Goal: Task Accomplishment & Management: Complete application form

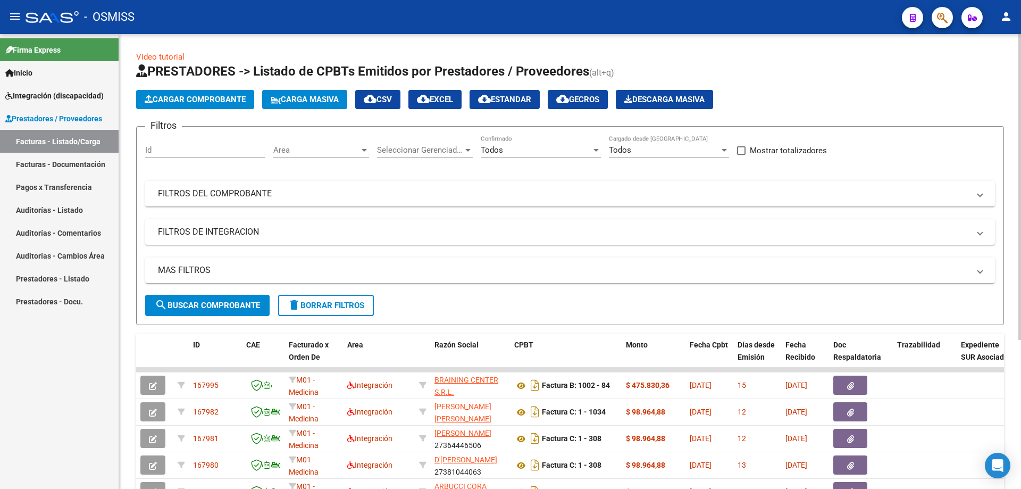
click at [532, 154] on div "Todos" at bounding box center [536, 150] width 111 height 10
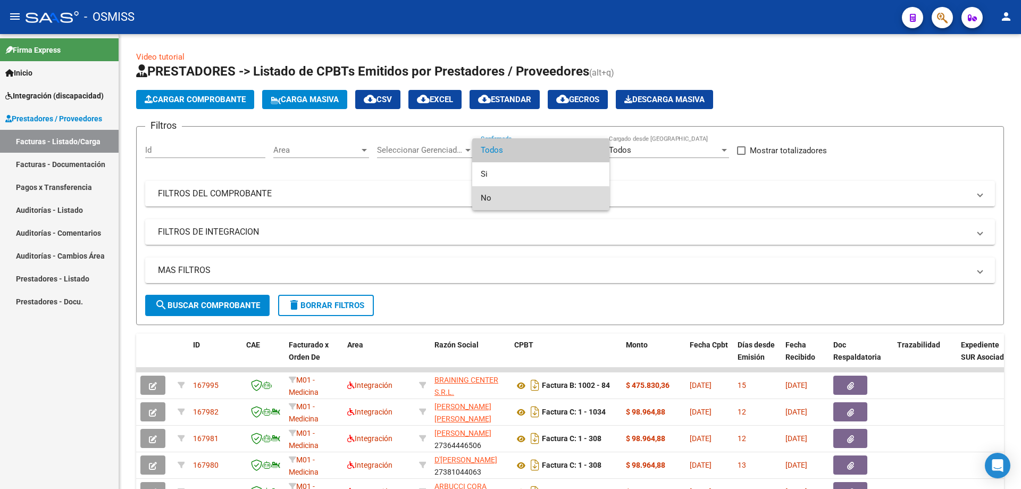
click at [510, 198] on span "No" at bounding box center [541, 198] width 120 height 24
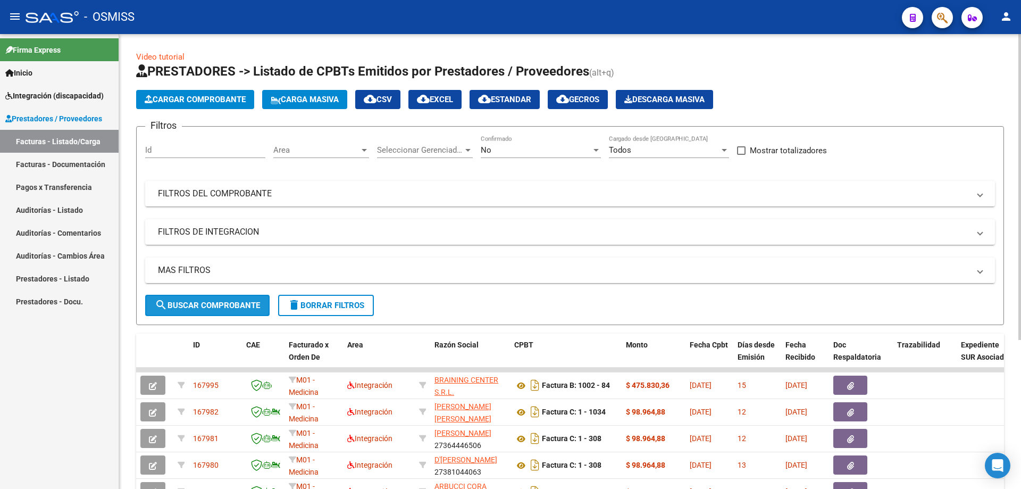
click at [203, 308] on span "search Buscar Comprobante" at bounding box center [207, 305] width 105 height 10
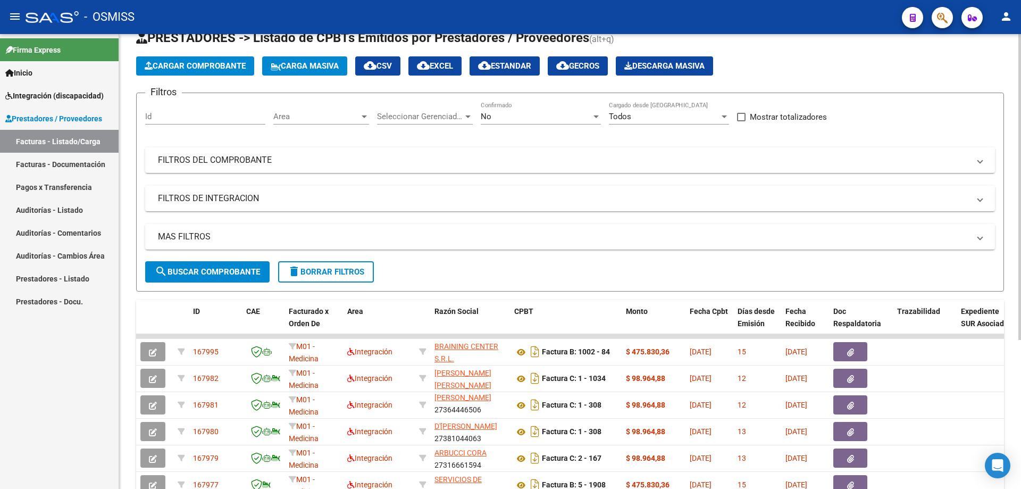
scroll to position [222, 0]
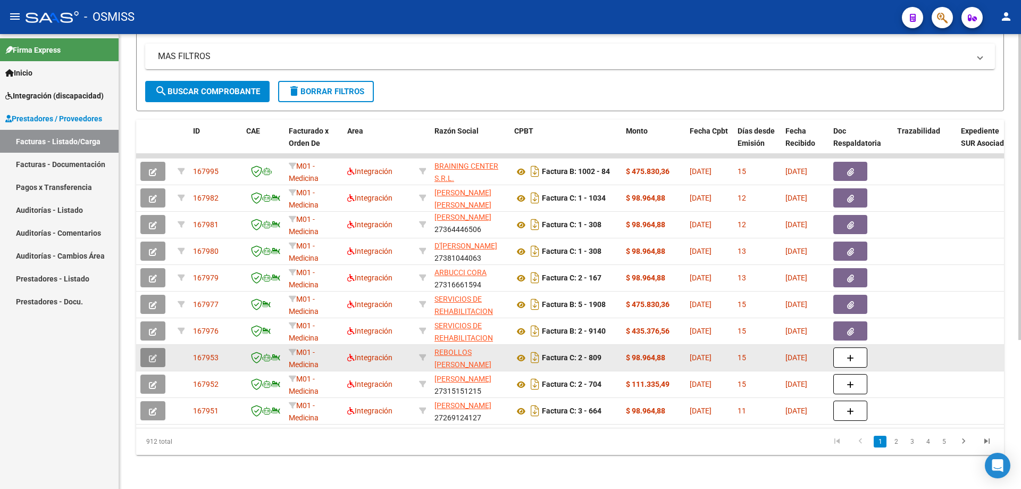
click at [148, 351] on button "button" at bounding box center [152, 357] width 25 height 19
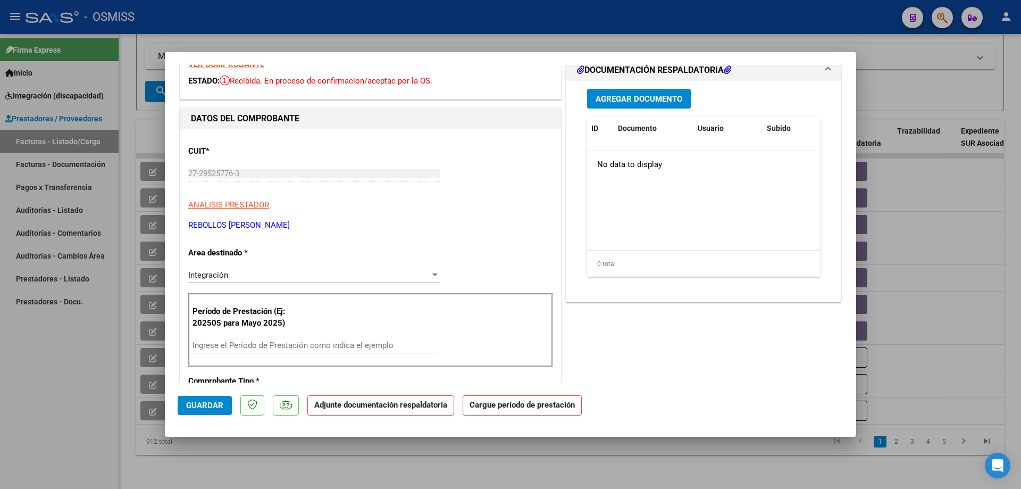
scroll to position [0, 0]
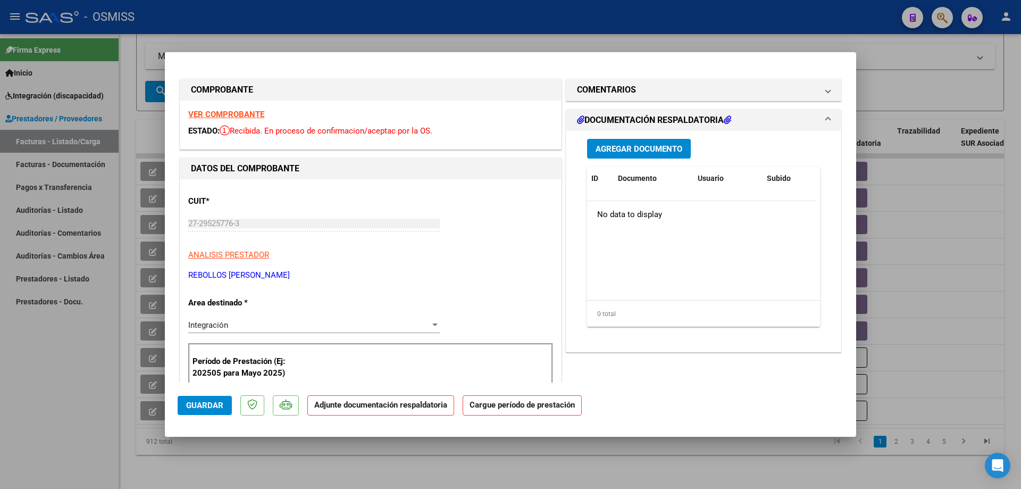
click at [212, 111] on strong "VER COMPROBANTE" at bounding box center [226, 115] width 76 height 10
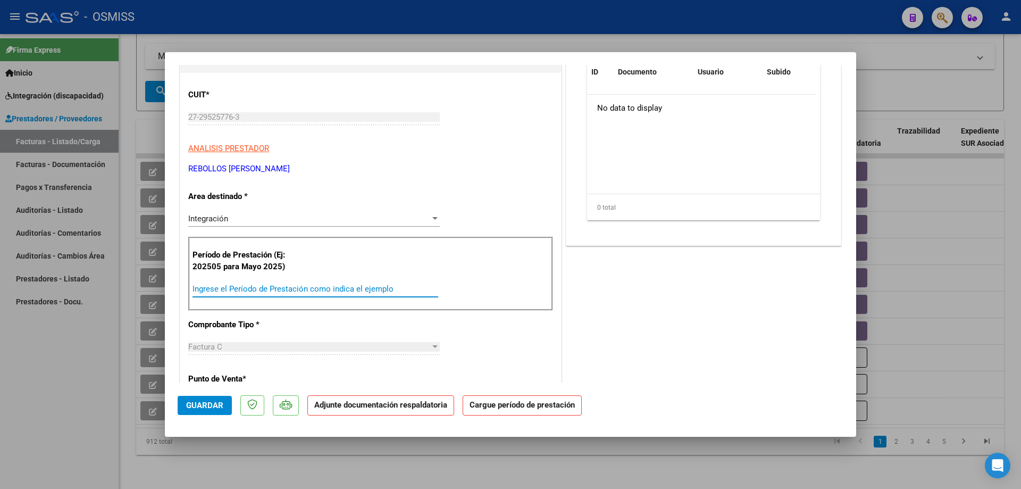
click at [336, 288] on input "Ingrese el Período de Prestación como indica el ejemplo" at bounding box center [315, 289] width 246 height 10
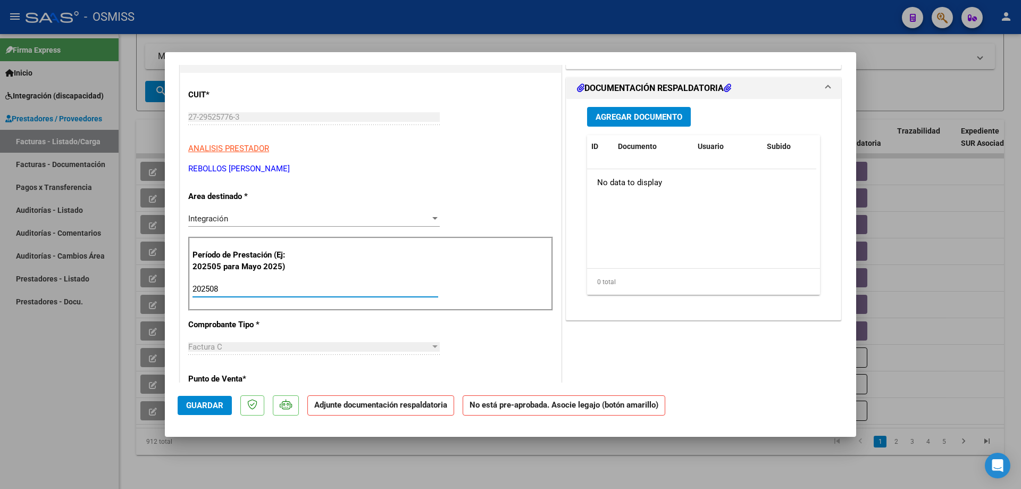
type input "202508"
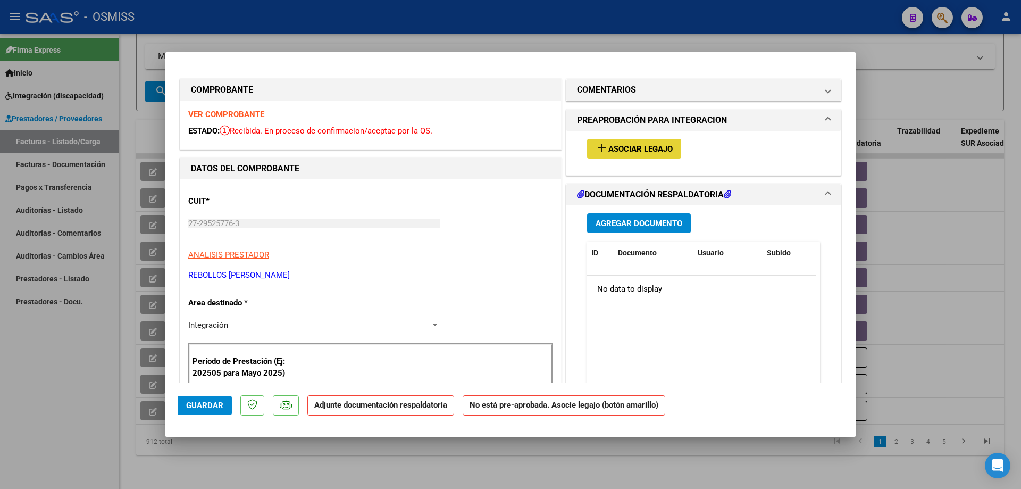
click at [623, 145] on span "Asociar Legajo" at bounding box center [640, 149] width 64 height 10
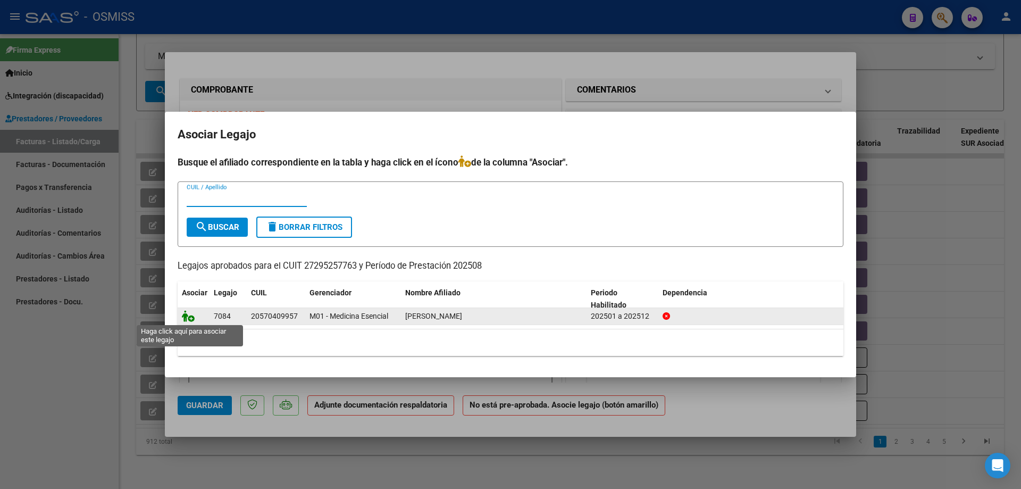
click at [187, 317] on icon at bounding box center [188, 316] width 13 height 12
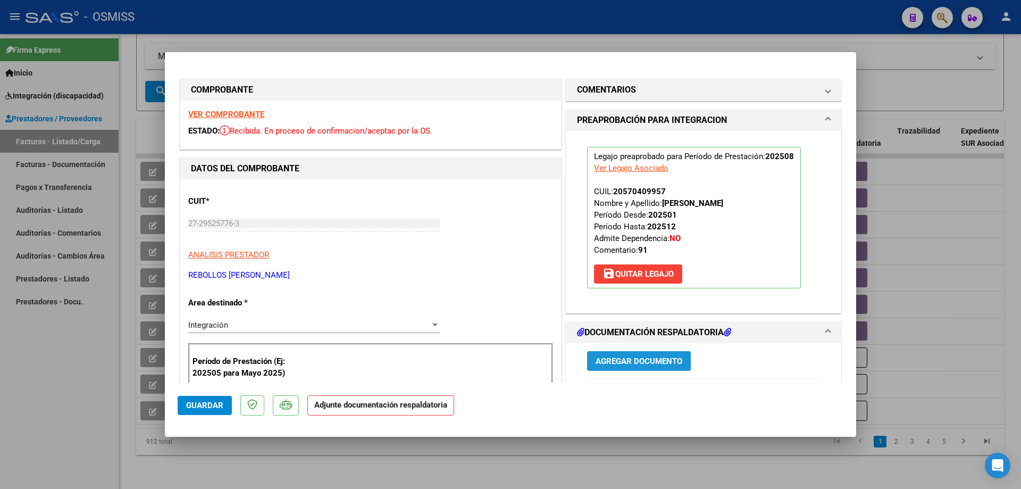
click at [627, 363] on span "Agregar Documento" at bounding box center [639, 361] width 87 height 10
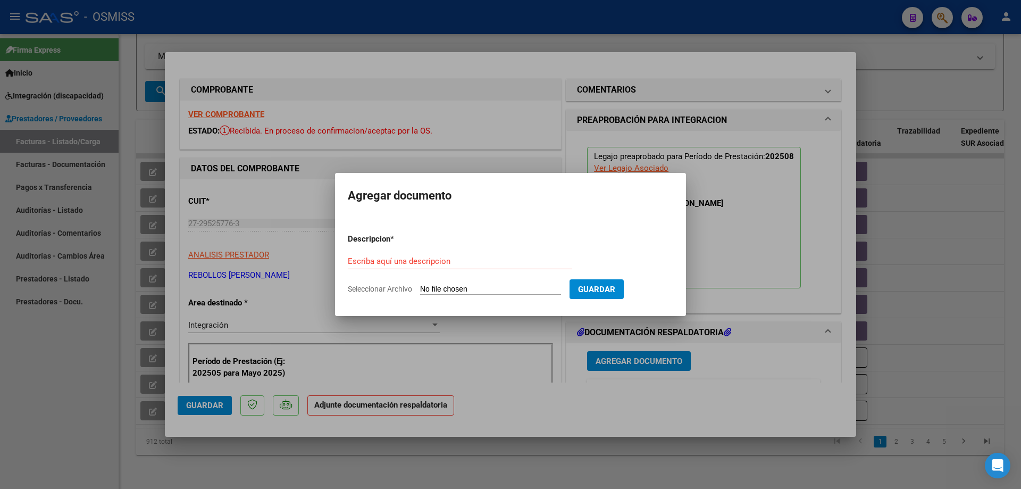
click at [452, 285] on input "Seleccionar Archivo" at bounding box center [490, 289] width 141 height 10
type input "C:\fakepath\Radamel asistencia.pdf"
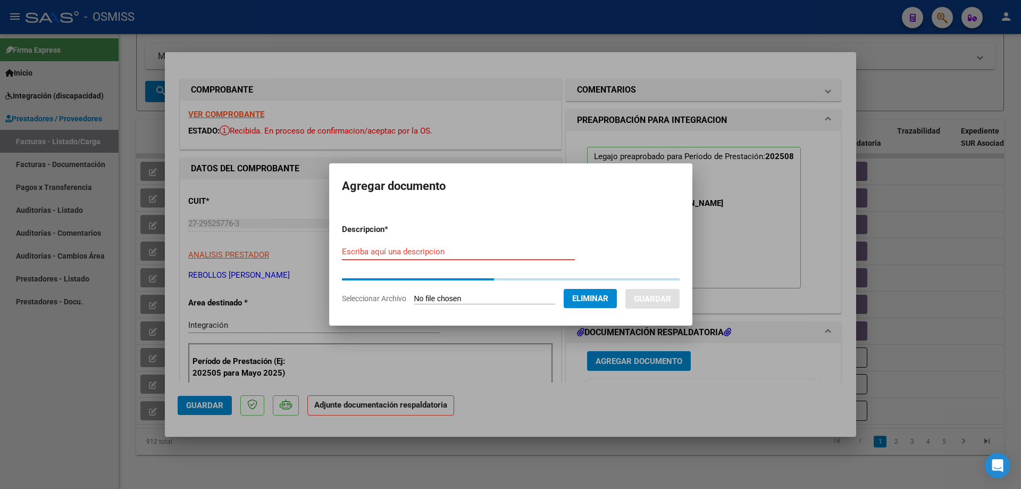
click at [443, 256] on input "Escriba aquí una descripcion" at bounding box center [458, 252] width 233 height 10
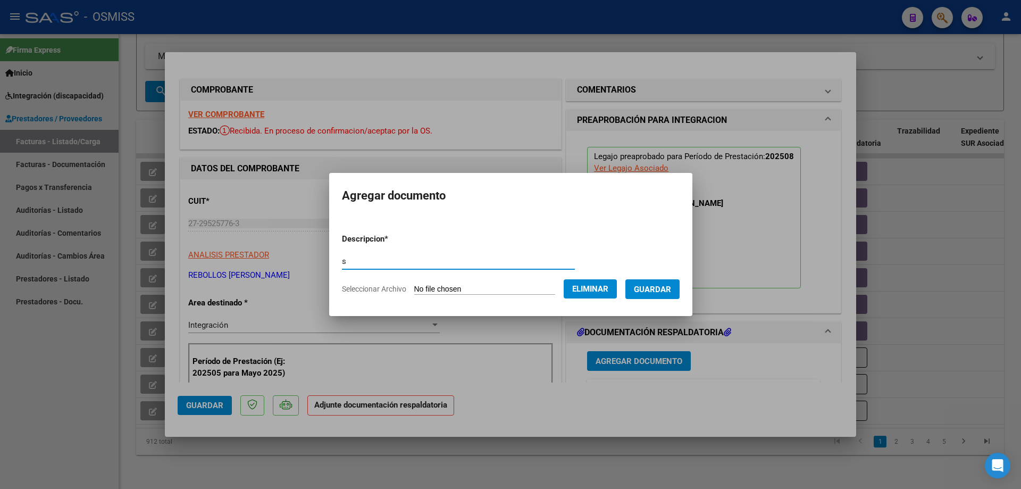
type input "s"
click at [671, 289] on span "Guardar" at bounding box center [652, 289] width 37 height 10
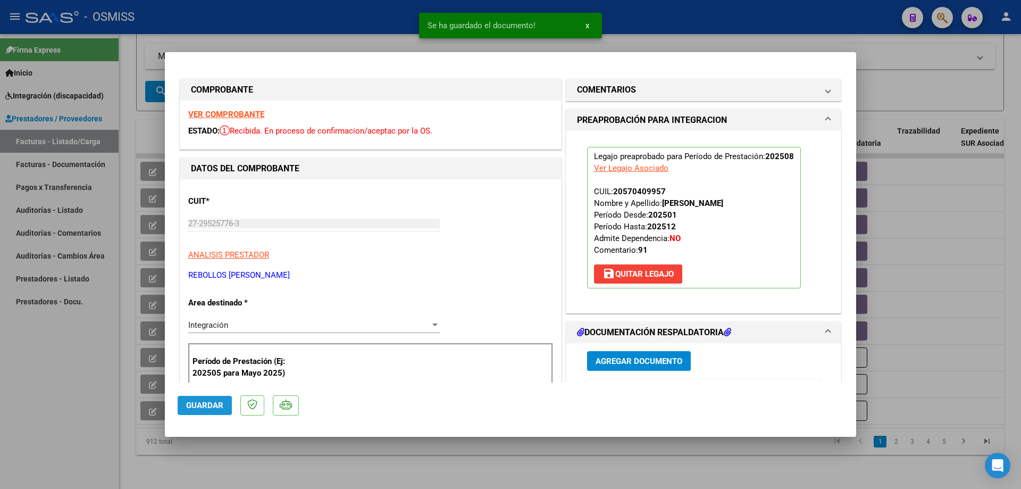
click at [204, 408] on span "Guardar" at bounding box center [204, 405] width 37 height 10
type input "$ 0,00"
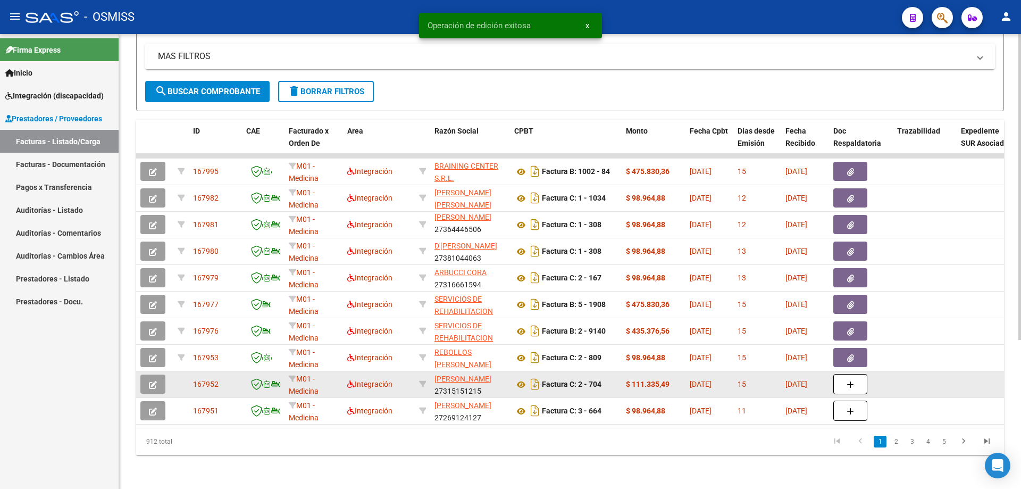
click at [155, 381] on icon "button" at bounding box center [153, 385] width 8 height 8
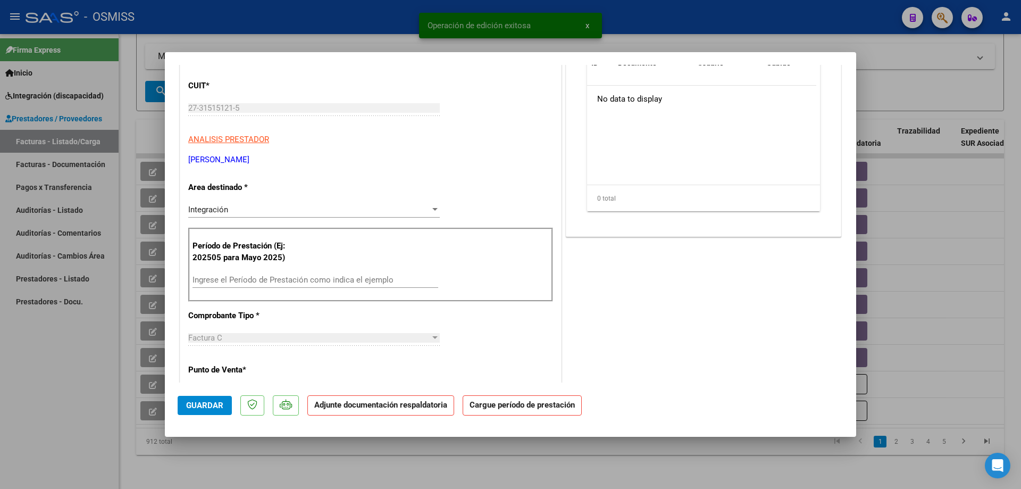
scroll to position [160, 0]
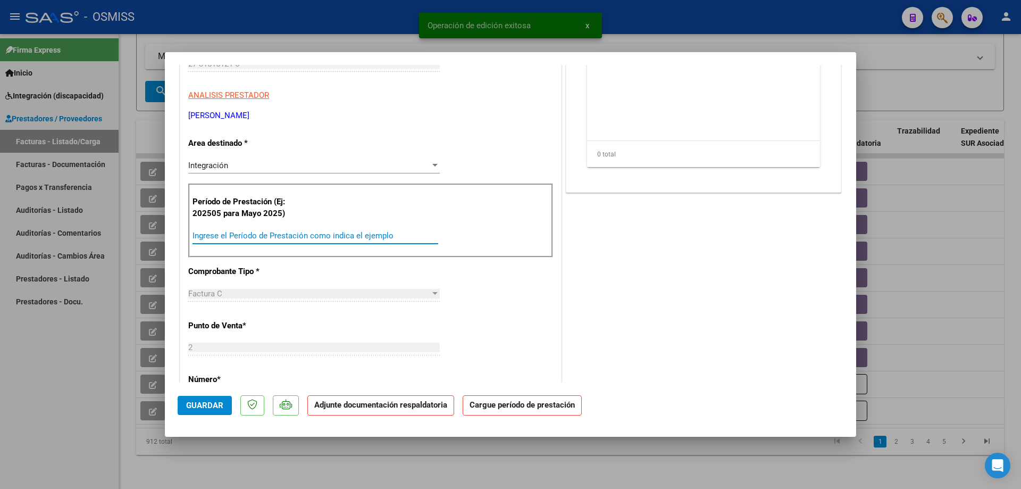
click at [257, 238] on input "Ingrese el Período de Prestación como indica el ejemplo" at bounding box center [315, 236] width 246 height 10
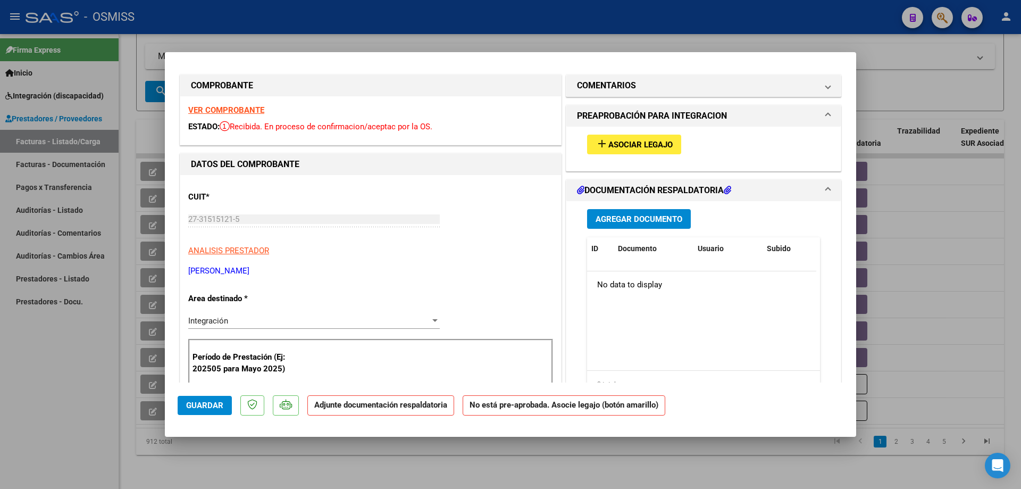
scroll to position [0, 0]
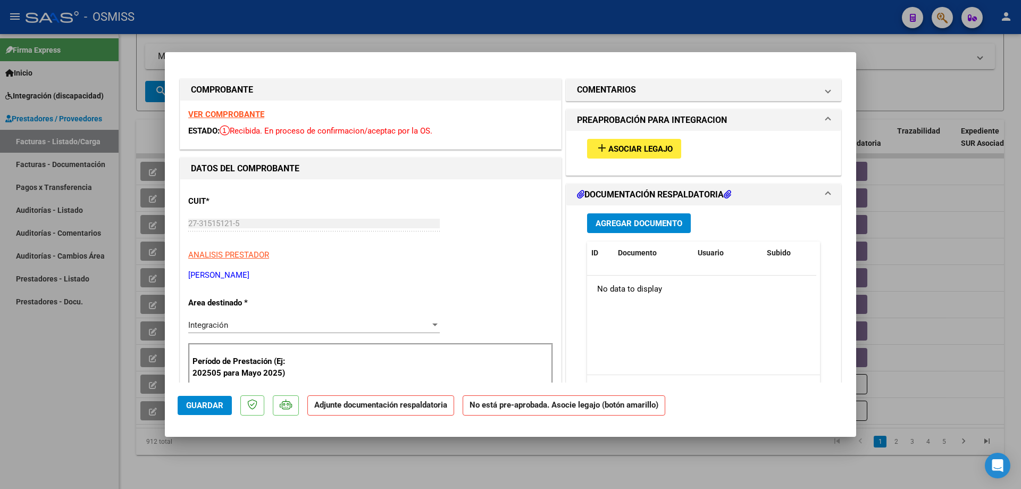
type input "202508"
click at [658, 143] on button "add Asociar Legajo" at bounding box center [634, 149] width 94 height 20
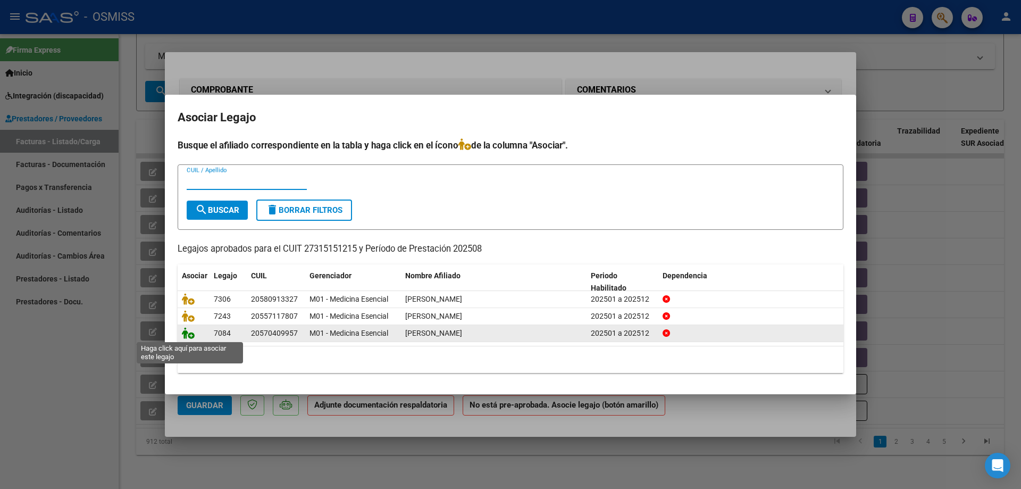
click at [187, 334] on icon at bounding box center [188, 333] width 13 height 12
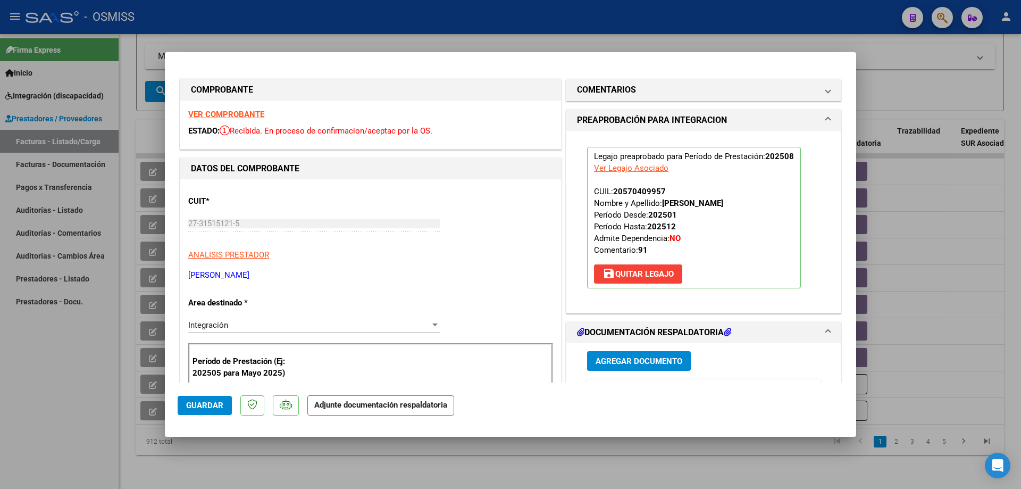
click at [619, 358] on span "Agregar Documento" at bounding box center [639, 361] width 87 height 10
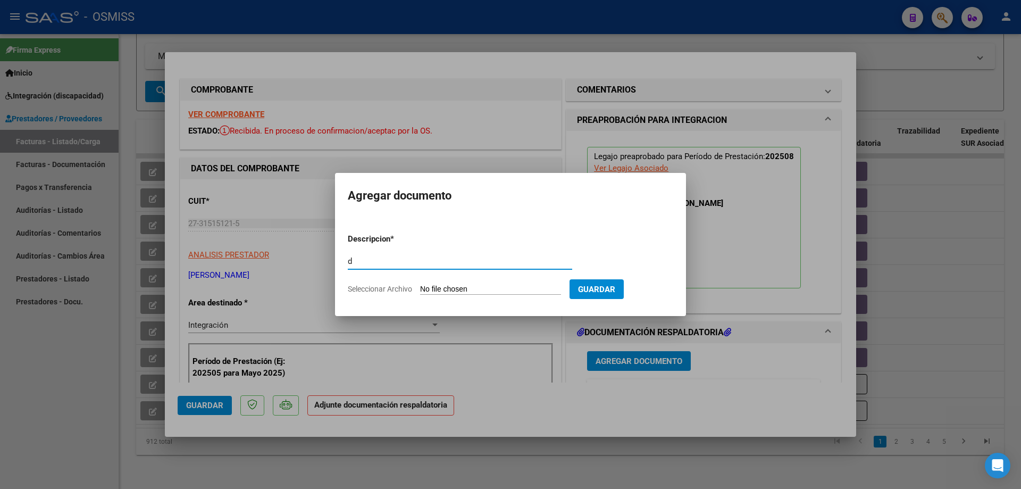
type input "d"
click at [490, 289] on input "Seleccionar Archivo" at bounding box center [490, 289] width 141 height 10
type input "C:\fakepath\Adobe Scan [DATE] (6).pdf"
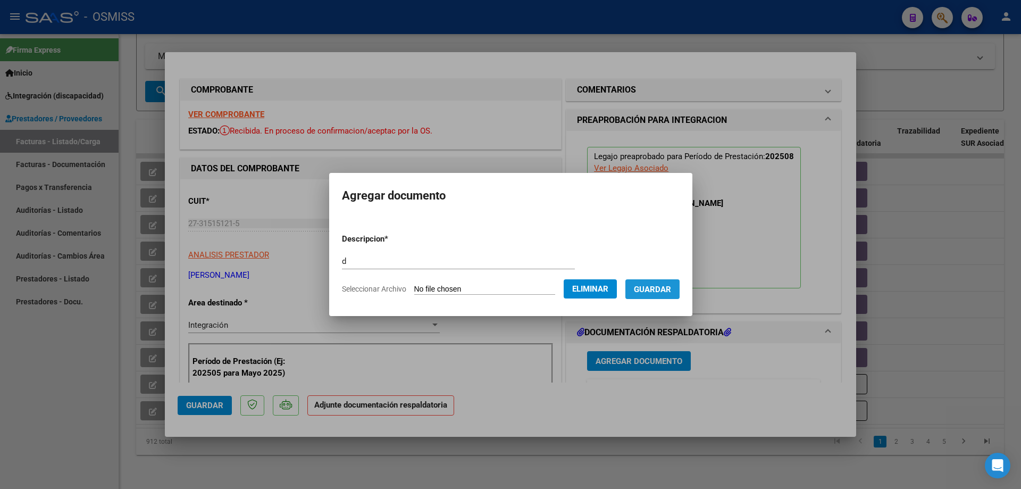
click at [652, 293] on span "Guardar" at bounding box center [652, 289] width 37 height 10
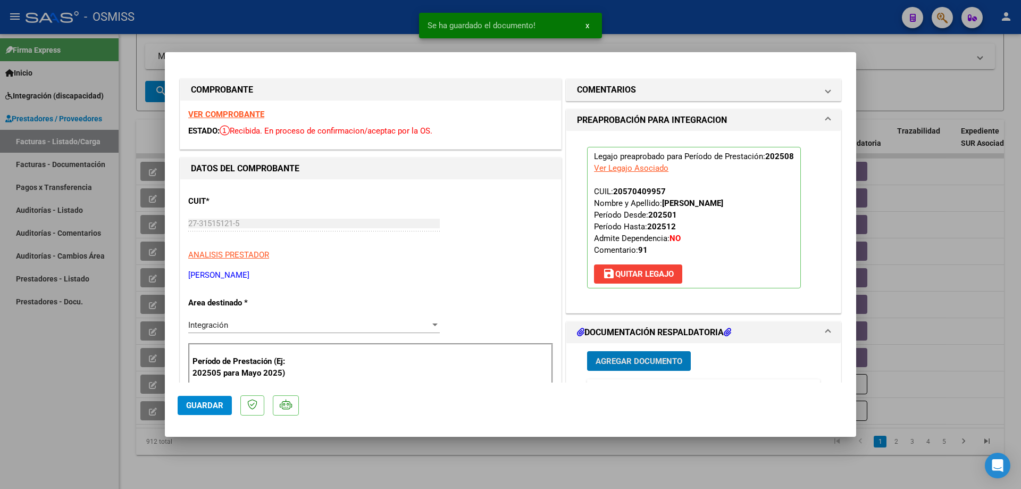
click at [196, 411] on button "Guardar" at bounding box center [205, 405] width 54 height 19
type input "$ 0,00"
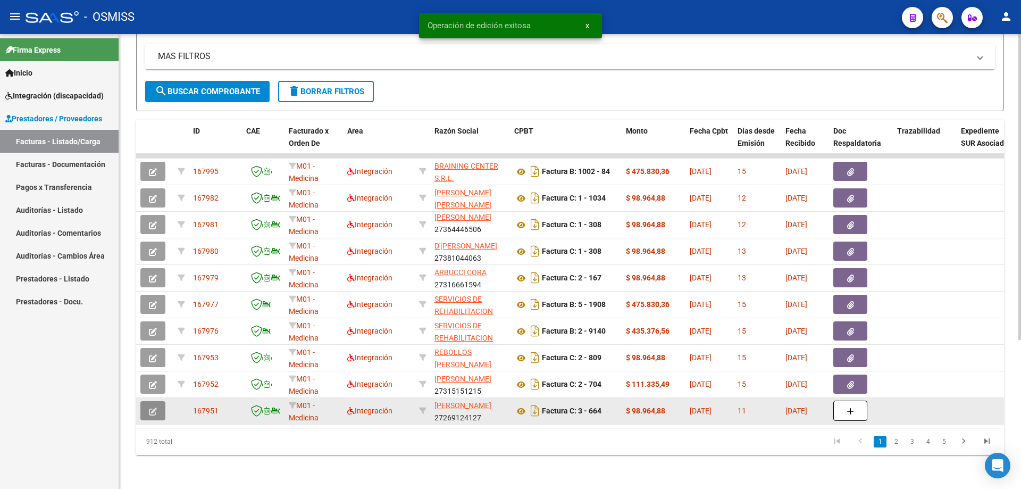
click at [159, 401] on button "button" at bounding box center [152, 410] width 25 height 19
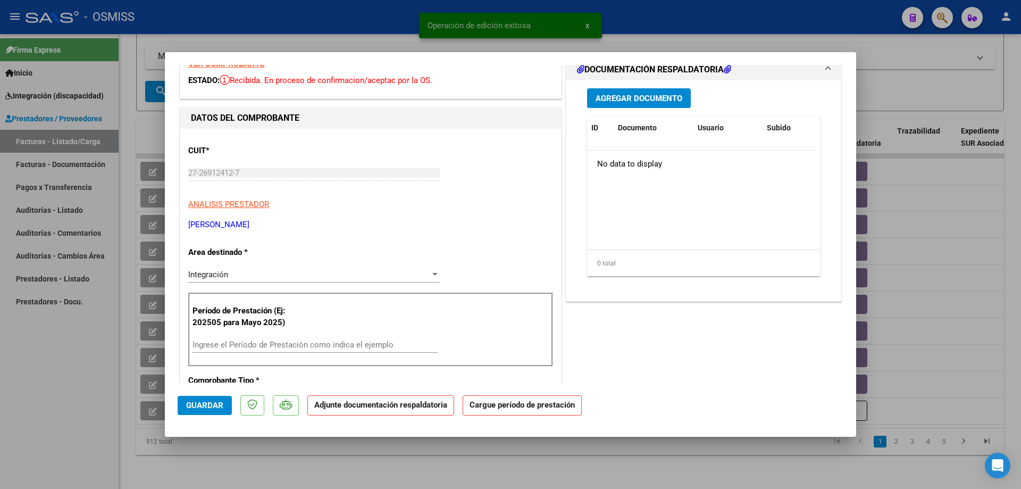
scroll to position [53, 0]
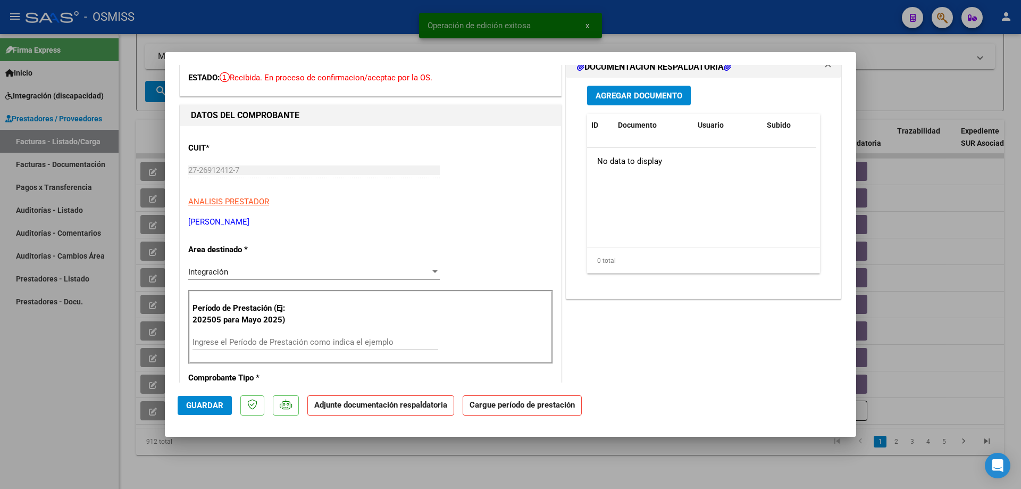
click at [258, 341] on input "Ingrese el Período de Prestación como indica el ejemplo" at bounding box center [315, 342] width 246 height 10
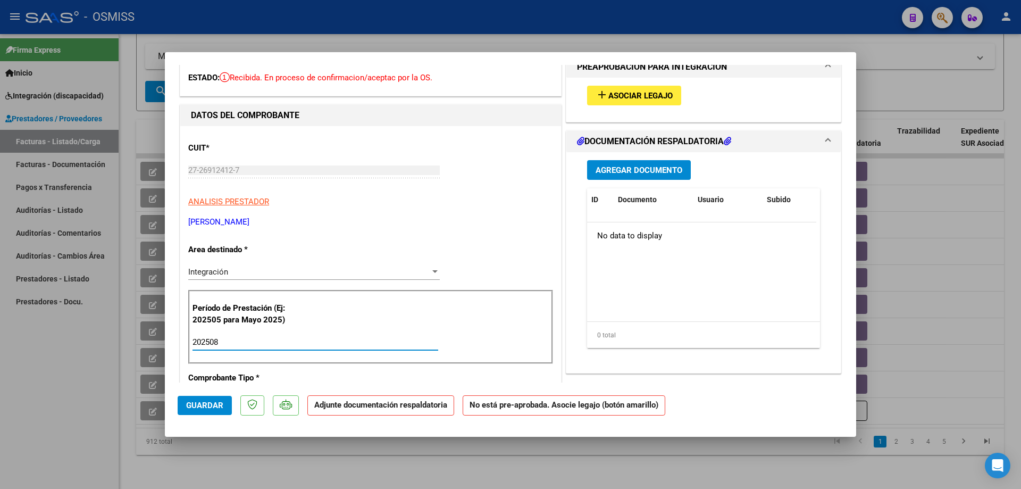
type input "202508"
click at [617, 94] on span "Asociar Legajo" at bounding box center [640, 96] width 64 height 10
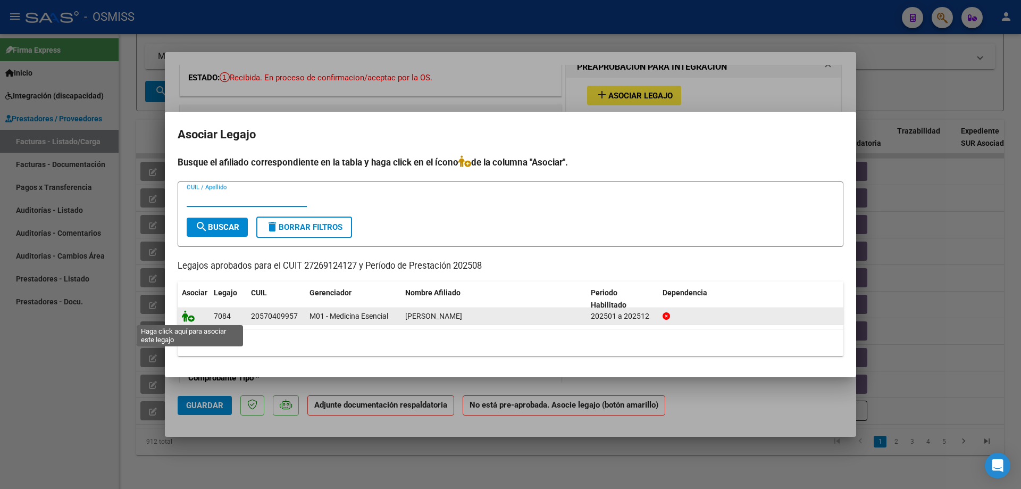
click at [188, 317] on icon at bounding box center [188, 316] width 13 height 12
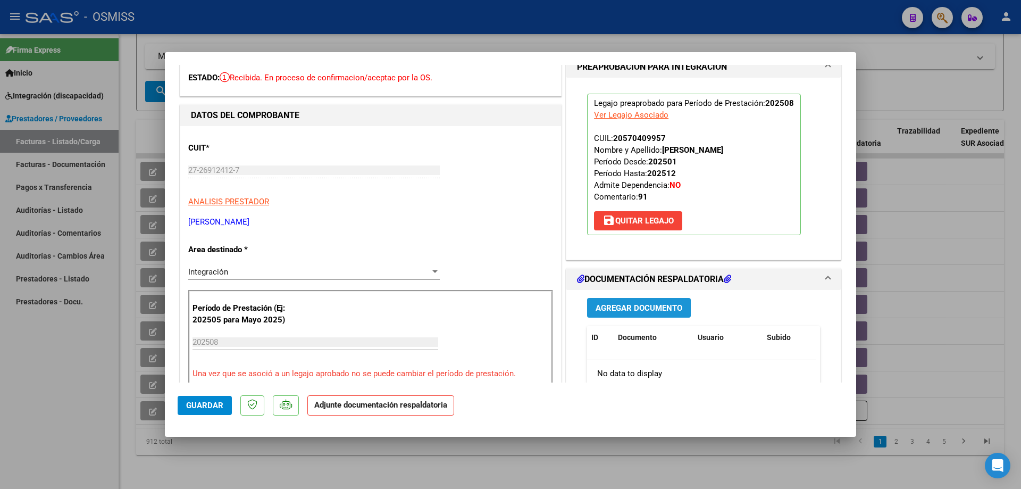
click at [599, 305] on span "Agregar Documento" at bounding box center [639, 308] width 87 height 10
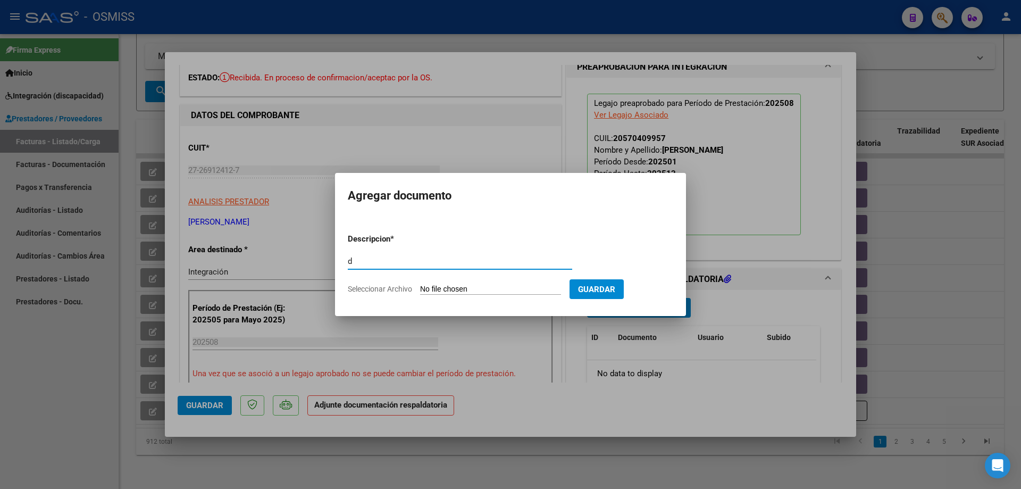
type input "d"
click at [529, 290] on input "Seleccionar Archivo" at bounding box center [490, 289] width 141 height 10
type input "C:\fakepath\asistencia agosto.pdf"
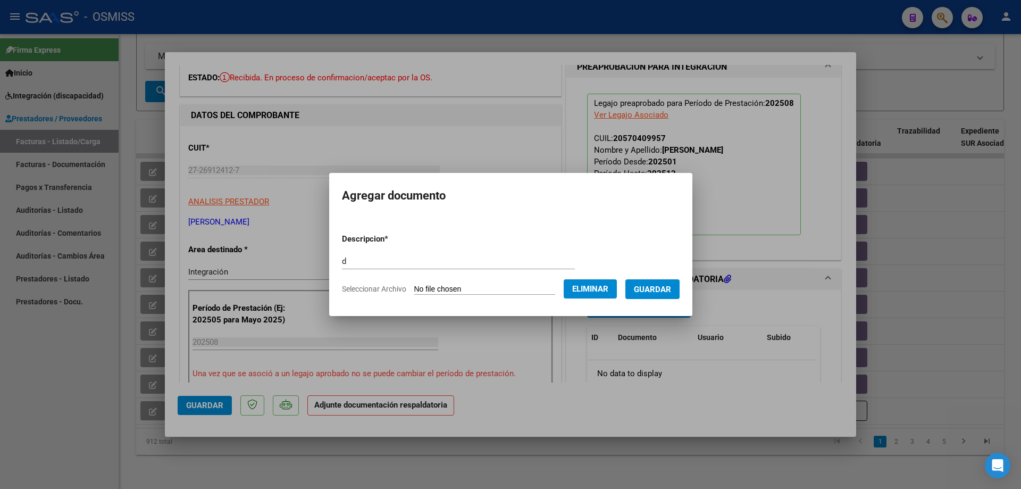
click at [642, 294] on button "Guardar" at bounding box center [652, 289] width 54 height 20
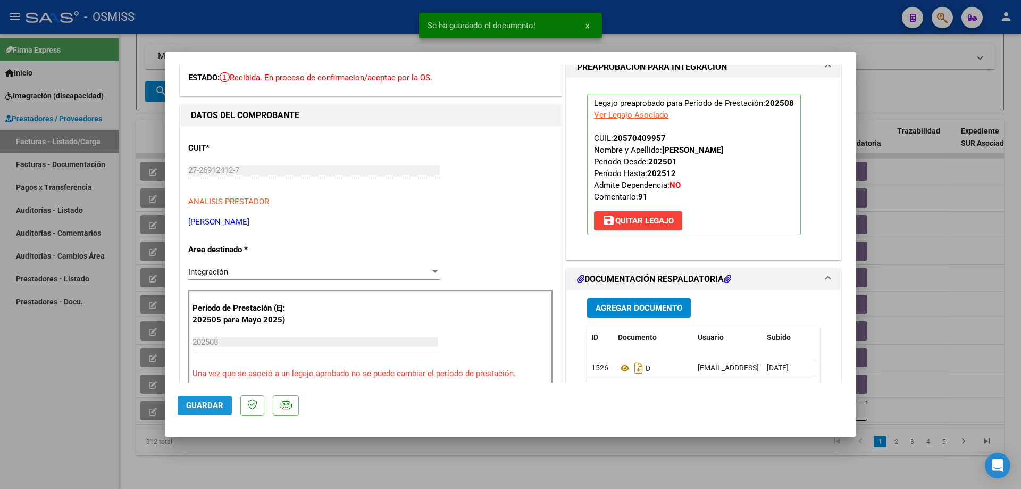
click at [203, 405] on span "Guardar" at bounding box center [204, 405] width 37 height 10
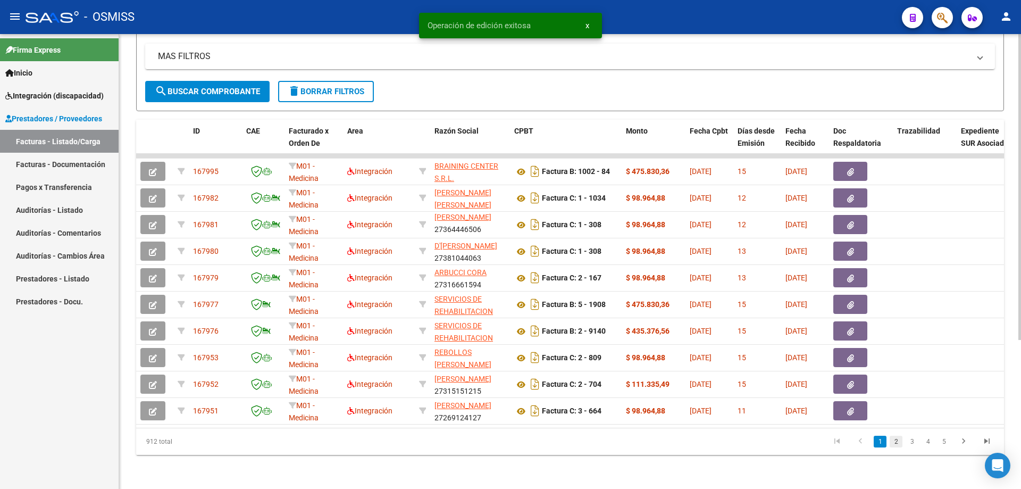
click at [896, 440] on link "2" at bounding box center [896, 441] width 13 height 12
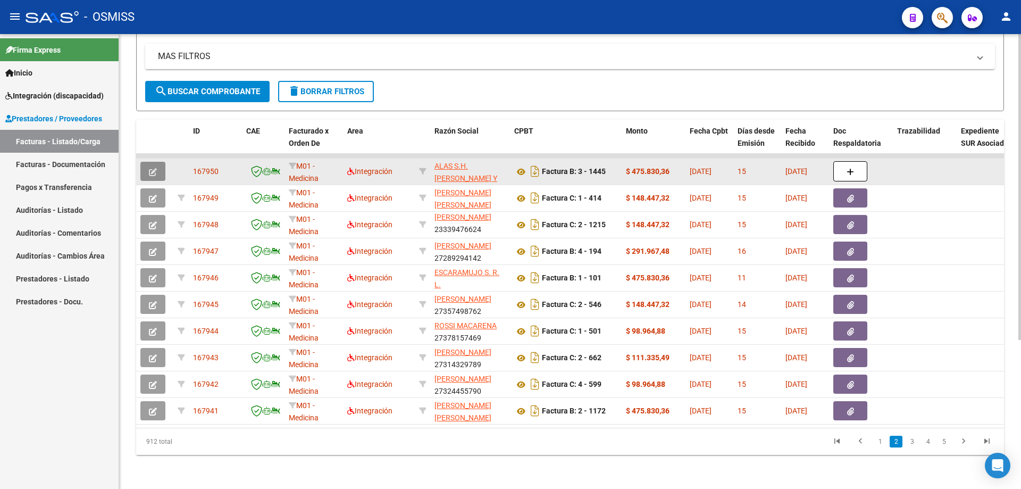
click at [157, 164] on button "button" at bounding box center [152, 171] width 25 height 19
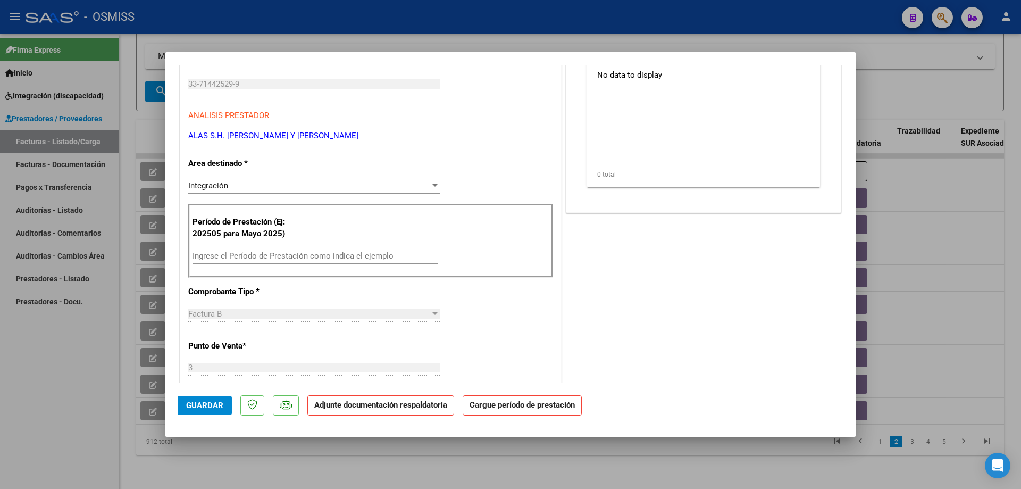
scroll to position [160, 0]
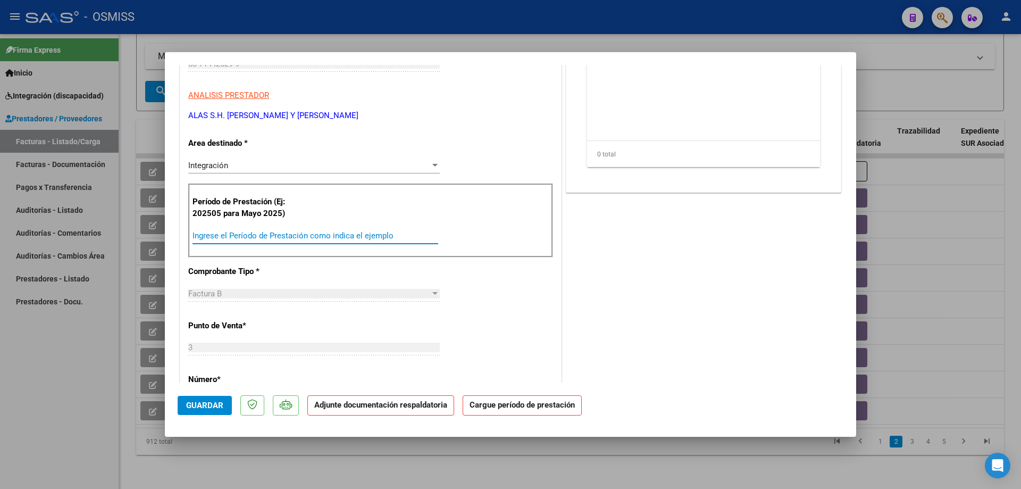
click at [331, 235] on input "Ingrese el Período de Prestación como indica el ejemplo" at bounding box center [315, 236] width 246 height 10
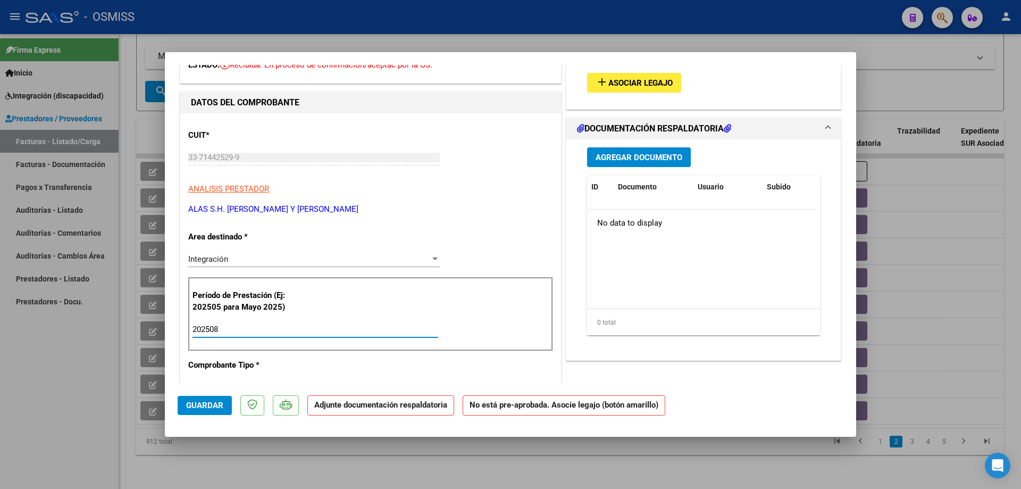
scroll to position [0, 0]
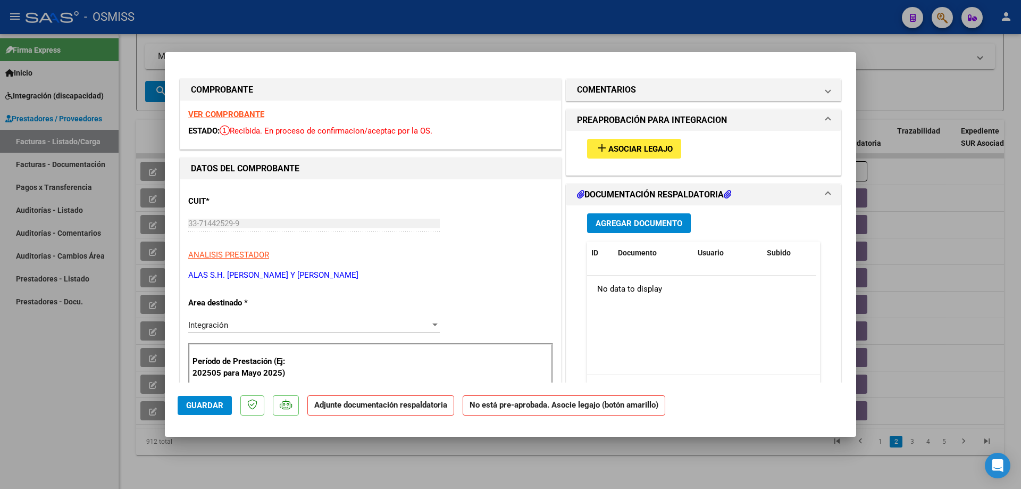
type input "202508"
click at [621, 155] on button "add Asociar Legajo" at bounding box center [634, 149] width 94 height 20
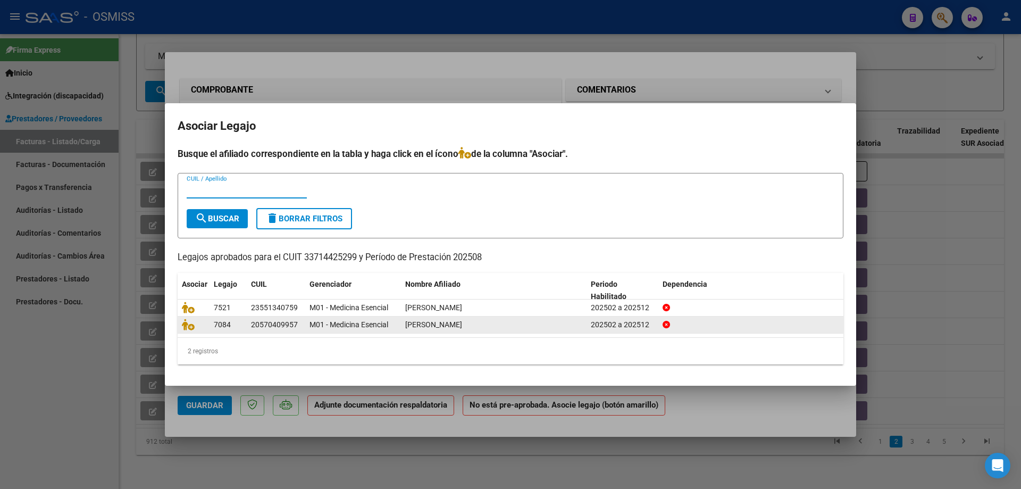
click at [195, 325] on span at bounding box center [190, 325] width 16 height 9
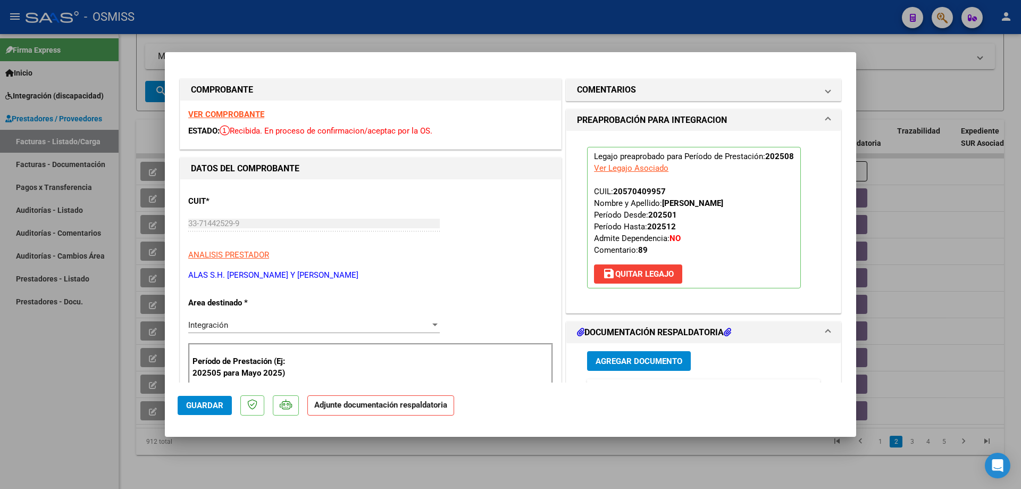
click at [622, 357] on span "Agregar Documento" at bounding box center [639, 361] width 87 height 10
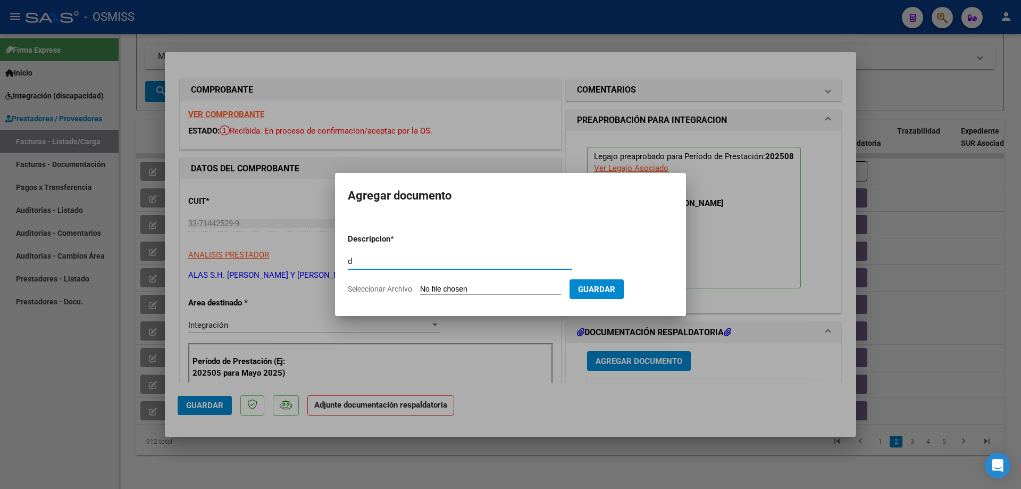
type input "d"
click at [511, 287] on input "Seleccionar Archivo" at bounding box center [490, 289] width 141 height 10
type input "C:\fakepath\planilla [PERSON_NAME].pdf"
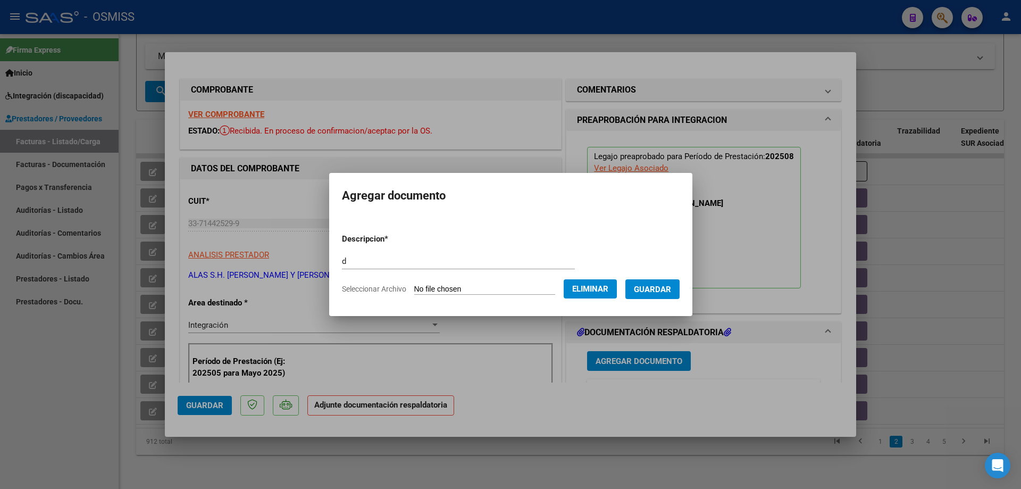
click at [655, 290] on span "Guardar" at bounding box center [652, 289] width 37 height 10
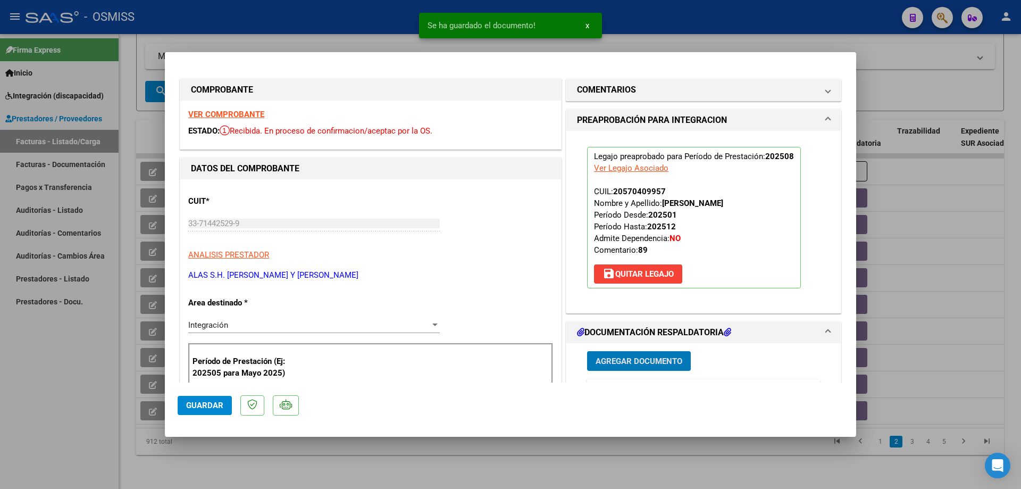
click at [196, 414] on button "Guardar" at bounding box center [205, 405] width 54 height 19
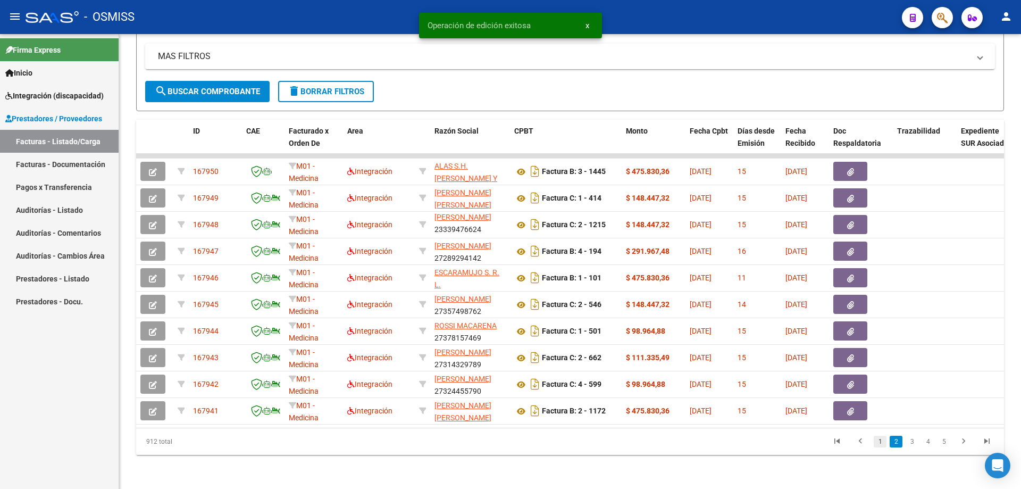
click at [878, 442] on link "1" at bounding box center [880, 441] width 13 height 12
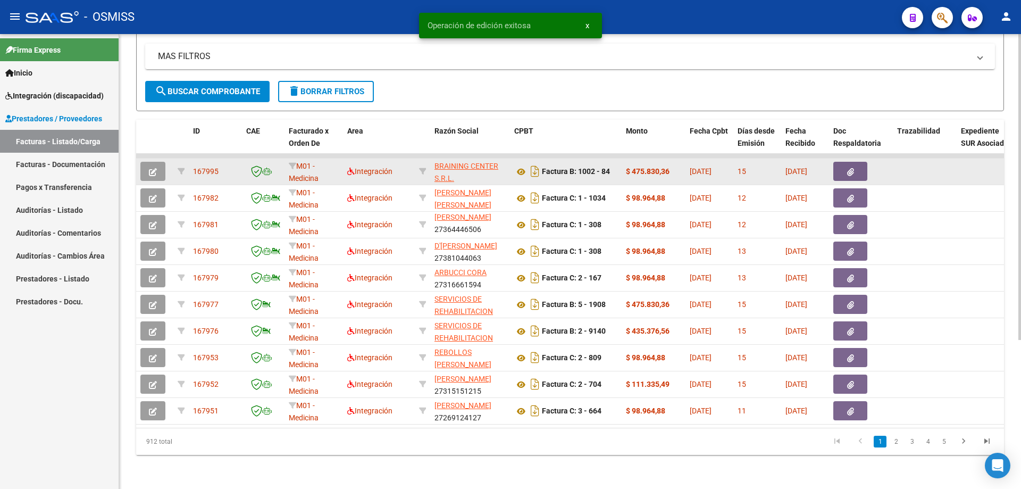
click at [152, 168] on icon "button" at bounding box center [153, 172] width 8 height 8
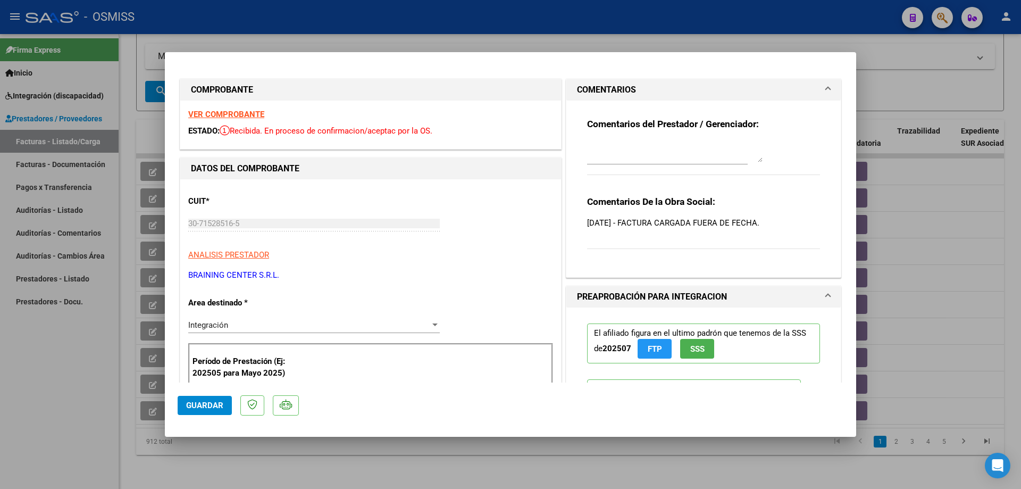
type input "$ 0,00"
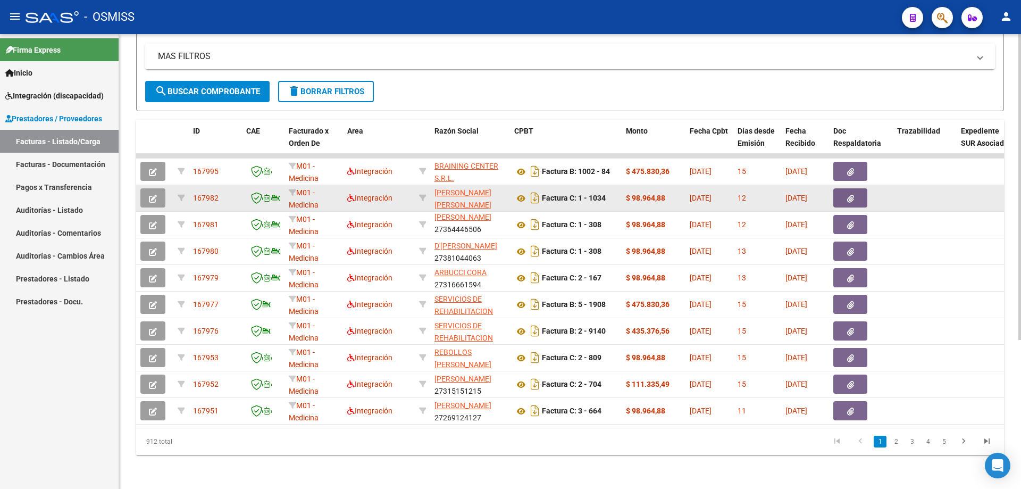
click at [160, 192] on button "button" at bounding box center [152, 197] width 25 height 19
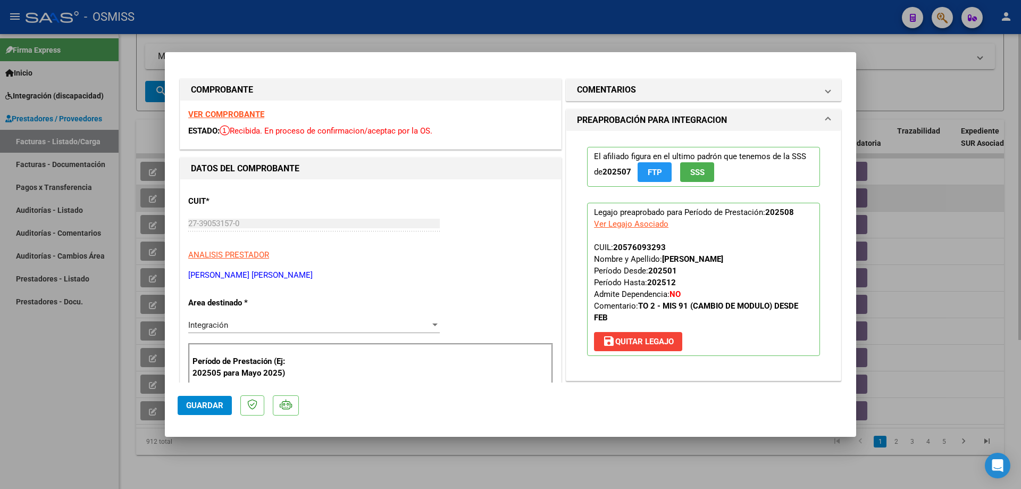
type input "$ 0,00"
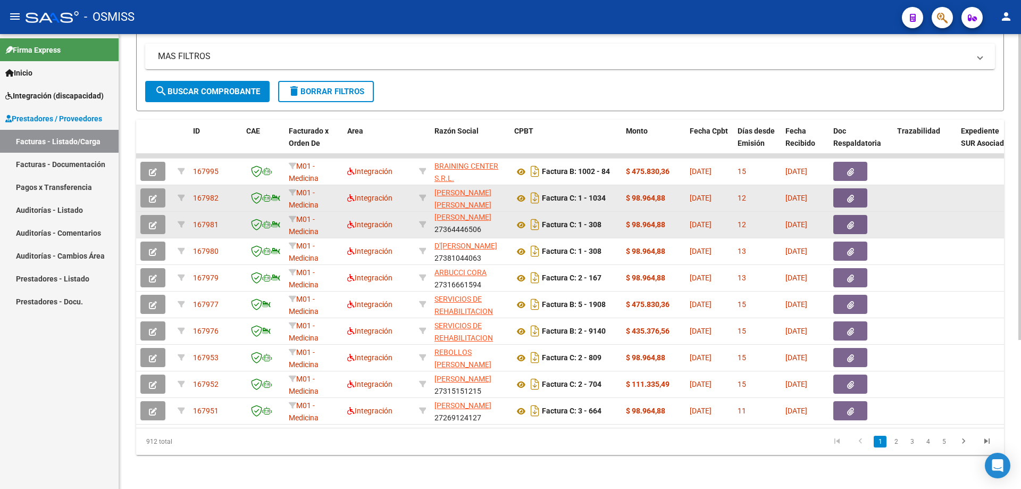
click at [161, 219] on button "button" at bounding box center [152, 224] width 25 height 19
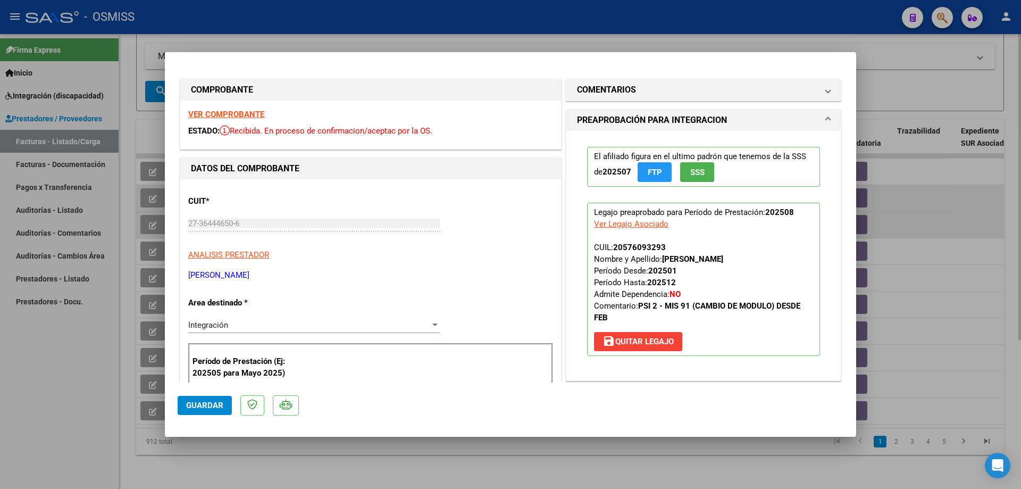
type input "$ 0,00"
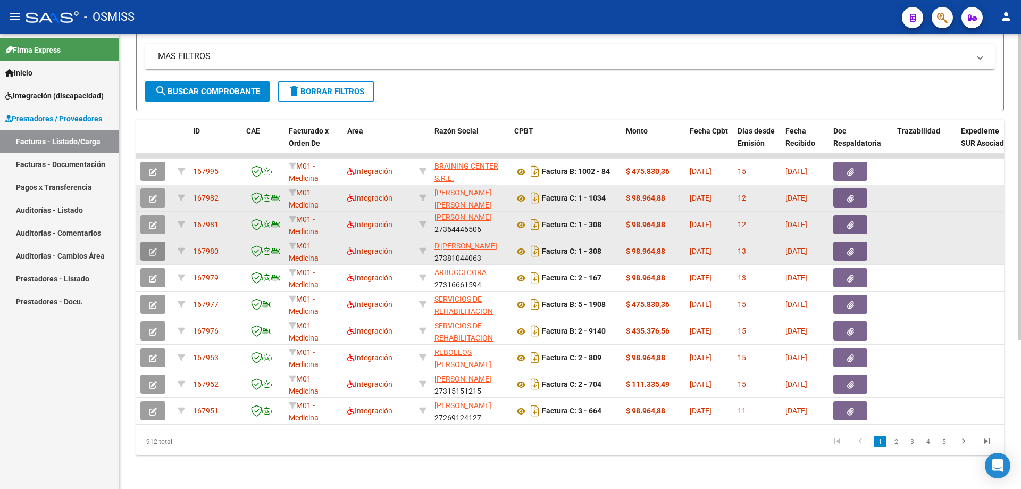
click at [154, 248] on icon "button" at bounding box center [153, 252] width 8 height 8
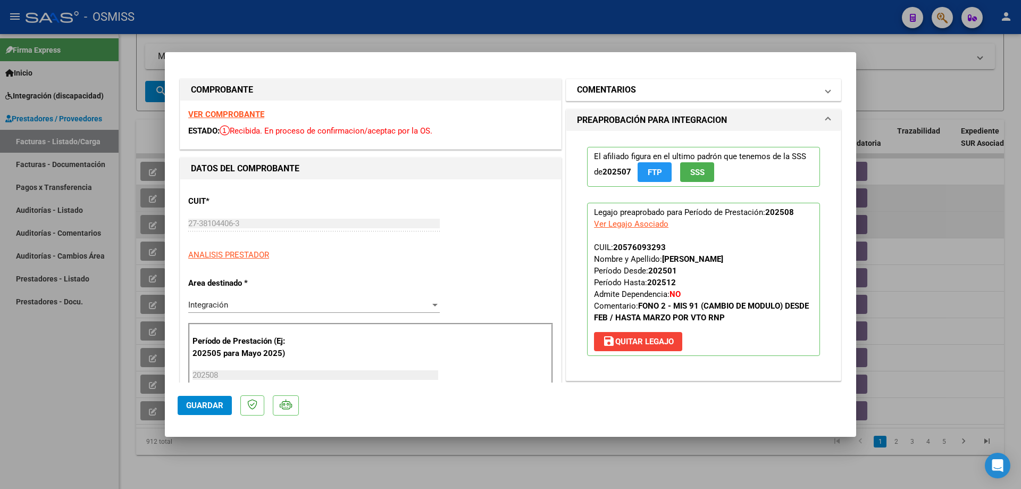
click at [617, 82] on mat-expansion-panel-header "COMENTARIOS" at bounding box center [703, 89] width 274 height 21
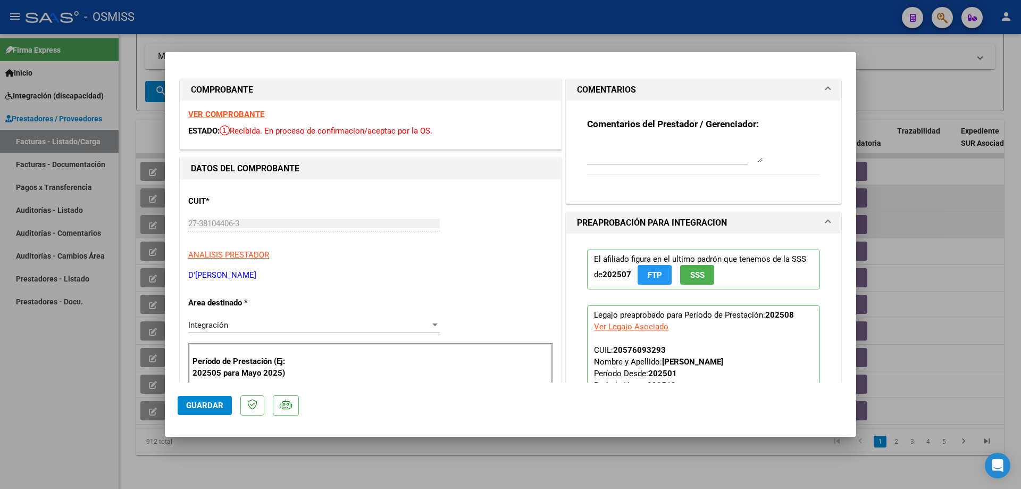
type input "$ 0,00"
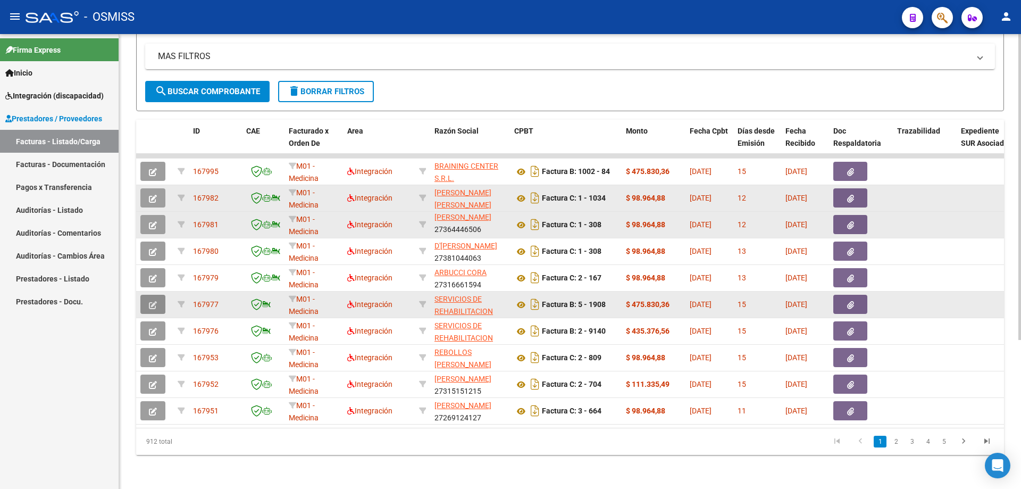
click at [152, 295] on button "button" at bounding box center [152, 304] width 25 height 19
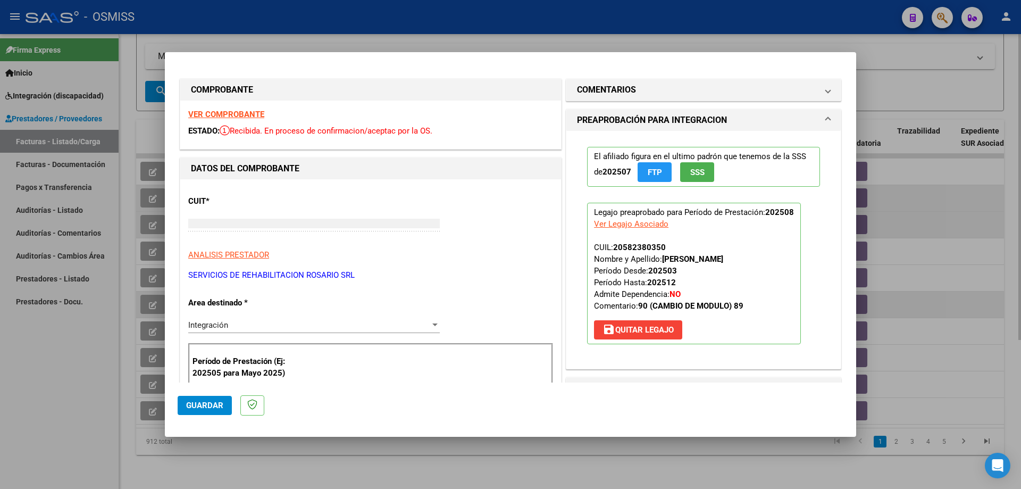
type input "$ 0,00"
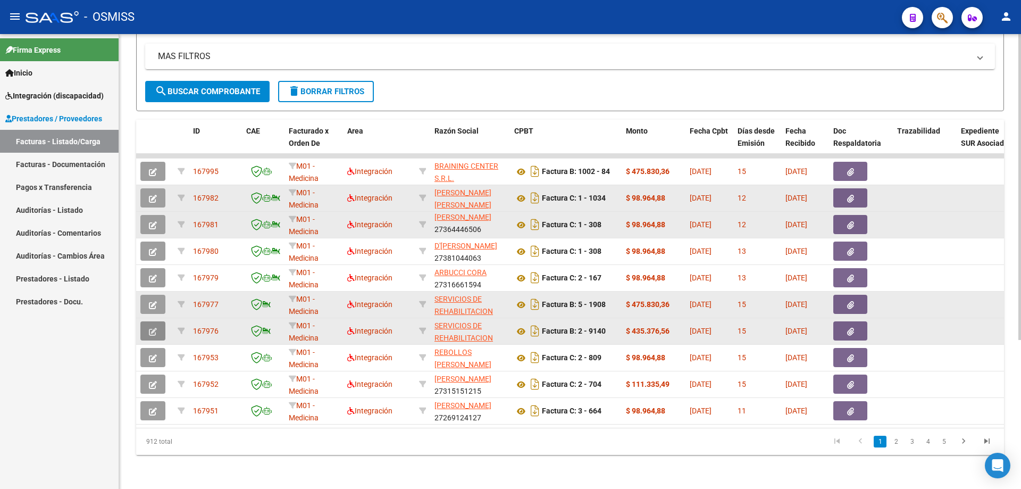
click at [149, 328] on icon "button" at bounding box center [153, 332] width 8 height 8
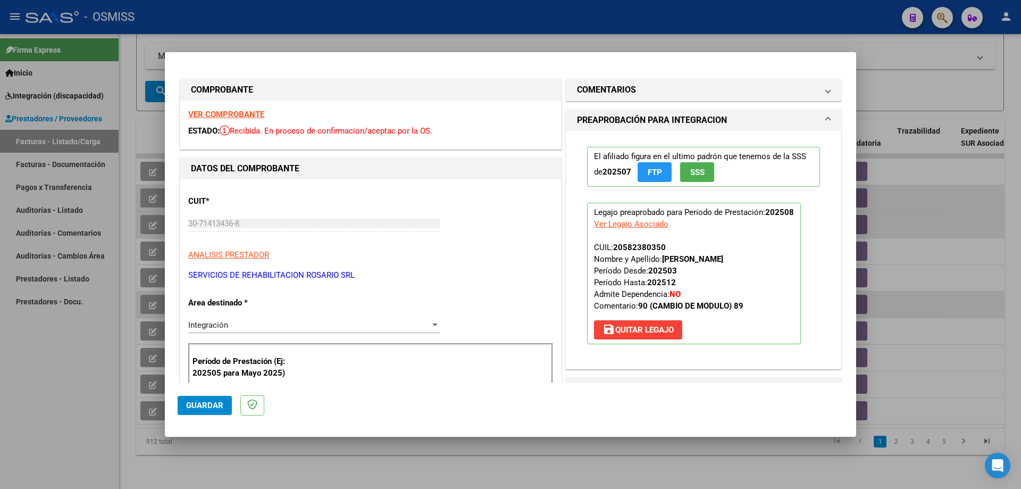
type input "$ 0,00"
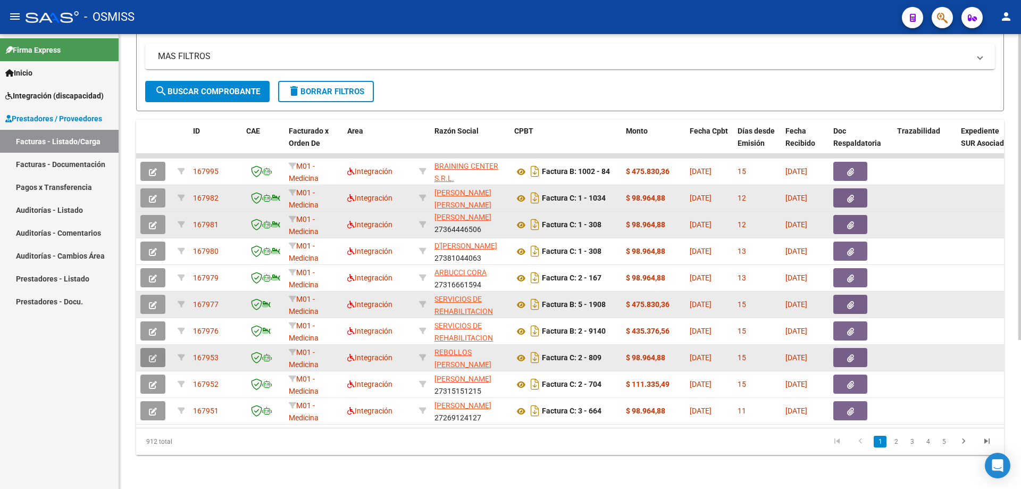
click at [154, 354] on icon "button" at bounding box center [153, 358] width 8 height 8
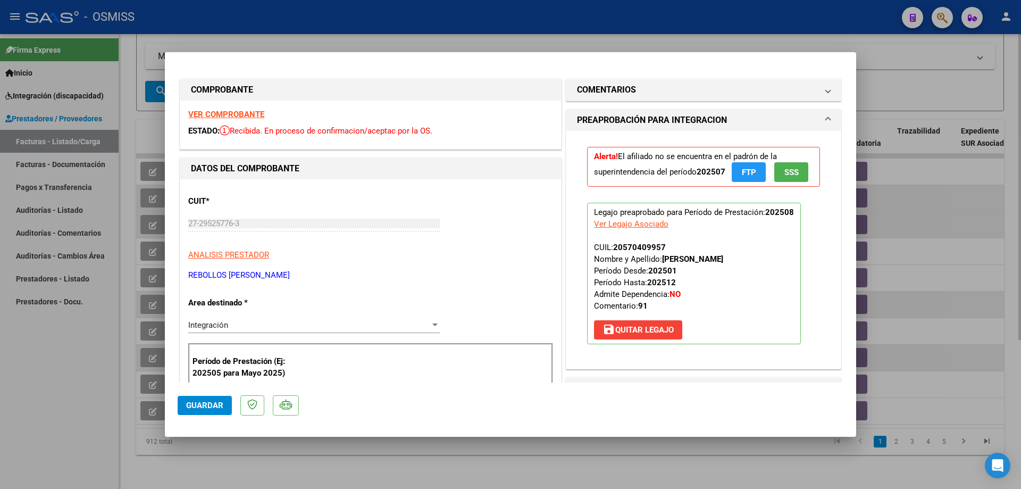
type input "$ 0,00"
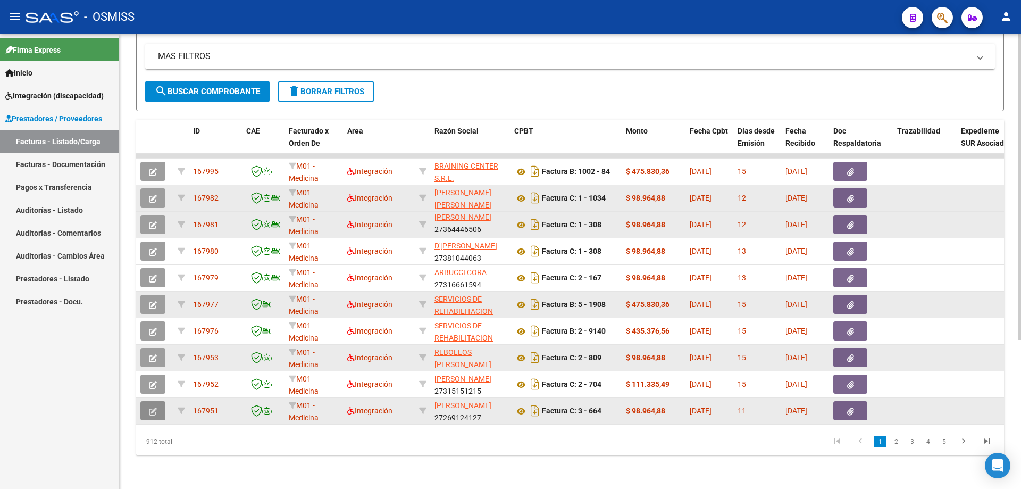
click at [156, 407] on span "button" at bounding box center [153, 411] width 8 height 10
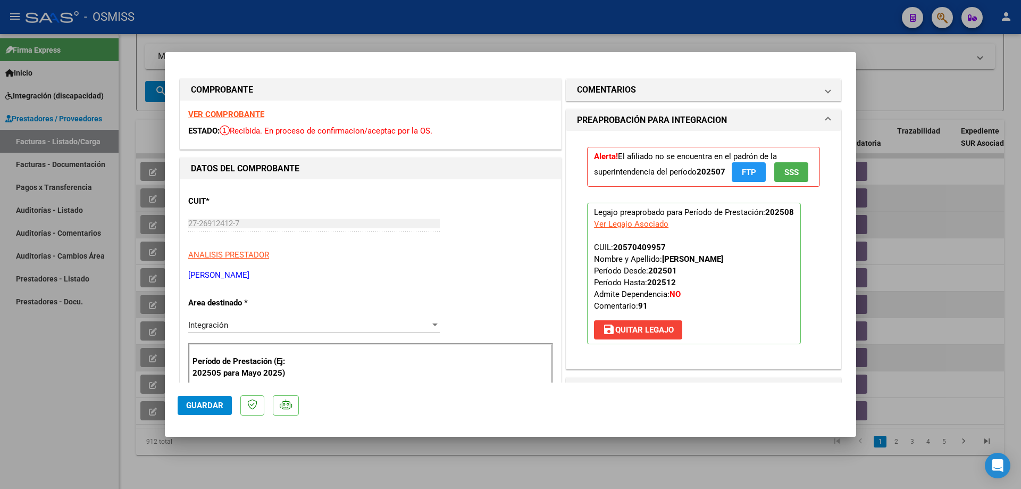
type input "$ 0,00"
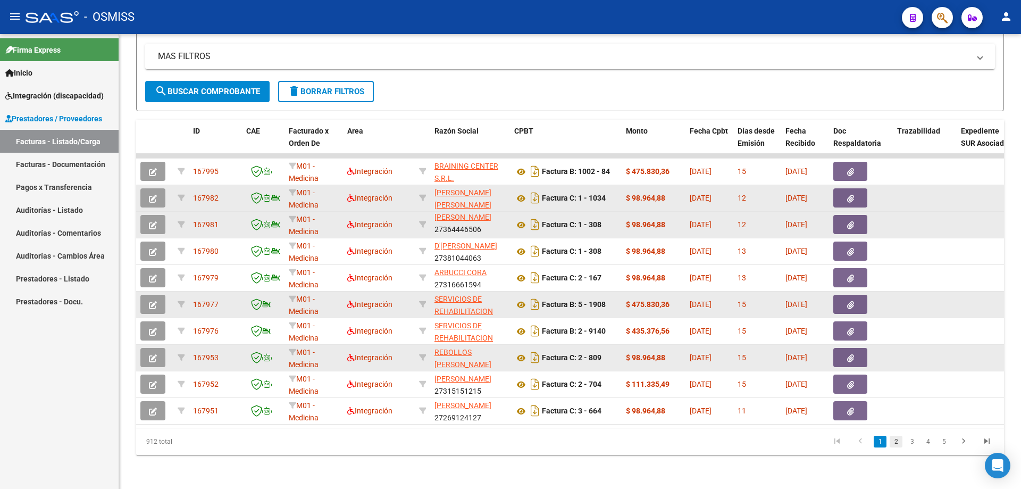
click at [896, 445] on link "2" at bounding box center [896, 441] width 13 height 12
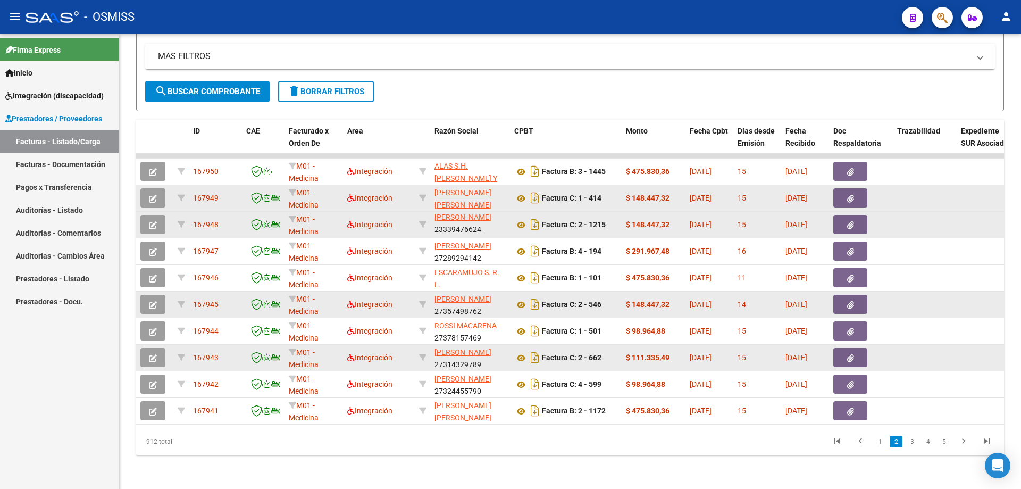
click at [149, 195] on icon "button" at bounding box center [153, 199] width 8 height 8
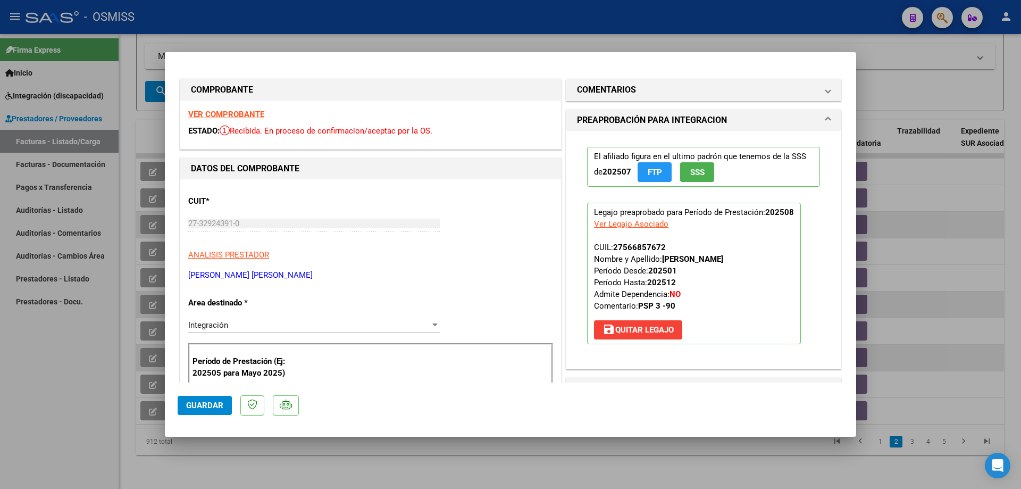
type input "$ 0,00"
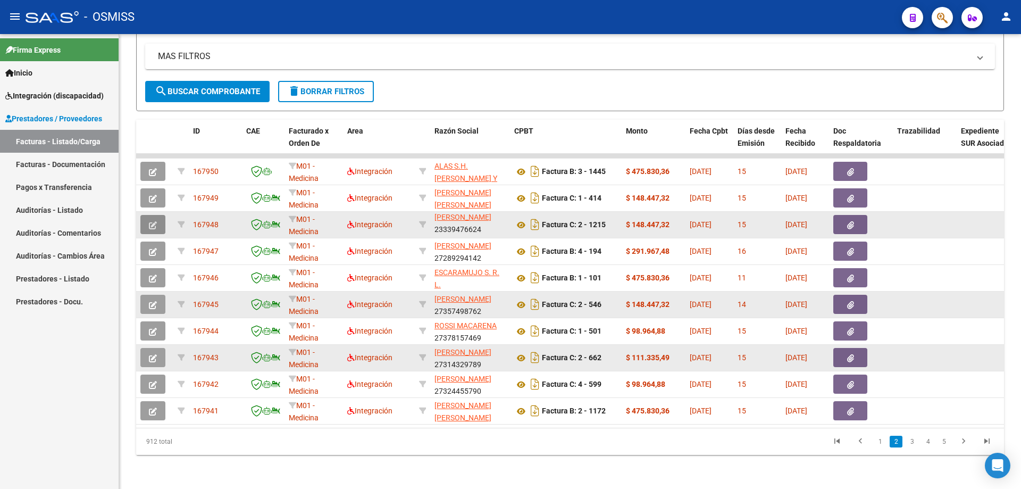
click at [155, 221] on icon "button" at bounding box center [153, 225] width 8 height 8
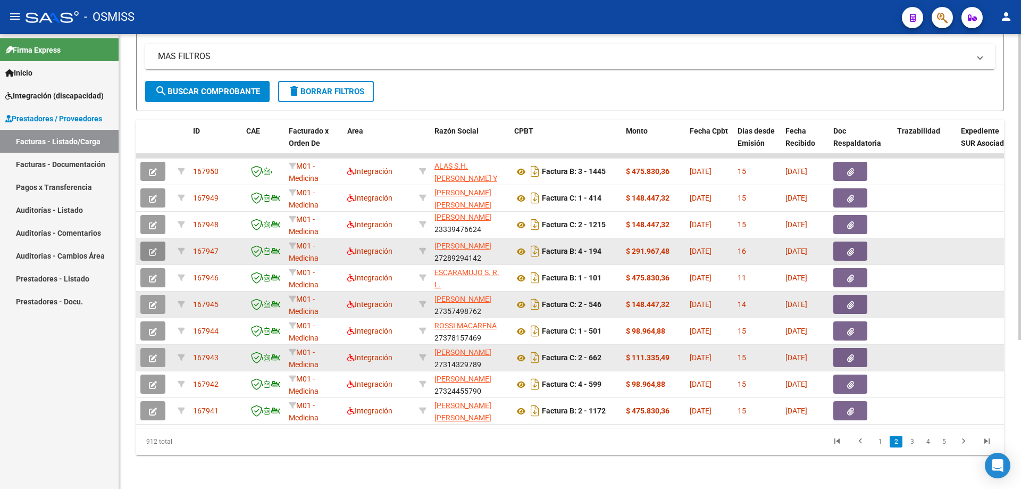
click at [153, 248] on button "button" at bounding box center [152, 250] width 25 height 19
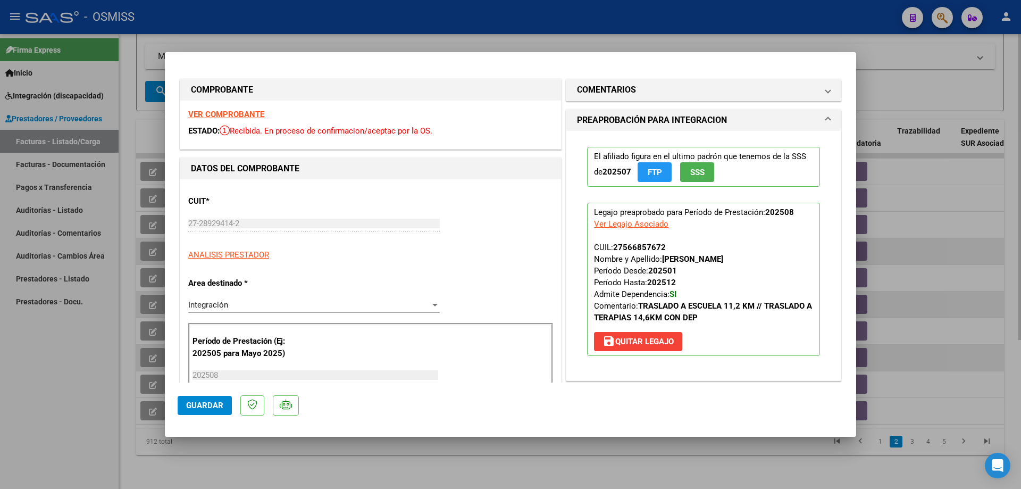
type input "$ 0,00"
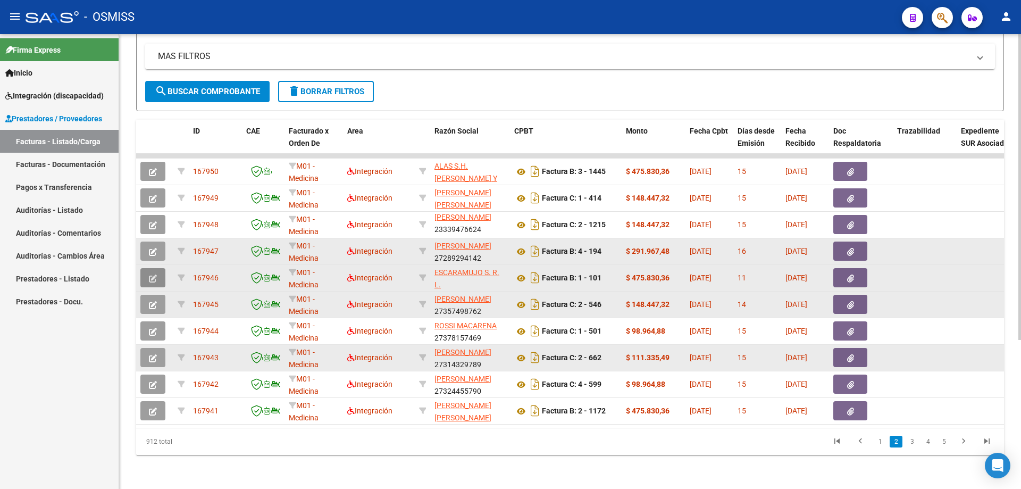
click at [149, 274] on icon "button" at bounding box center [153, 278] width 8 height 8
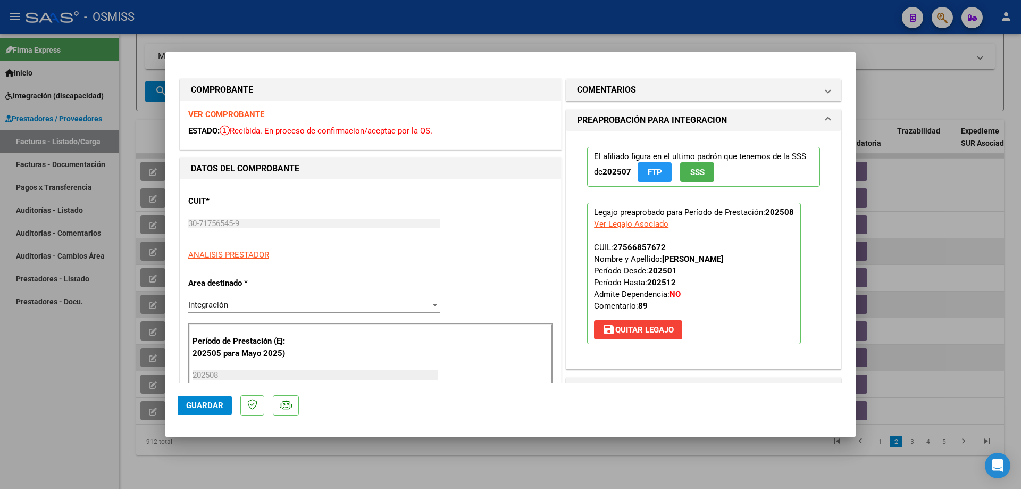
type input "$ 0,00"
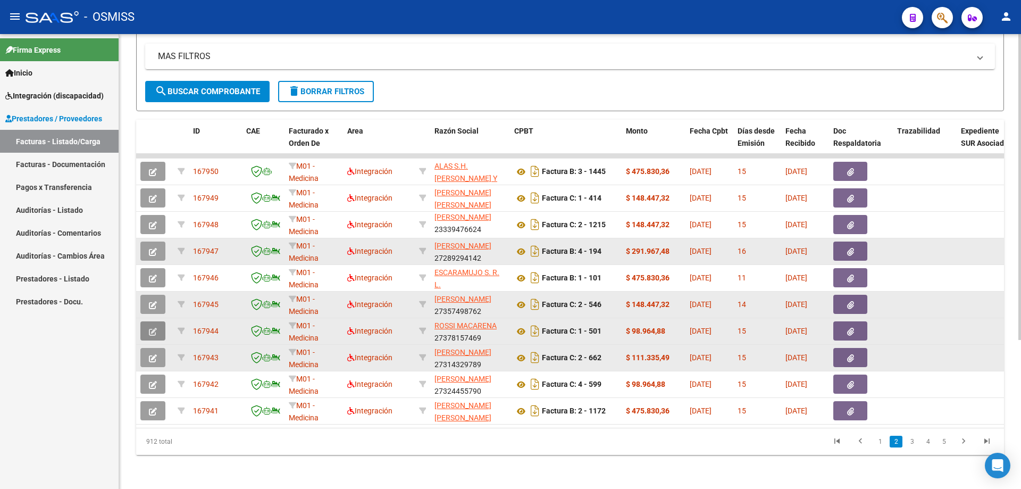
click at [154, 321] on button "button" at bounding box center [152, 330] width 25 height 19
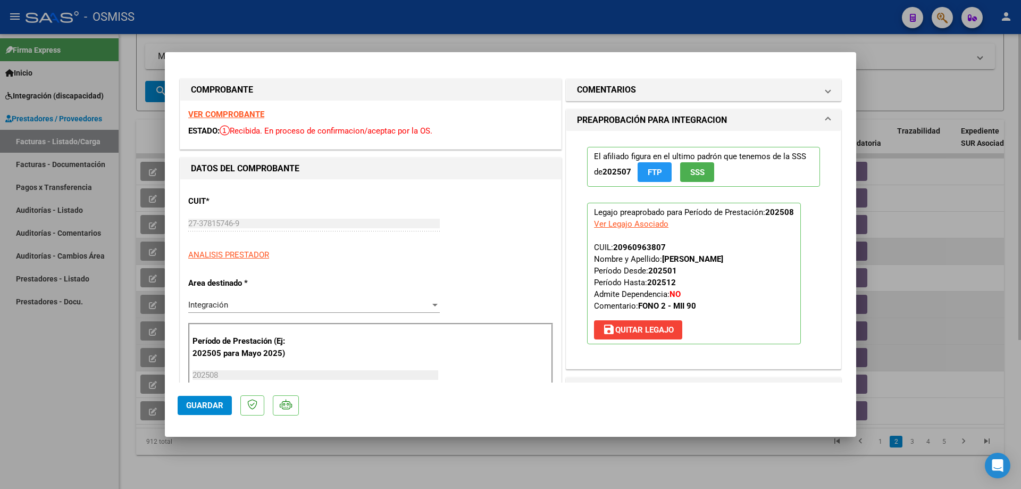
type input "$ 0,00"
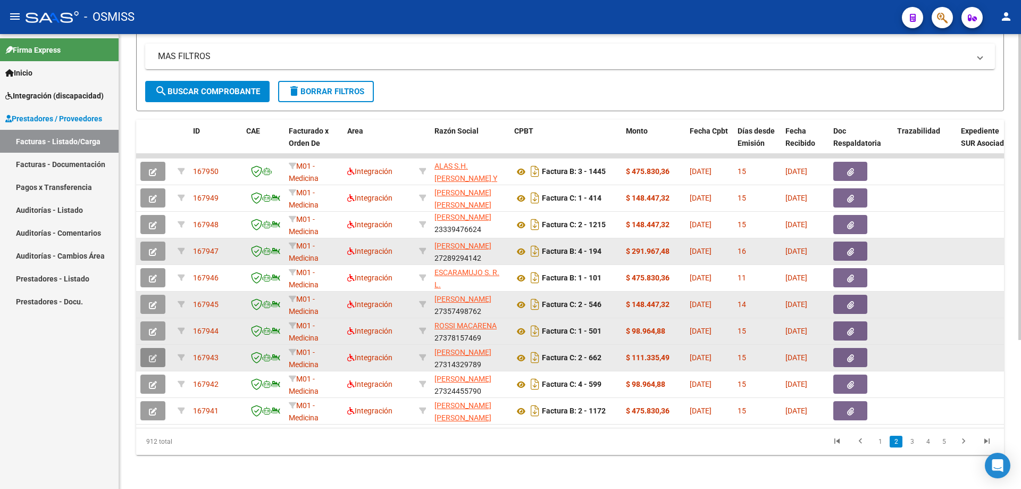
click at [160, 359] on button "button" at bounding box center [152, 357] width 25 height 19
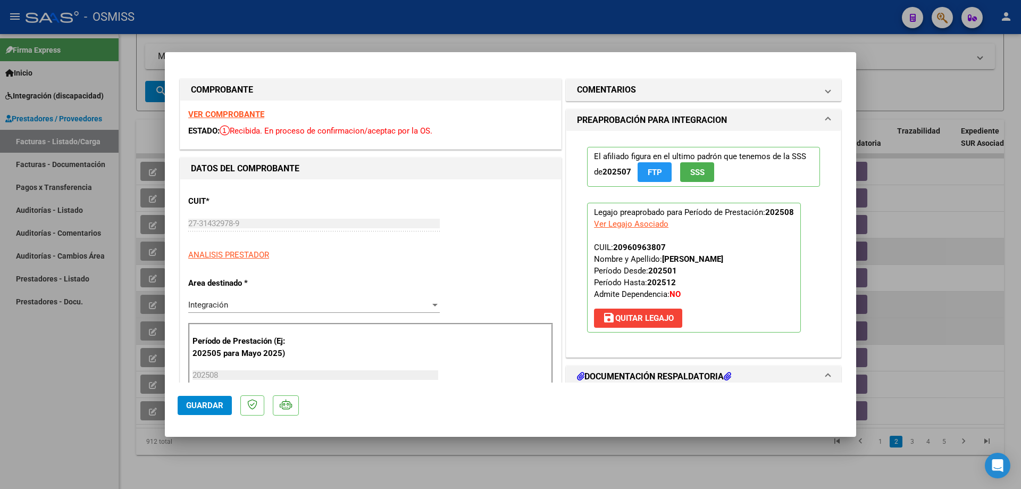
type input "$ 0,00"
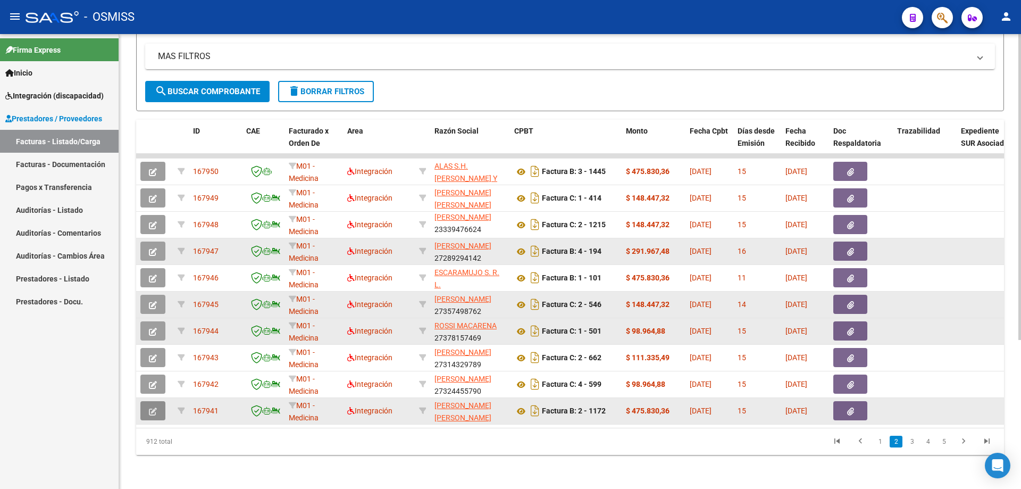
click at [157, 401] on button "button" at bounding box center [152, 410] width 25 height 19
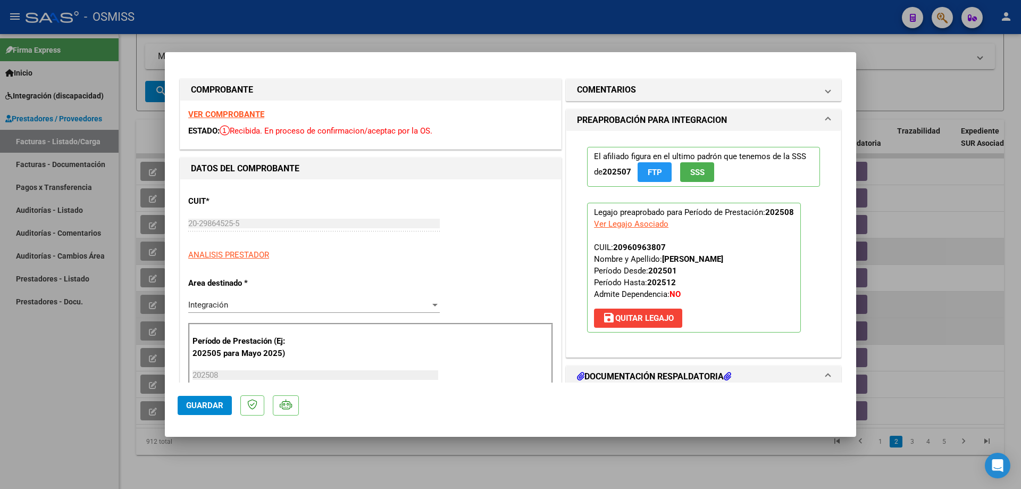
type input "$ 0,00"
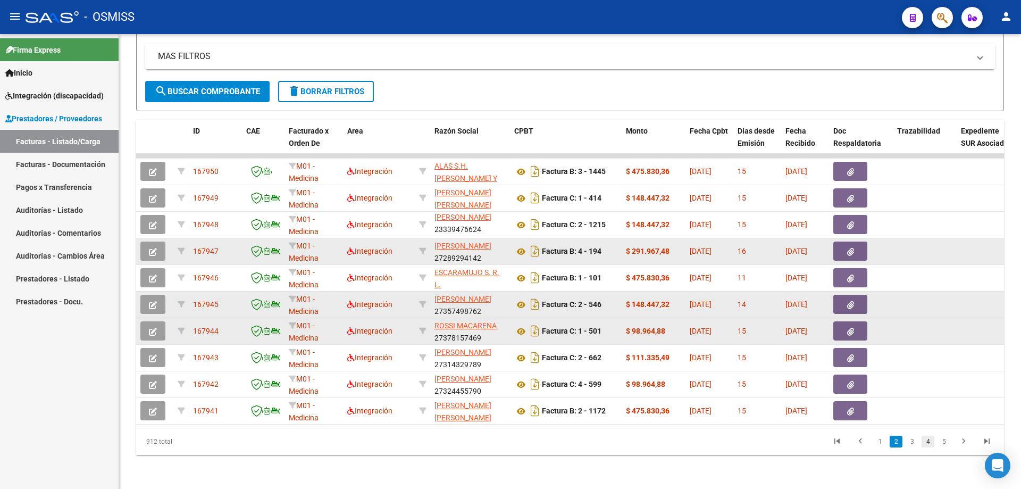
click at [926, 442] on link "4" at bounding box center [927, 441] width 13 height 12
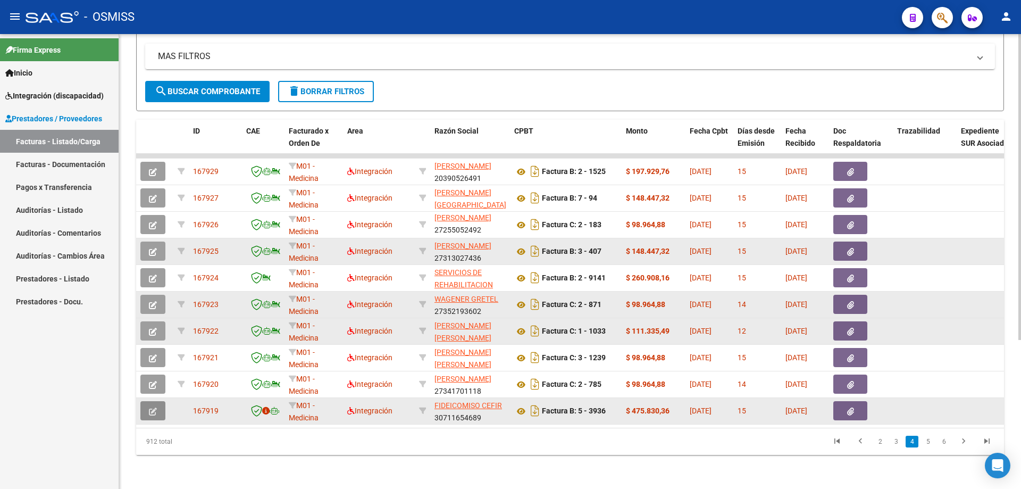
click at [150, 409] on button "button" at bounding box center [152, 410] width 25 height 19
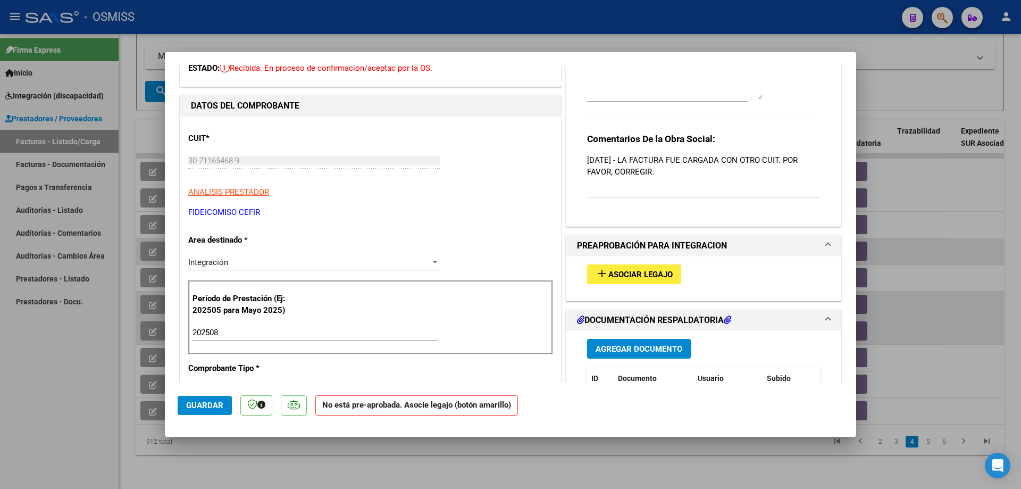
scroll to position [106, 0]
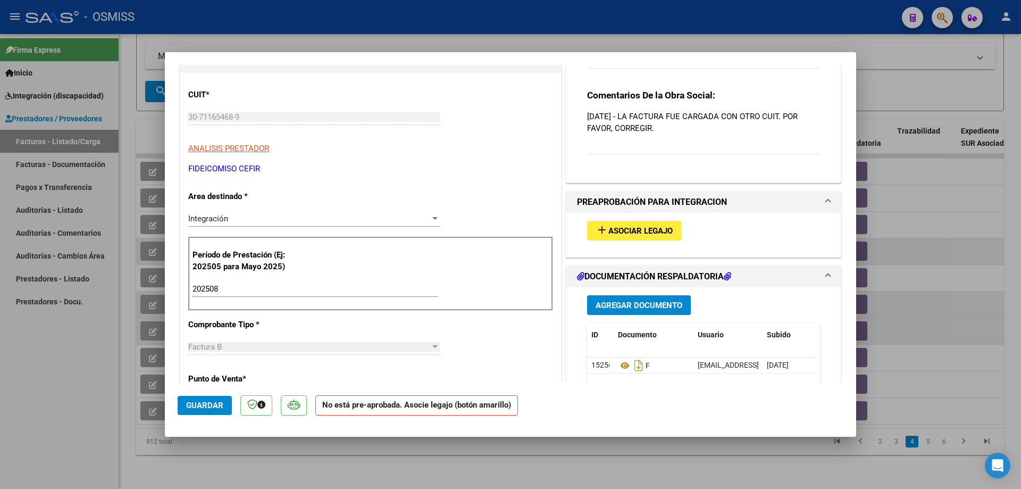
click at [627, 233] on span "Asociar Legajo" at bounding box center [640, 231] width 64 height 10
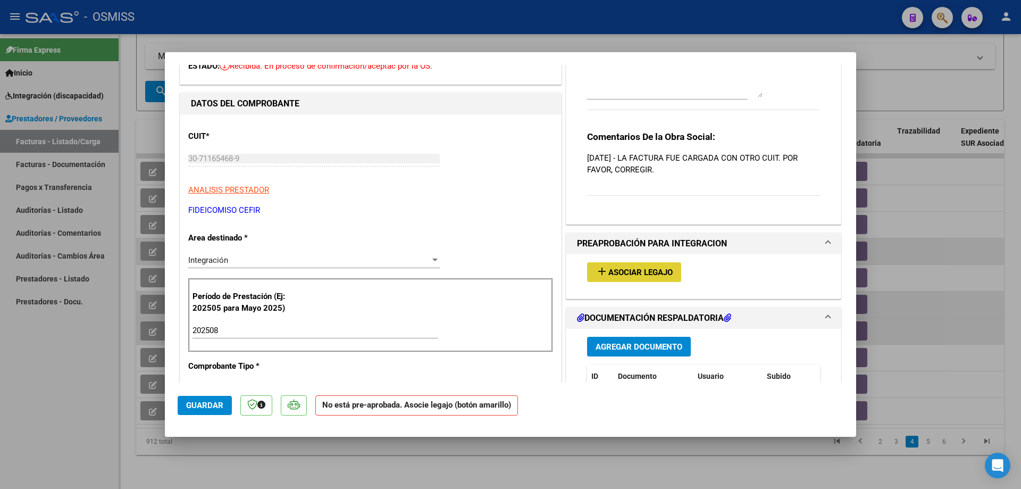
scroll to position [53, 0]
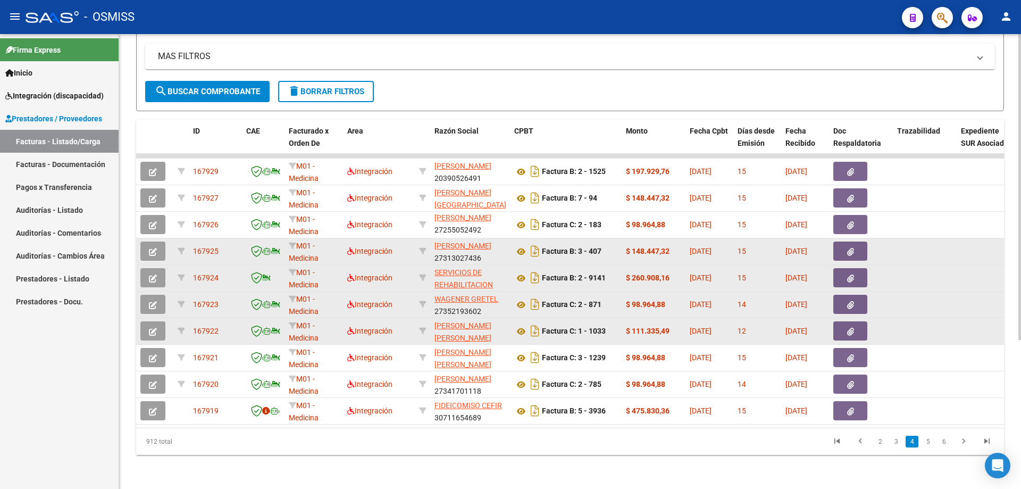
scroll to position [0, 0]
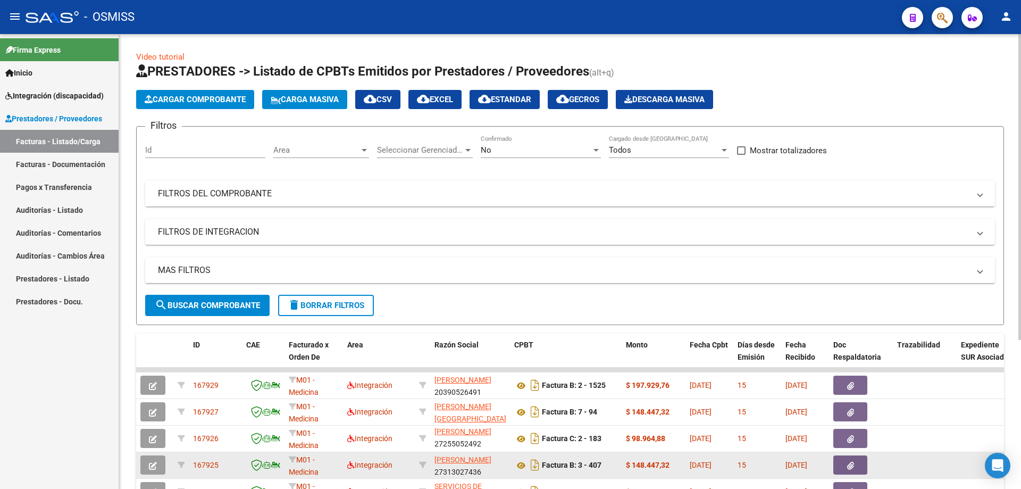
click at [230, 199] on mat-panel-title "FILTROS DEL COMPROBANTE" at bounding box center [563, 194] width 811 height 12
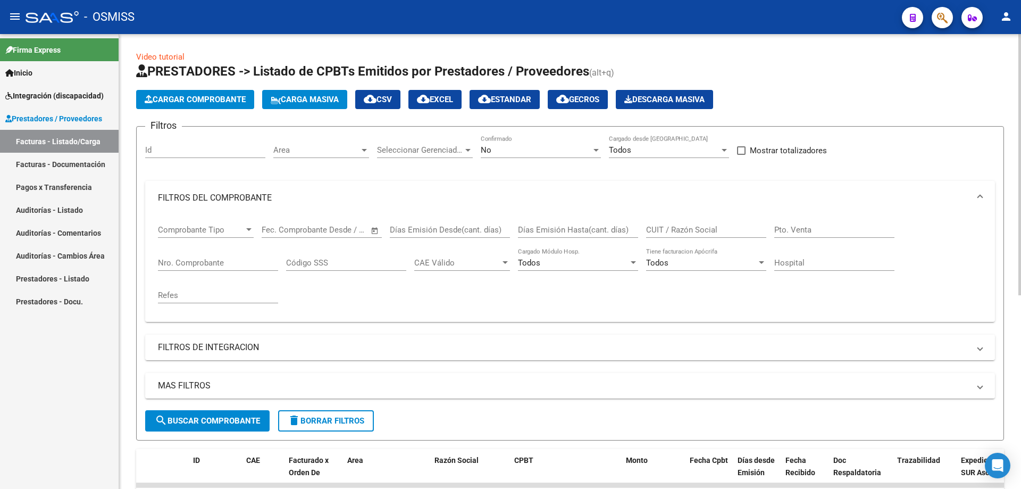
click at [691, 227] on input "CUIT / Razón Social" at bounding box center [706, 230] width 120 height 10
paste input "30-71165468-9"
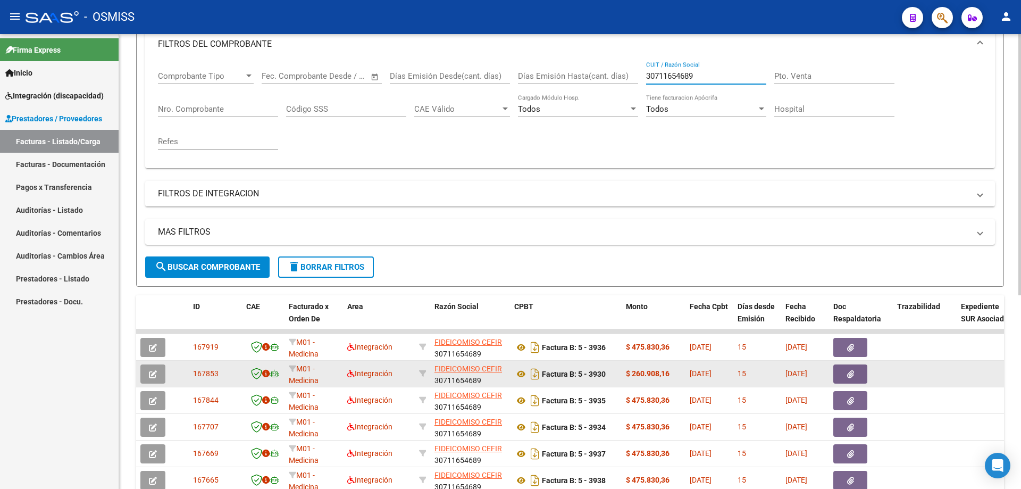
scroll to position [295, 0]
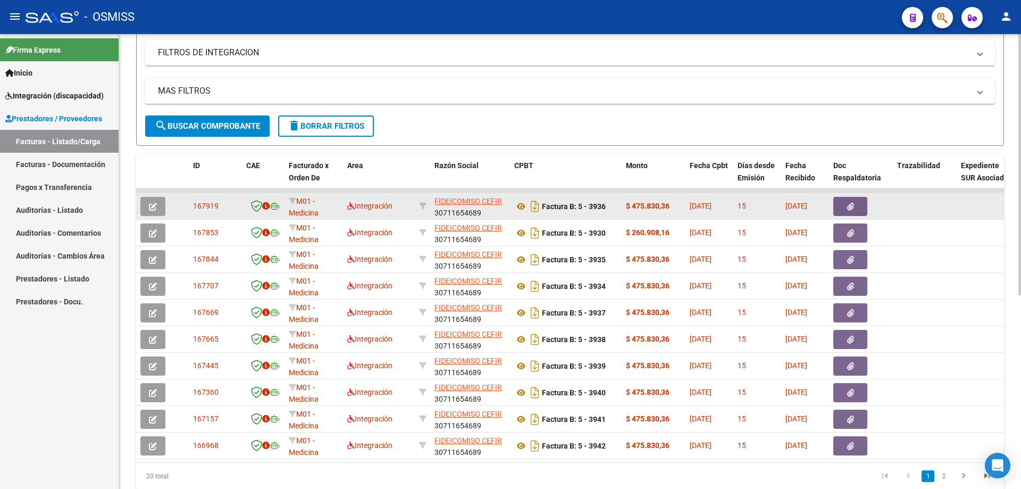
type input "30711654689"
click at [147, 202] on button "button" at bounding box center [152, 206] width 25 height 19
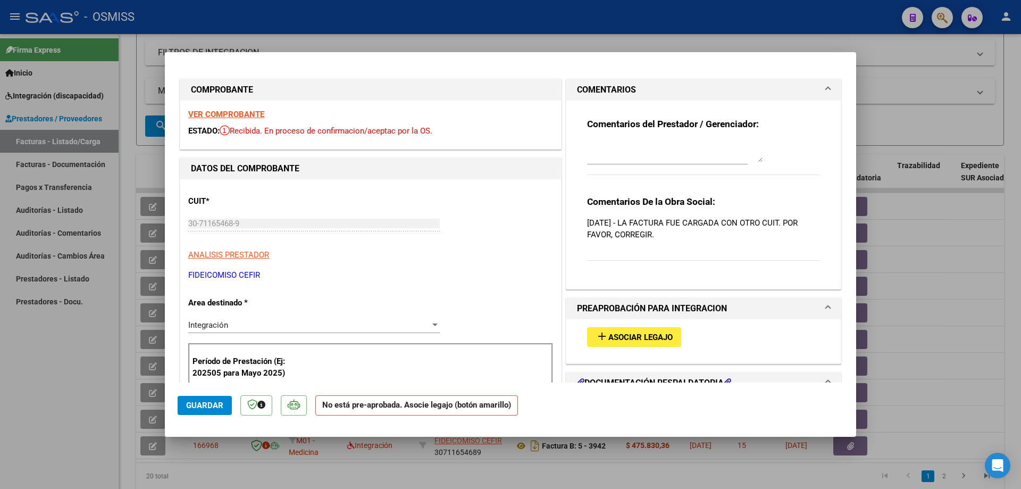
click at [213, 114] on strong "VER COMPROBANTE" at bounding box center [226, 115] width 76 height 10
click at [613, 341] on span "Asociar Legajo" at bounding box center [640, 337] width 64 height 10
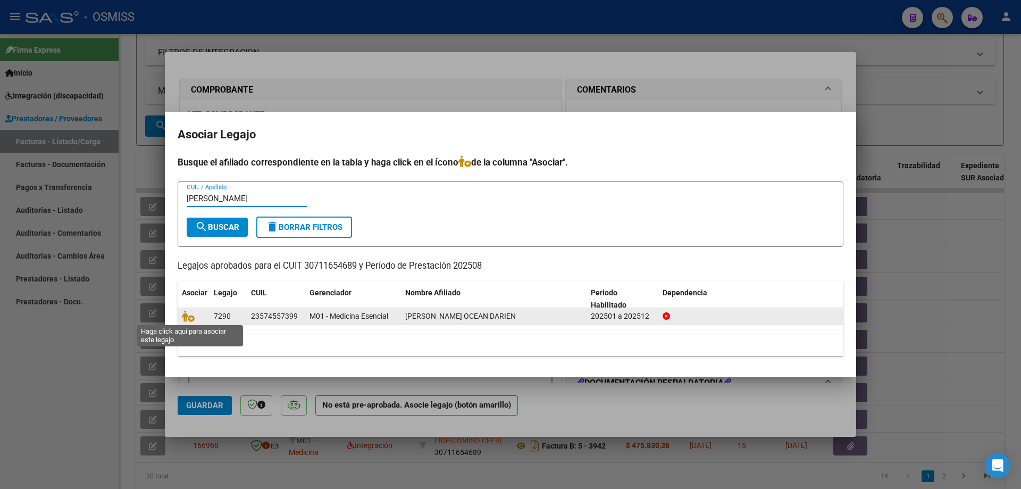
type input "[PERSON_NAME]"
click at [180, 316] on datatable-body-cell at bounding box center [194, 316] width 32 height 16
click at [185, 319] on icon at bounding box center [188, 316] width 13 height 12
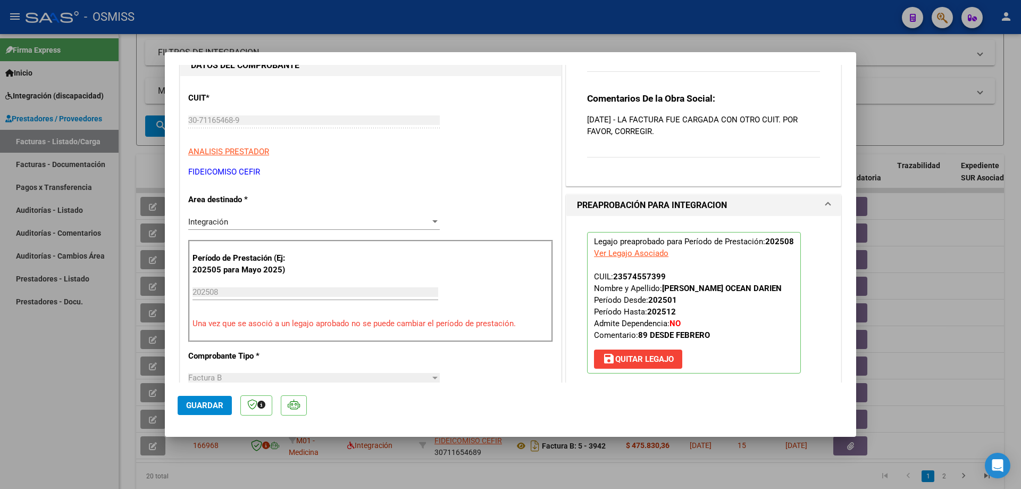
scroll to position [106, 0]
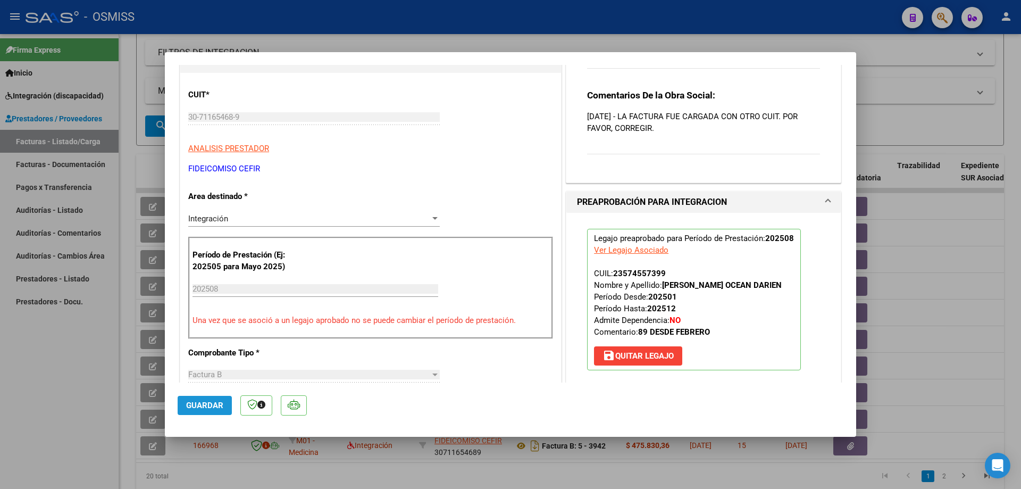
click at [211, 401] on span "Guardar" at bounding box center [204, 405] width 37 height 10
type input "$ 0,00"
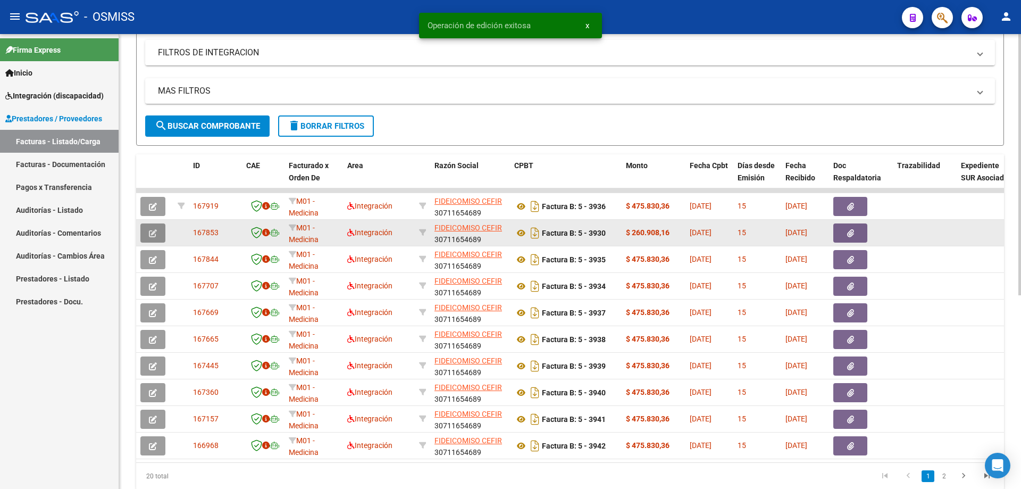
click at [147, 239] on button "button" at bounding box center [152, 232] width 25 height 19
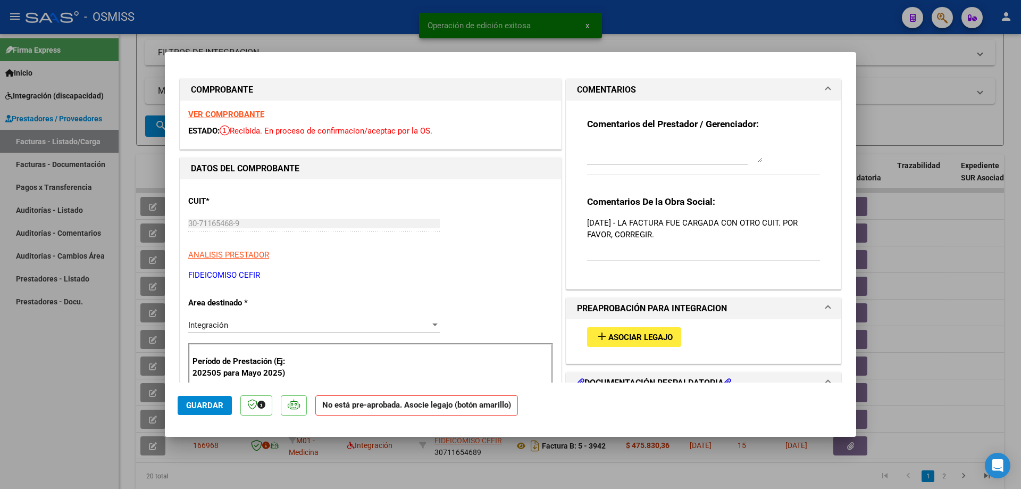
click at [230, 114] on strong "VER COMPROBANTE" at bounding box center [226, 115] width 76 height 10
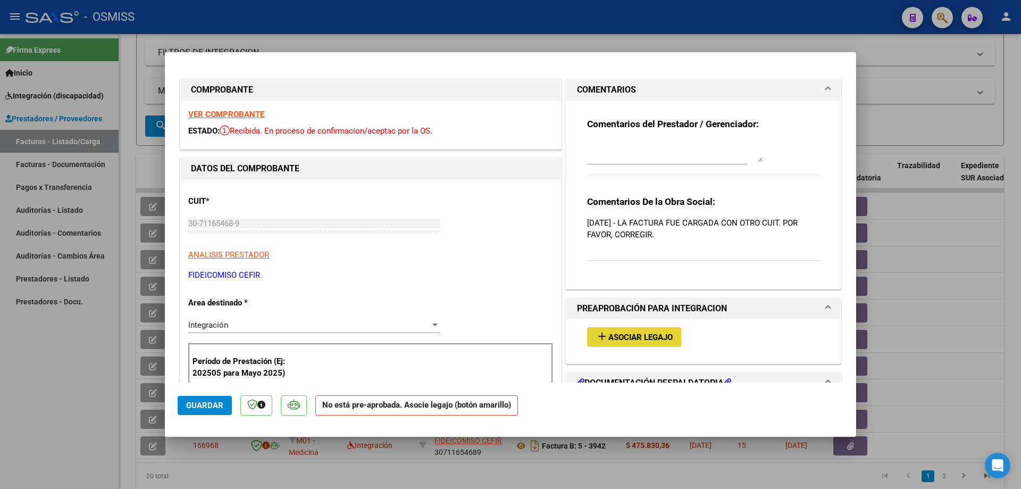
click at [626, 345] on button "add Asociar Legajo" at bounding box center [634, 337] width 94 height 20
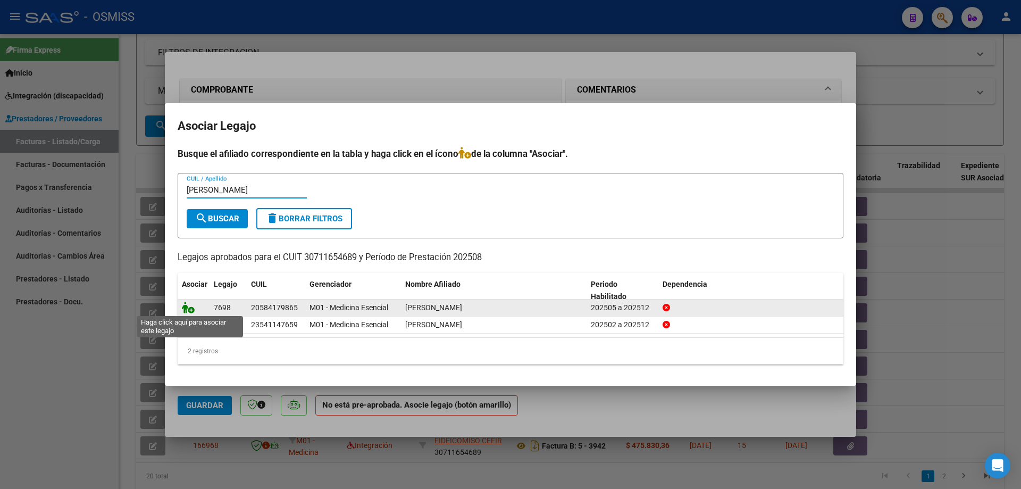
type input "[PERSON_NAME]"
click at [186, 309] on icon at bounding box center [188, 307] width 13 height 12
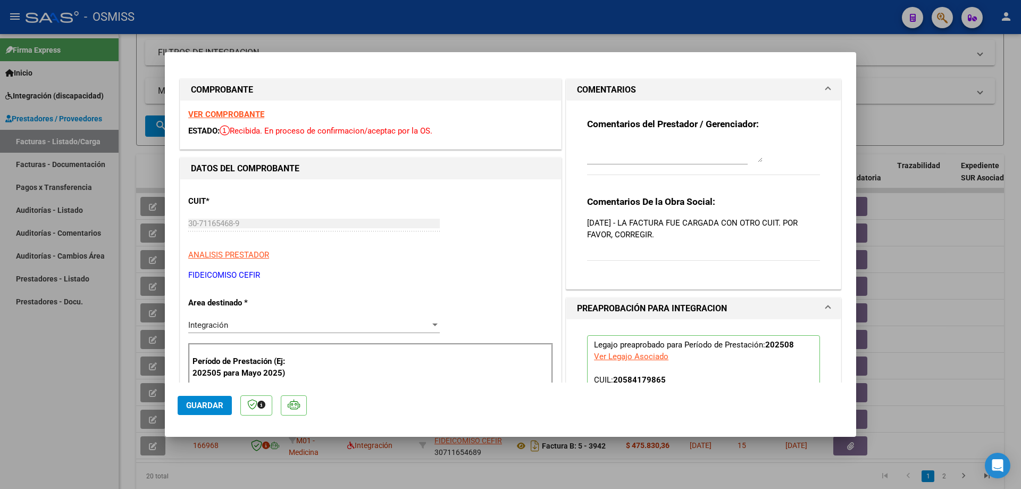
click at [194, 408] on span "Guardar" at bounding box center [204, 405] width 37 height 10
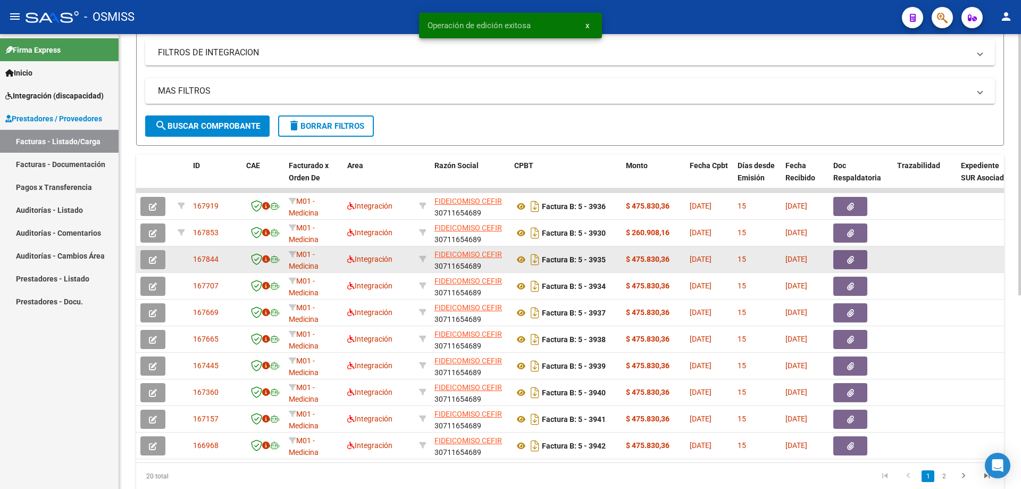
click at [150, 261] on icon "button" at bounding box center [153, 260] width 8 height 8
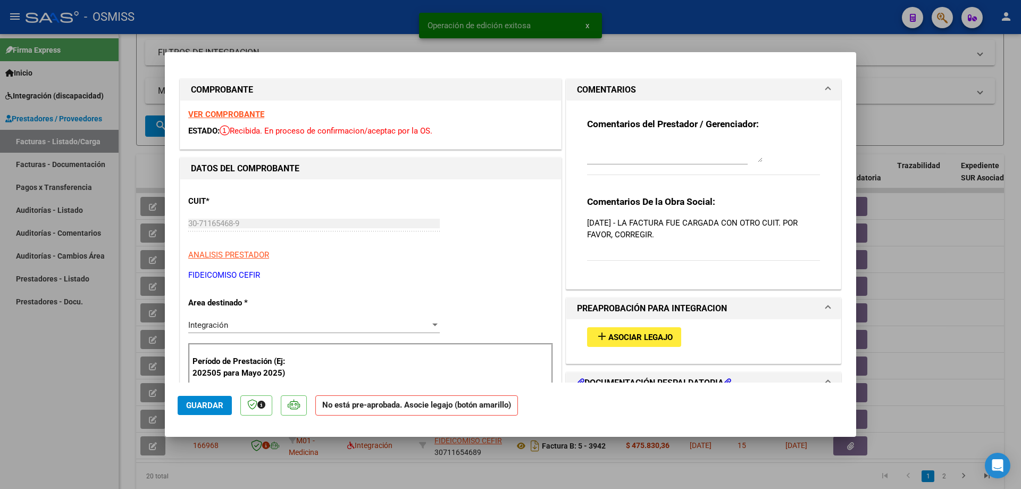
click at [223, 114] on strong "VER COMPROBANTE" at bounding box center [226, 115] width 76 height 10
click at [612, 340] on span "Asociar Legajo" at bounding box center [640, 337] width 64 height 10
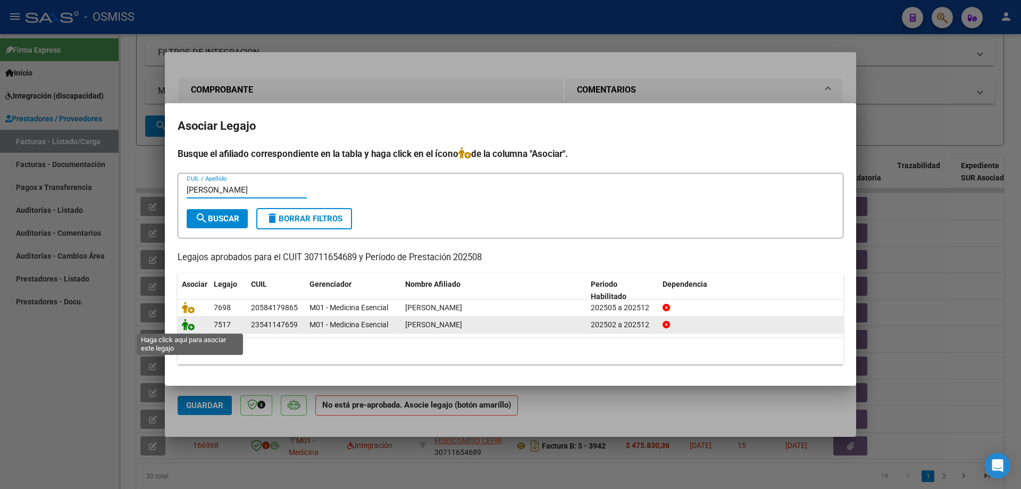
type input "[PERSON_NAME]"
click at [190, 329] on icon at bounding box center [188, 325] width 13 height 12
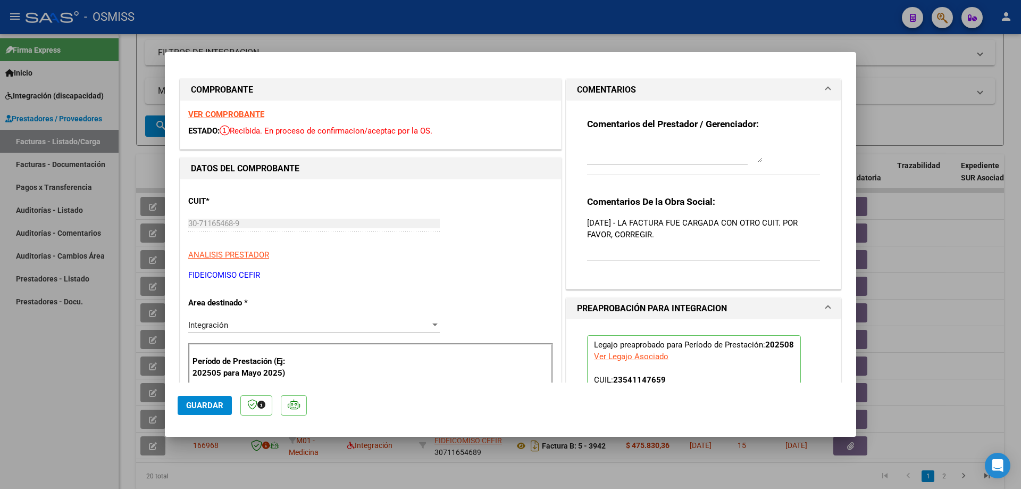
click at [198, 411] on button "Guardar" at bounding box center [205, 405] width 54 height 19
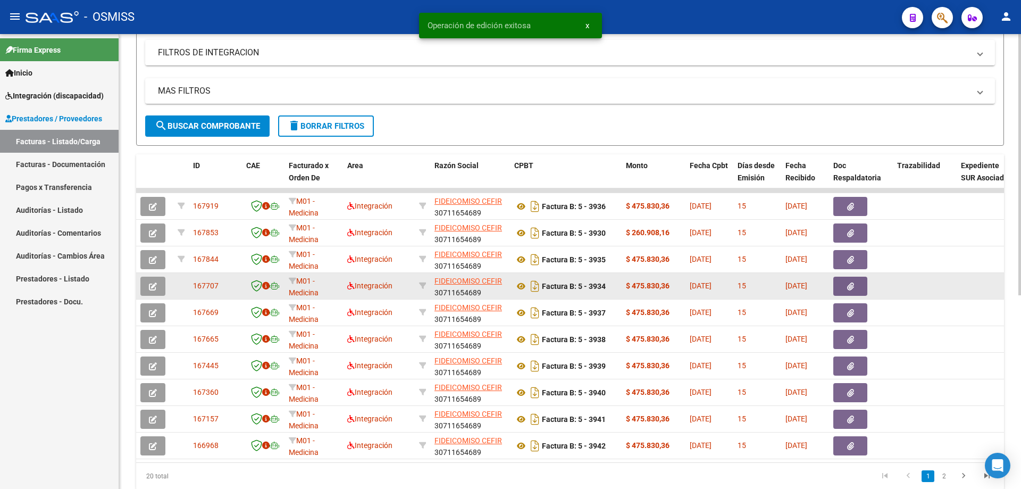
click at [157, 291] on button "button" at bounding box center [152, 285] width 25 height 19
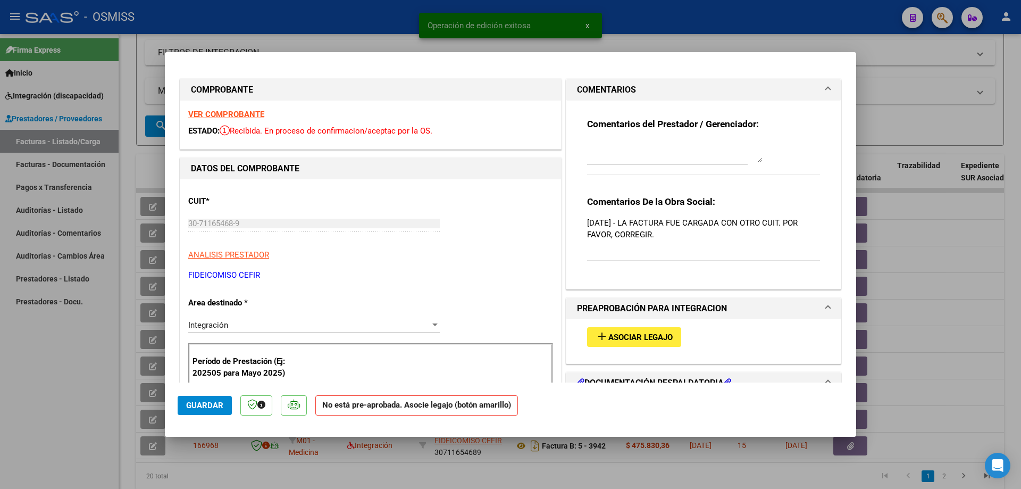
click at [216, 112] on strong "VER COMPROBANTE" at bounding box center [226, 115] width 76 height 10
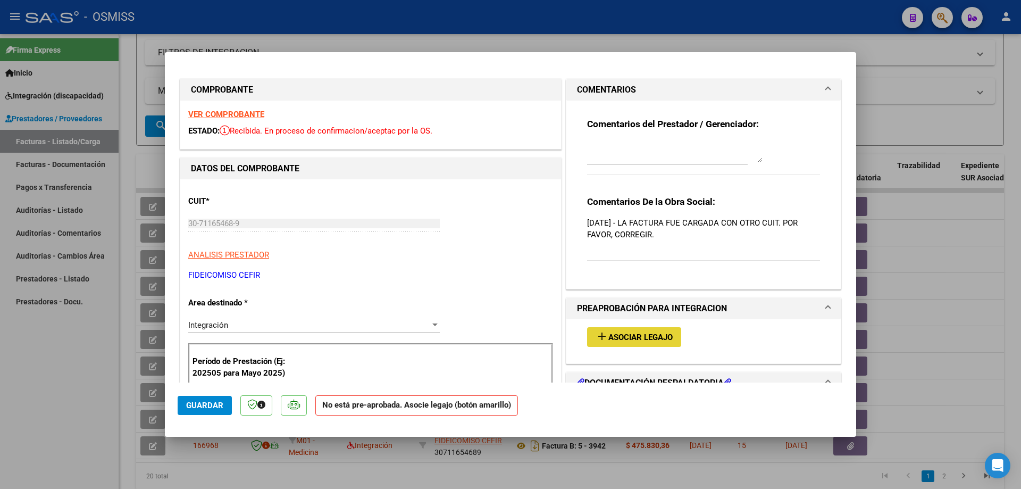
click at [642, 333] on span "Asociar Legajo" at bounding box center [640, 337] width 64 height 10
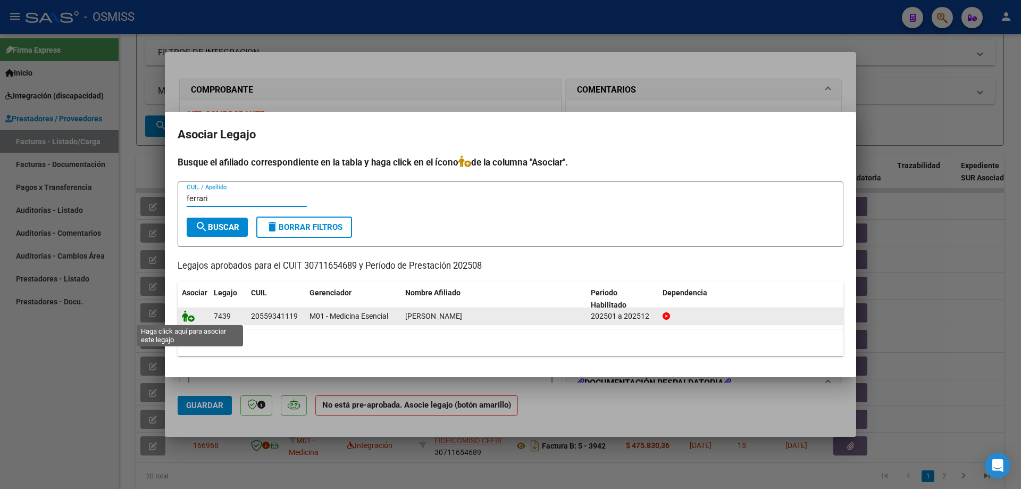
type input "ferrari"
click at [187, 319] on icon at bounding box center [188, 316] width 13 height 12
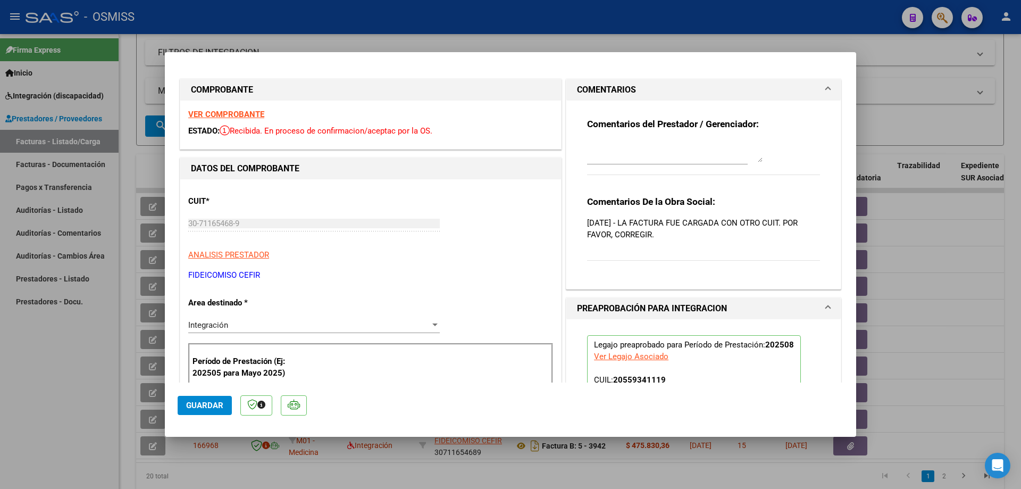
click at [198, 409] on span "Guardar" at bounding box center [204, 405] width 37 height 10
type input "$ 0,00"
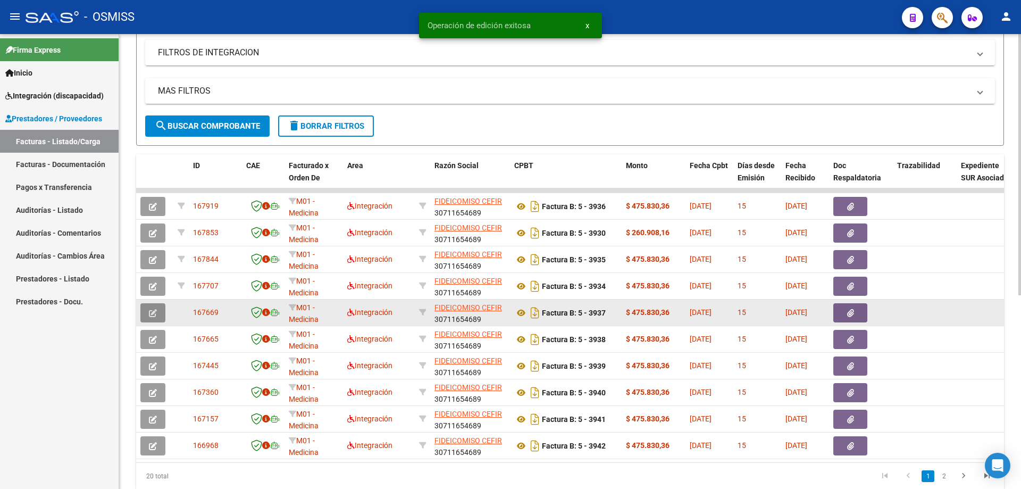
click at [158, 316] on button "button" at bounding box center [152, 312] width 25 height 19
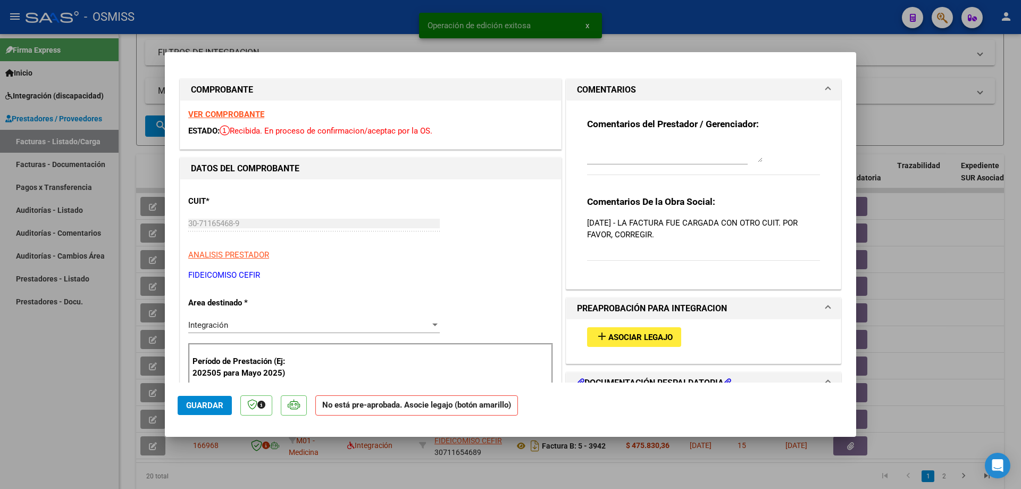
click at [198, 112] on strong "VER COMPROBANTE" at bounding box center [226, 115] width 76 height 10
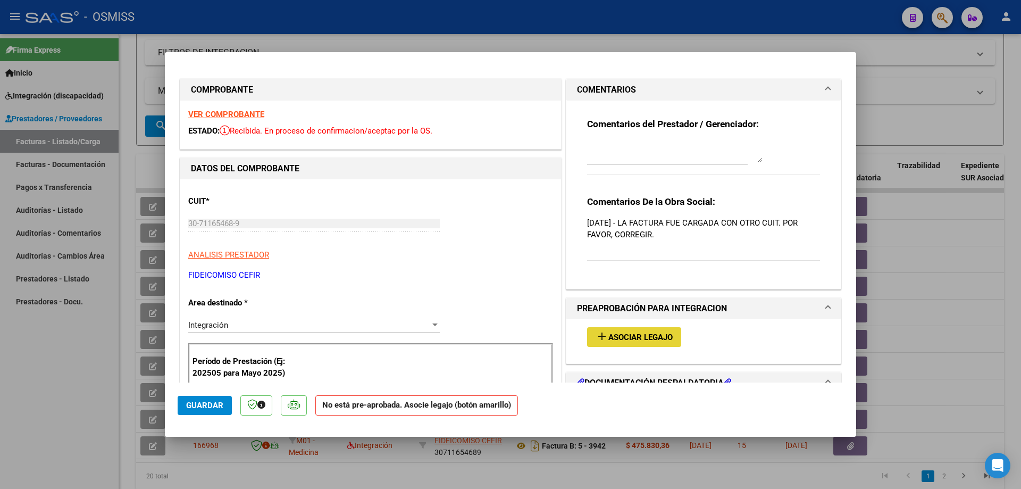
click at [618, 344] on button "add Asociar Legajo" at bounding box center [634, 337] width 94 height 20
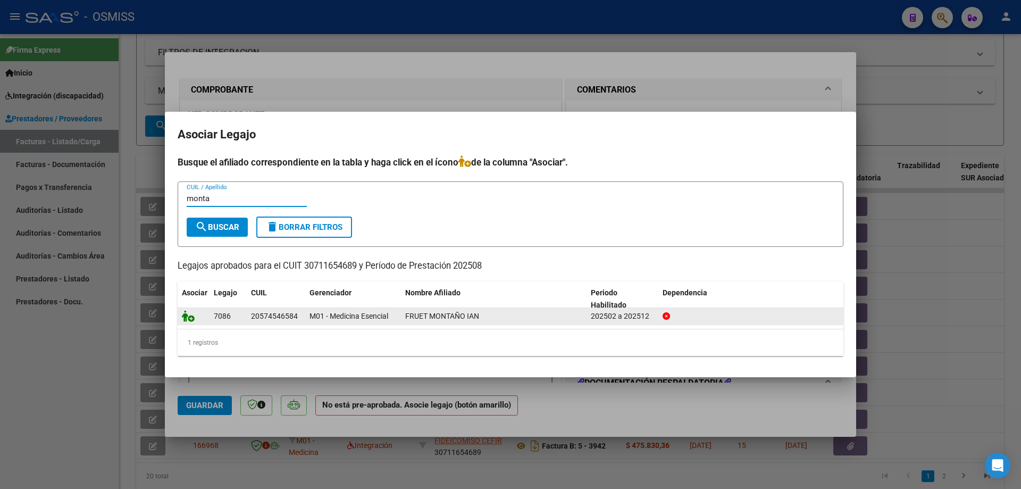
type input "monta"
click at [190, 318] on icon at bounding box center [188, 316] width 13 height 12
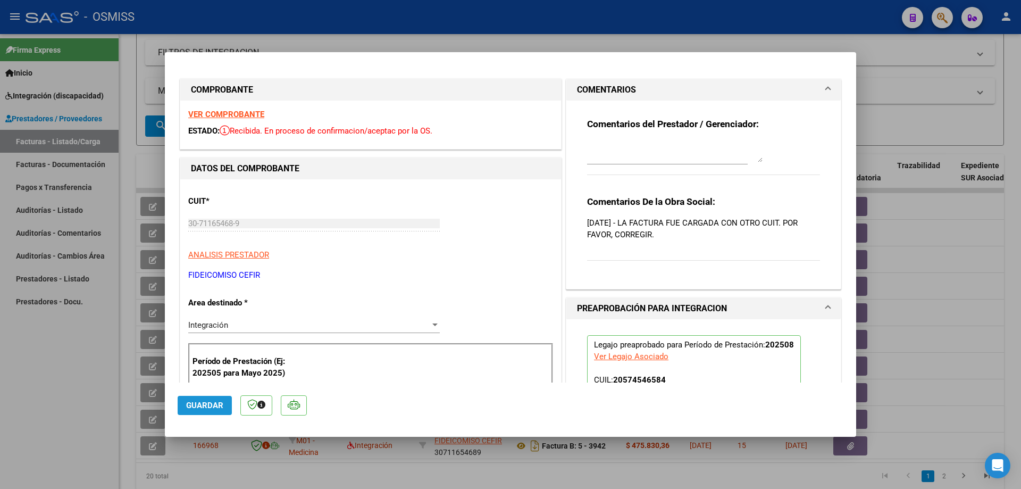
click at [214, 406] on span "Guardar" at bounding box center [204, 405] width 37 height 10
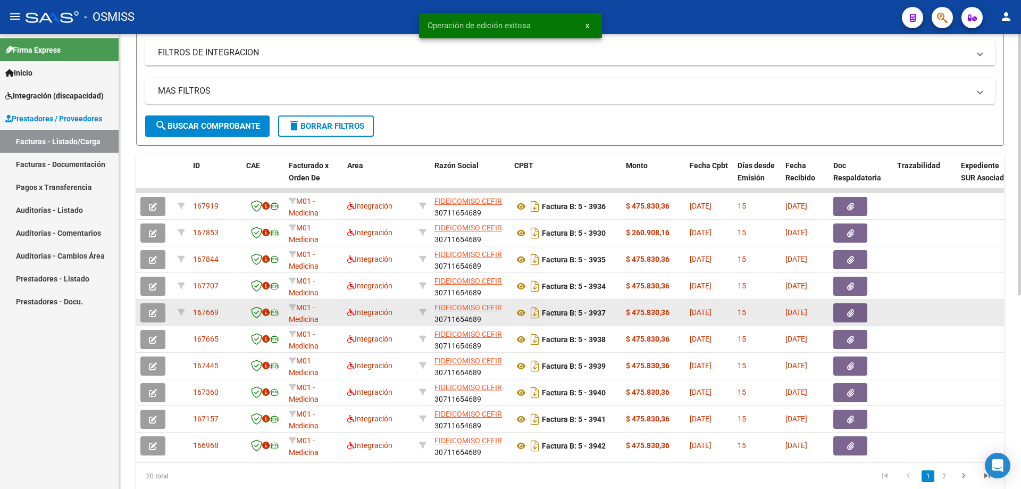
click at [146, 303] on button "button" at bounding box center [152, 312] width 25 height 19
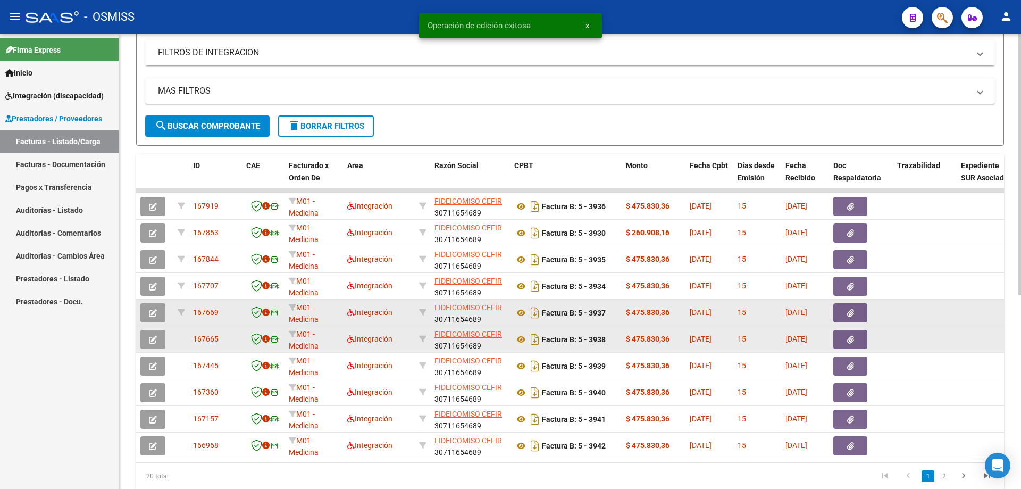
click at [156, 339] on icon "button" at bounding box center [153, 340] width 8 height 8
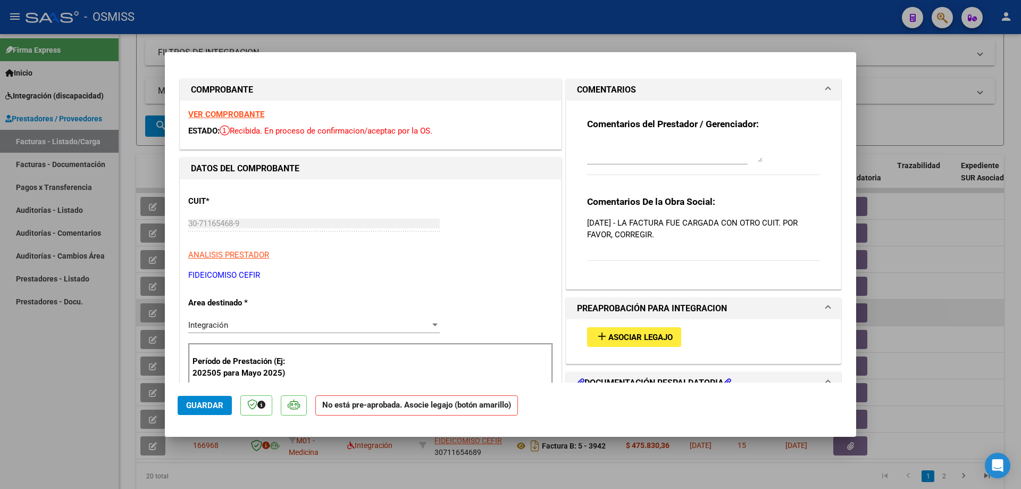
click at [198, 114] on strong "VER COMPROBANTE" at bounding box center [226, 115] width 76 height 10
click at [619, 337] on span "Asociar Legajo" at bounding box center [640, 337] width 64 height 10
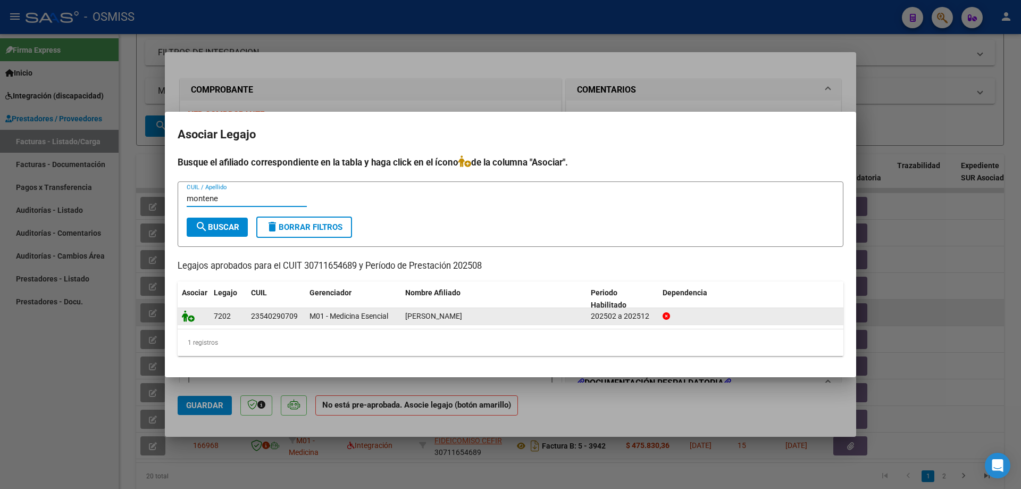
type input "montene"
click at [188, 315] on icon at bounding box center [188, 316] width 13 height 12
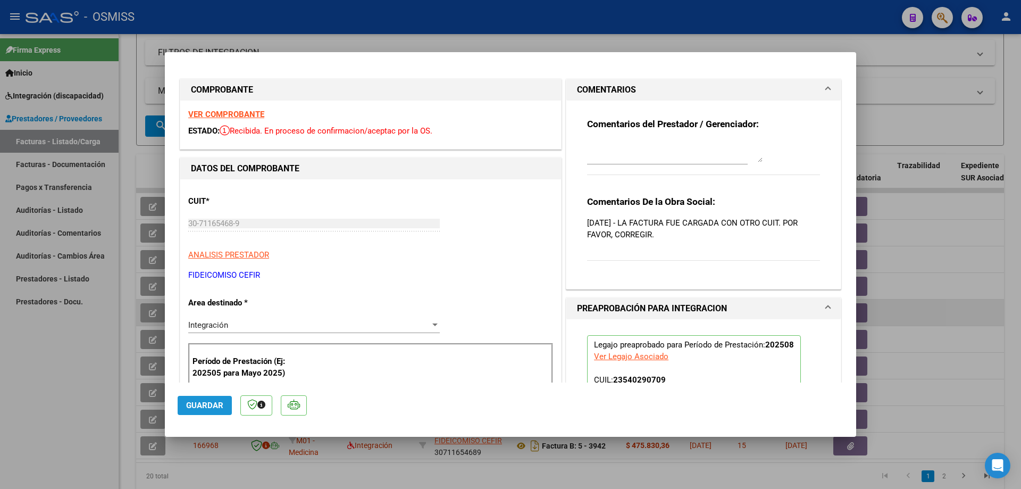
click at [187, 401] on span "Guardar" at bounding box center [204, 405] width 37 height 10
type input "$ 0,00"
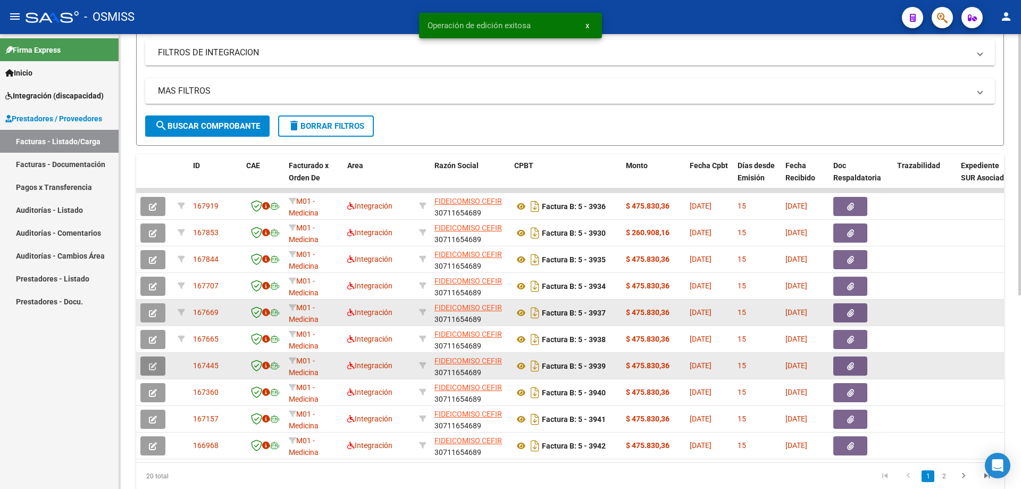
click at [152, 359] on button "button" at bounding box center [152, 365] width 25 height 19
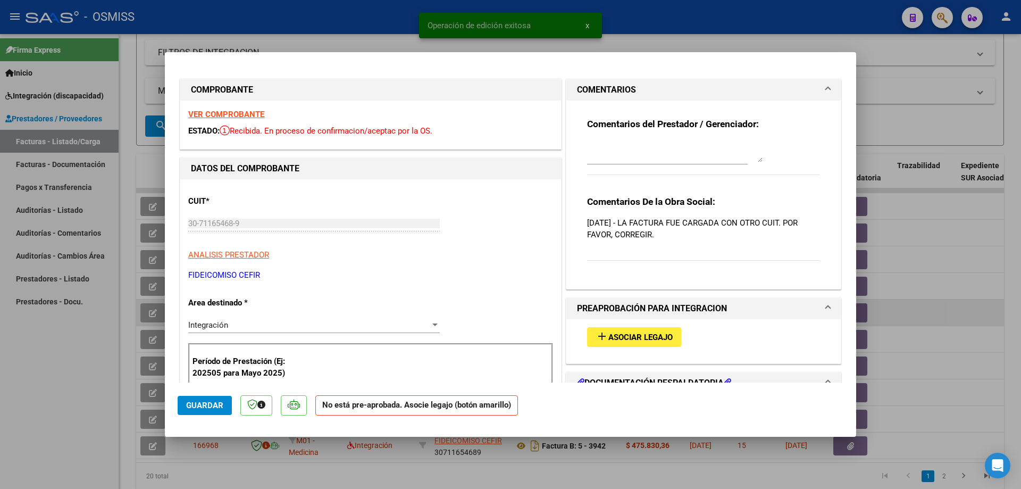
click at [203, 112] on strong "VER COMPROBANTE" at bounding box center [226, 115] width 76 height 10
click at [640, 343] on button "add Asociar Legajo" at bounding box center [634, 337] width 94 height 20
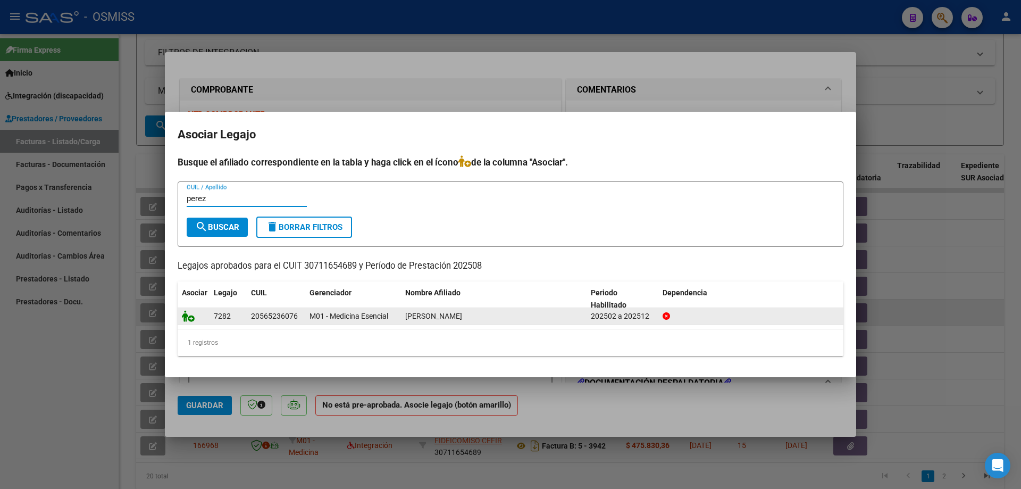
type input "perez"
click at [187, 316] on icon at bounding box center [188, 316] width 13 height 12
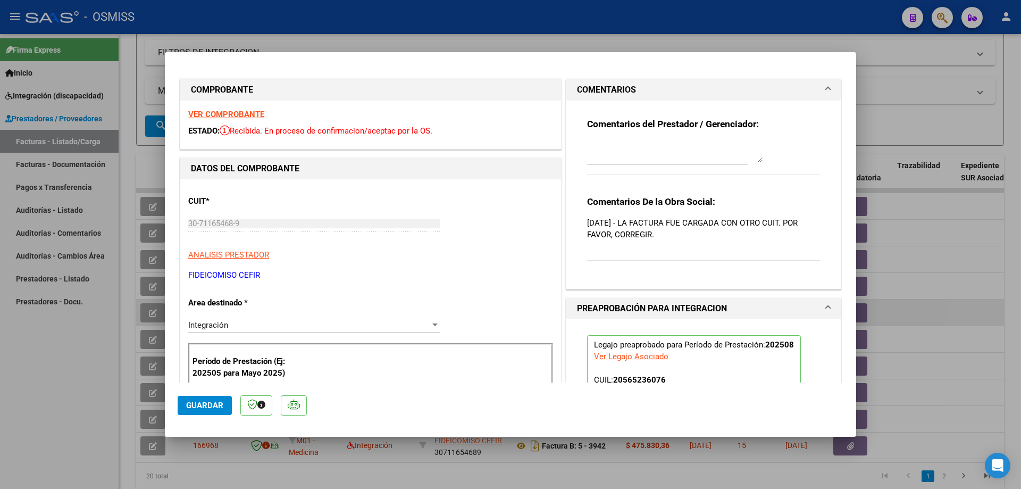
click at [189, 403] on span "Guardar" at bounding box center [204, 405] width 37 height 10
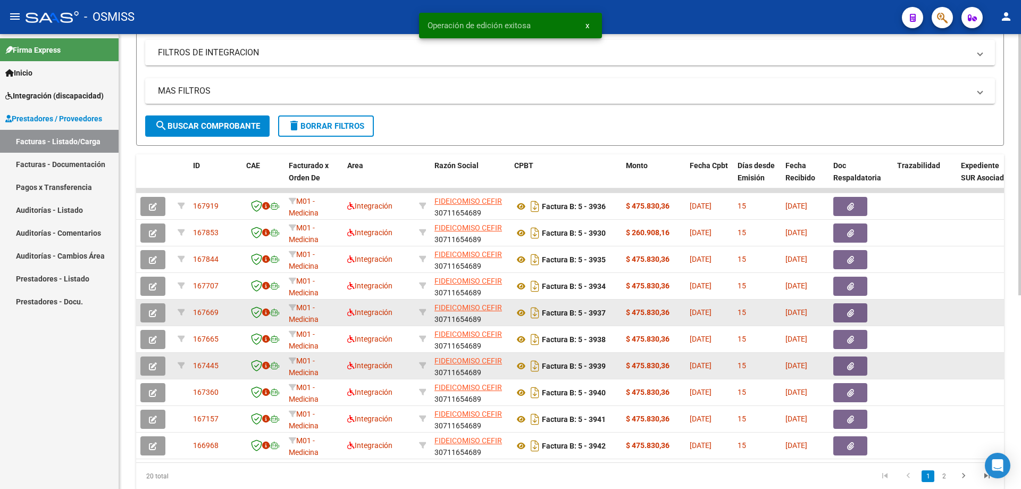
click at [153, 371] on button "button" at bounding box center [152, 365] width 25 height 19
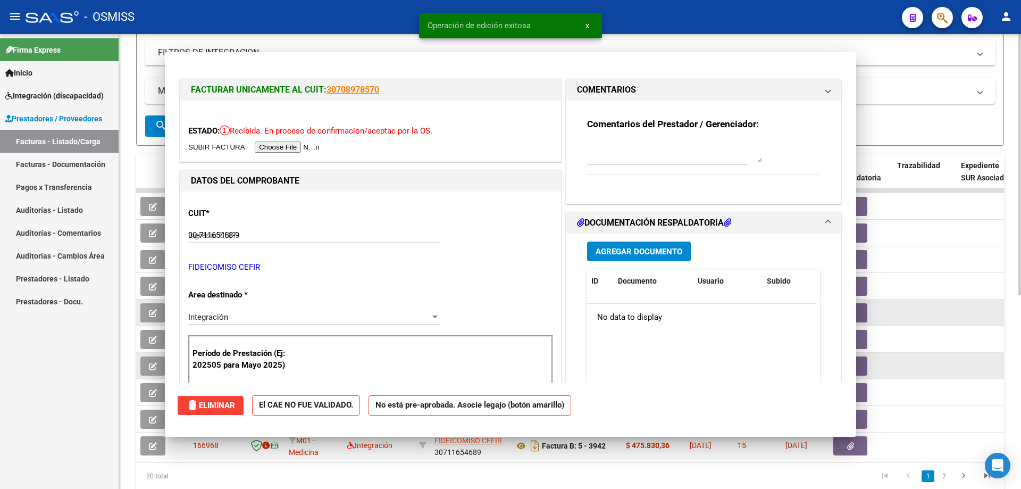
type input "$ 0,00"
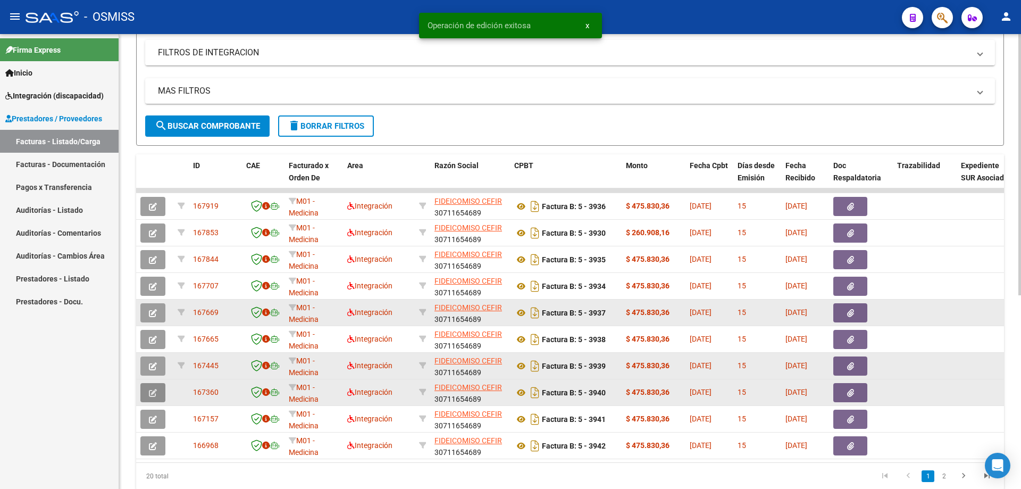
click at [154, 396] on icon "button" at bounding box center [153, 393] width 8 height 8
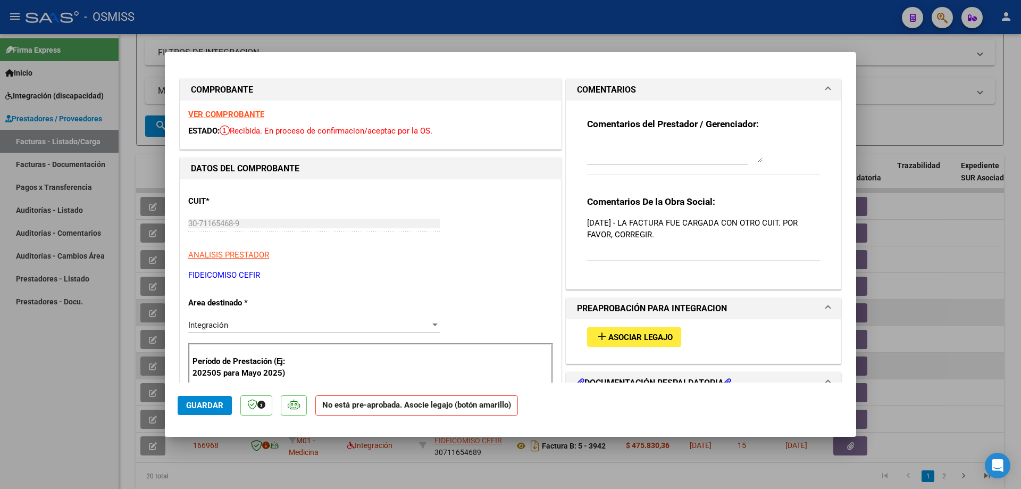
click at [242, 108] on div "VER COMPROBANTE ESTADO: Recibida. En proceso de confirmacion/aceptac por la OS." at bounding box center [370, 124] width 381 height 48
click at [246, 111] on strong "VER COMPROBANTE" at bounding box center [226, 115] width 76 height 10
click at [641, 343] on button "add Asociar Legajo" at bounding box center [634, 337] width 94 height 20
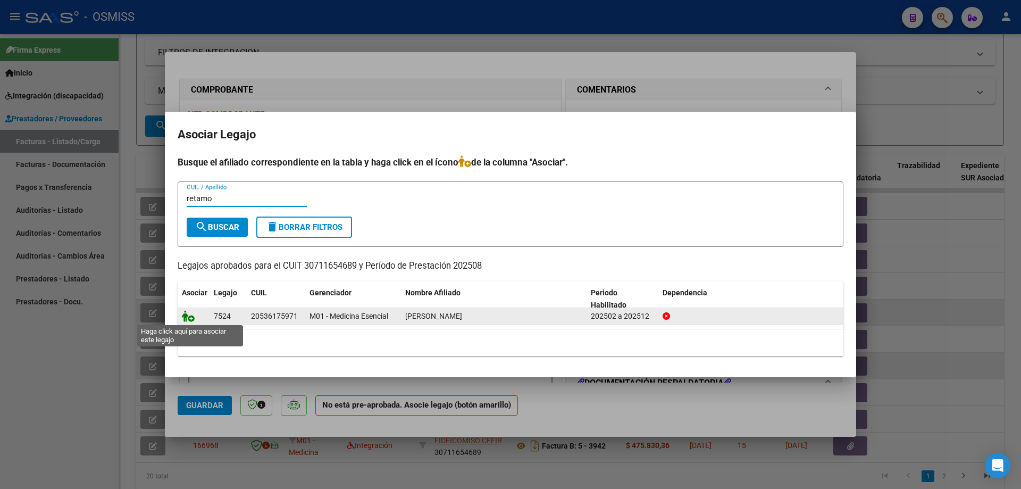
type input "retamo"
click at [189, 314] on icon at bounding box center [188, 316] width 13 height 12
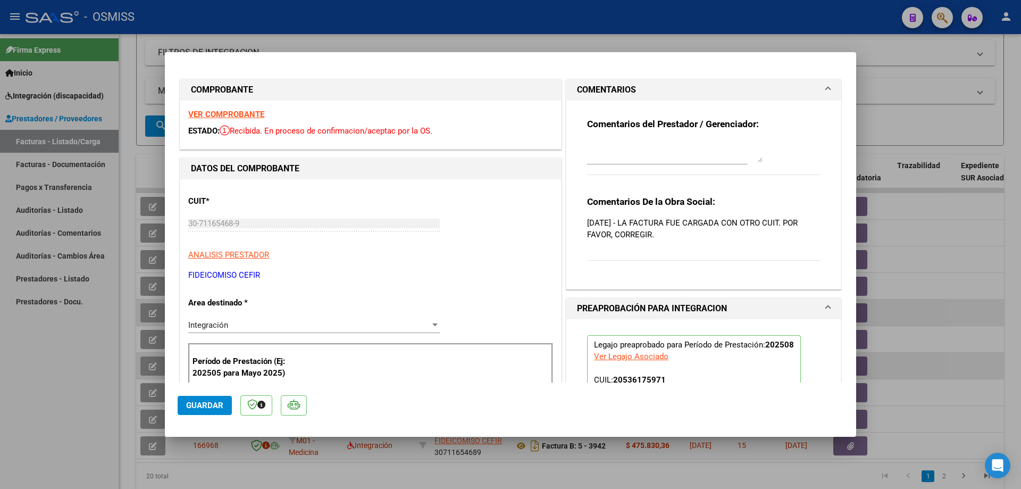
type input "$ 0,00"
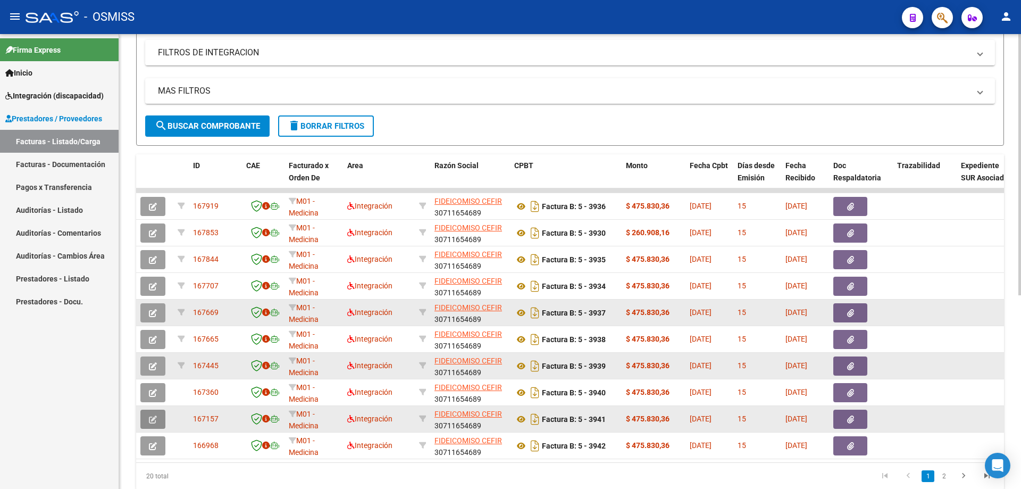
click at [154, 416] on icon "button" at bounding box center [153, 419] width 8 height 8
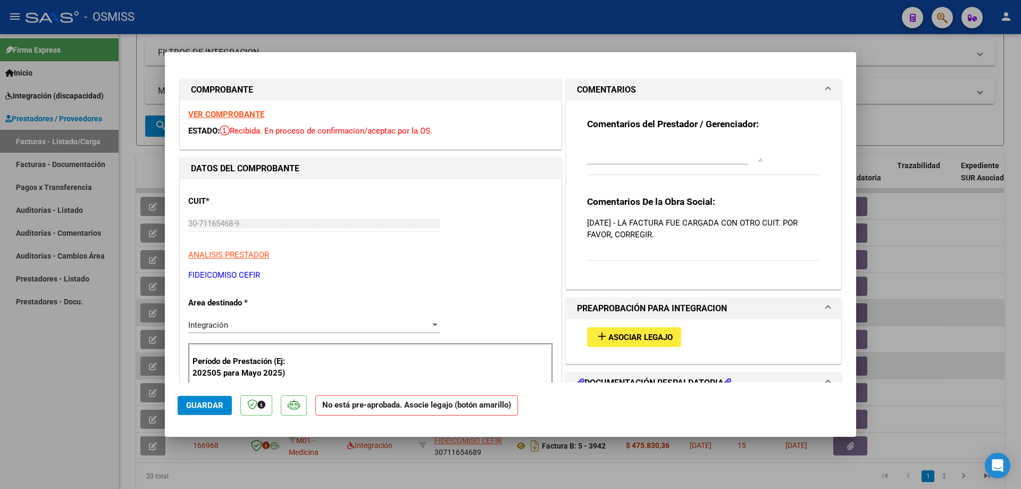
click at [200, 110] on strong "VER COMPROBANTE" at bounding box center [226, 115] width 76 height 10
click at [649, 339] on span "Asociar Legajo" at bounding box center [640, 337] width 64 height 10
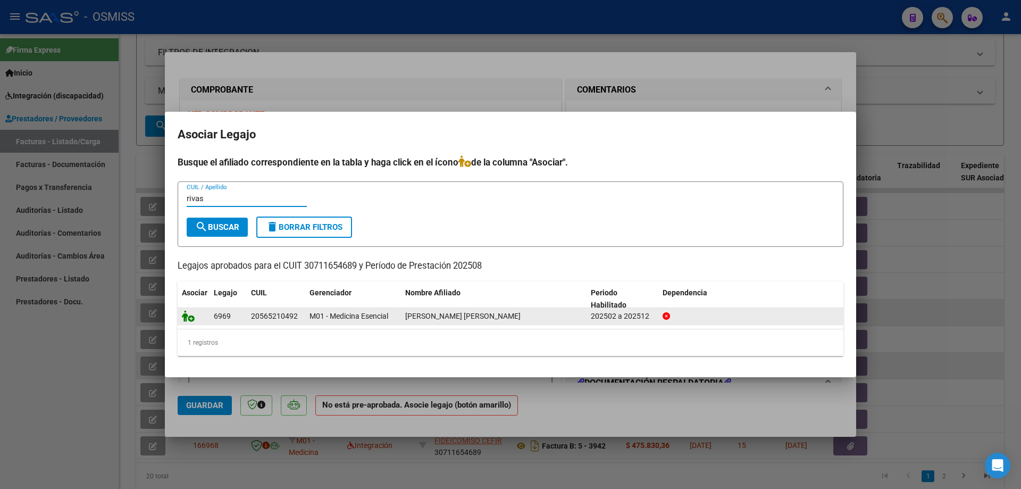
type input "rivas"
click at [182, 319] on icon at bounding box center [188, 316] width 13 height 12
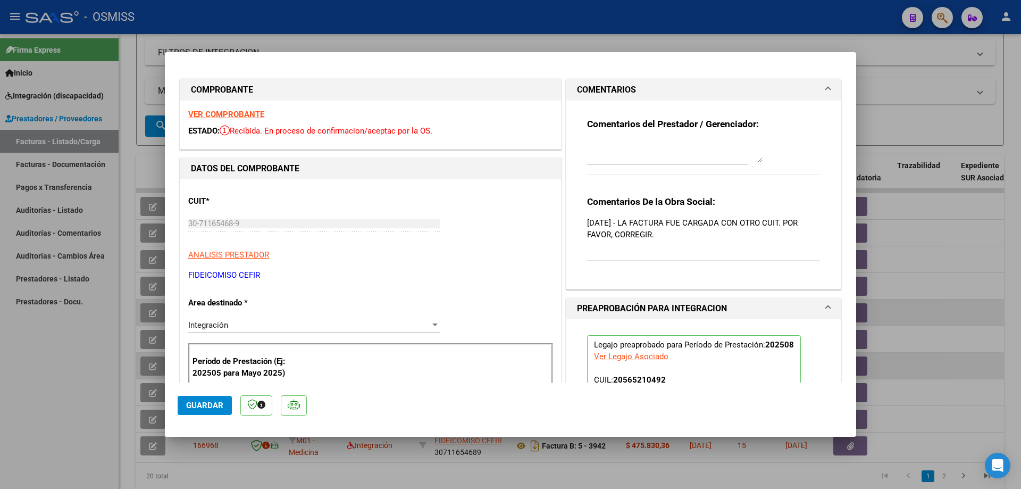
click at [189, 415] on mat-dialog-actions "Guardar" at bounding box center [511, 403] width 666 height 42
click at [186, 405] on span "Guardar" at bounding box center [204, 405] width 37 height 10
type input "$ 0,00"
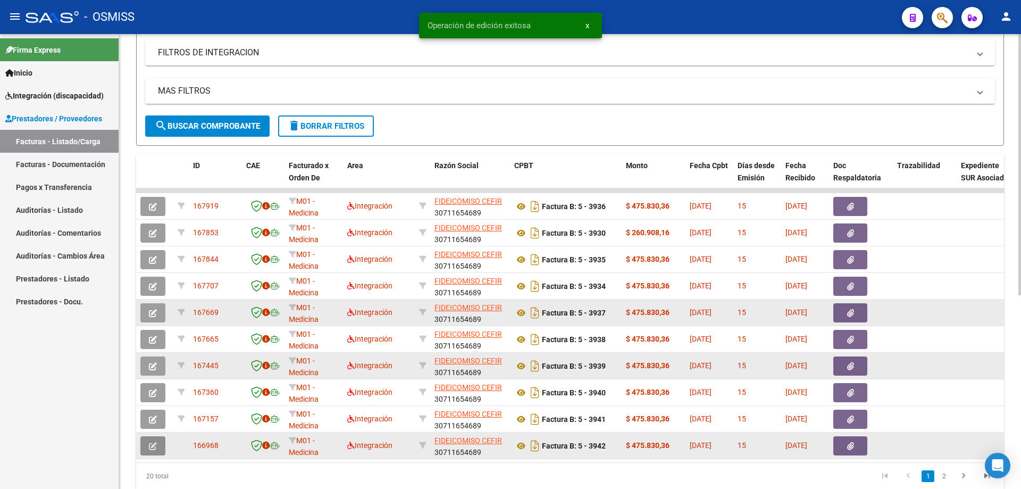
click at [161, 444] on button "button" at bounding box center [152, 445] width 25 height 19
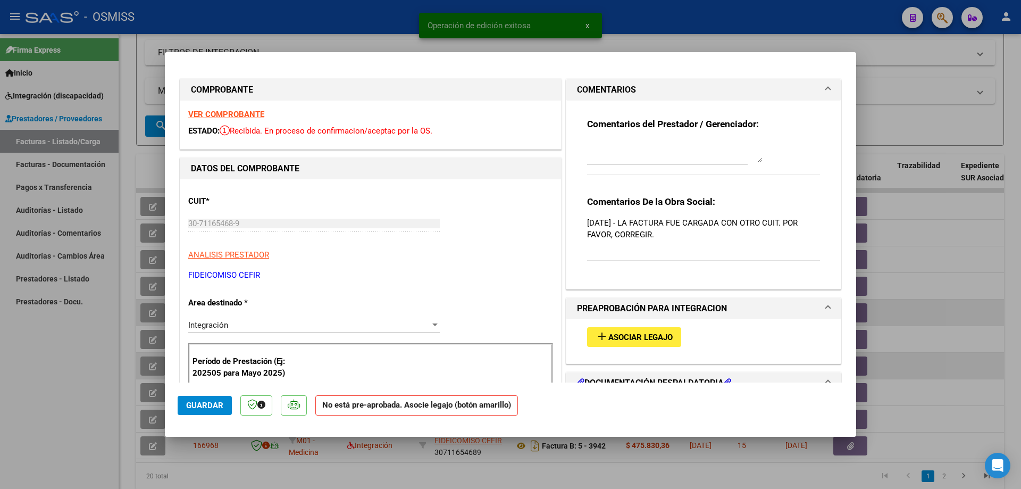
click at [211, 113] on strong "VER COMPROBANTE" at bounding box center [226, 115] width 76 height 10
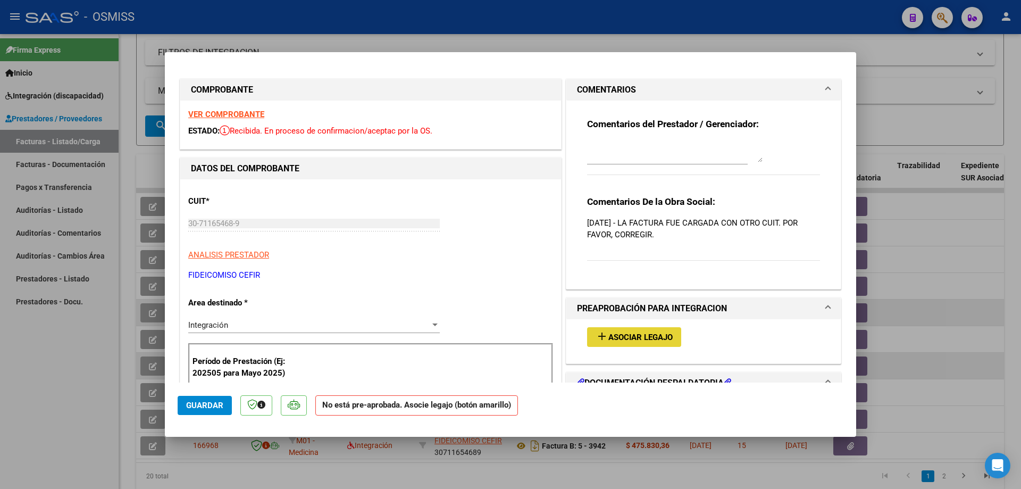
click at [659, 328] on button "add Asociar Legajo" at bounding box center [634, 337] width 94 height 20
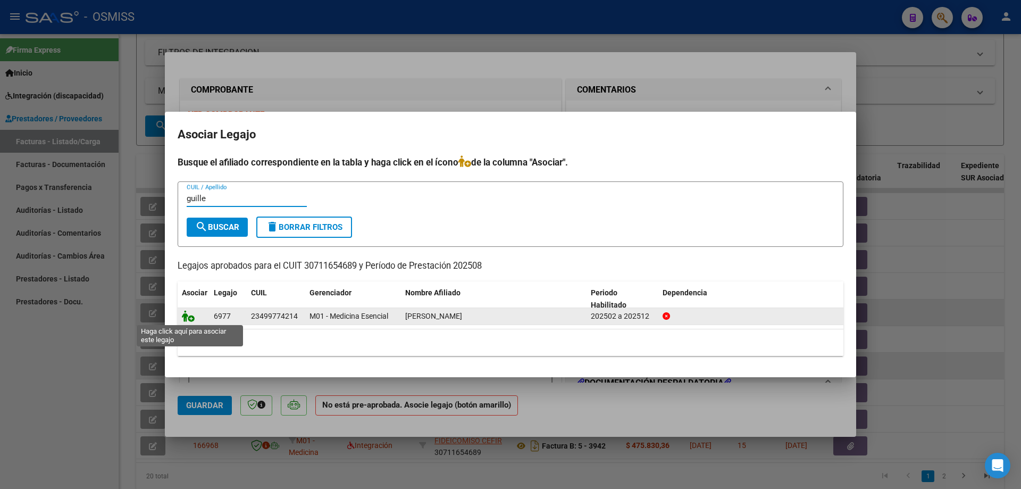
type input "guille"
click at [189, 317] on icon at bounding box center [188, 316] width 13 height 12
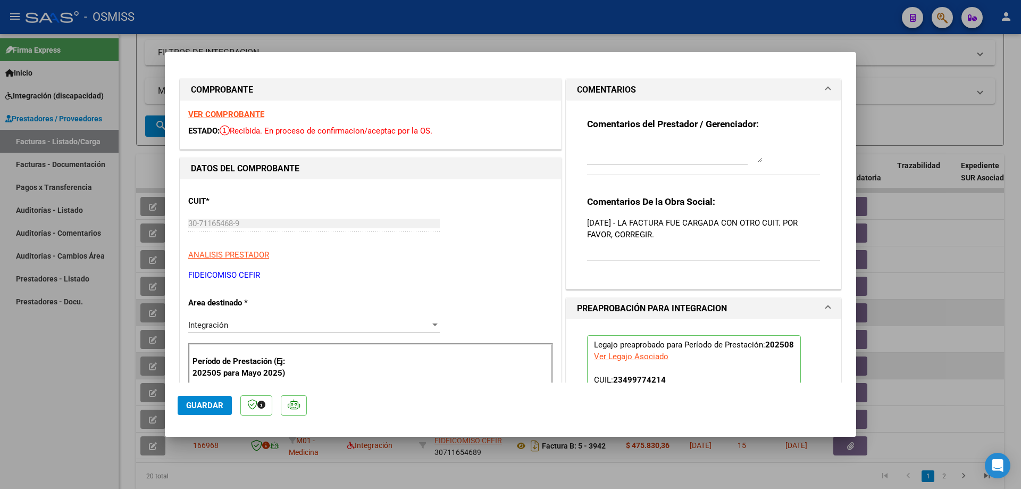
click at [193, 409] on span "Guardar" at bounding box center [204, 405] width 37 height 10
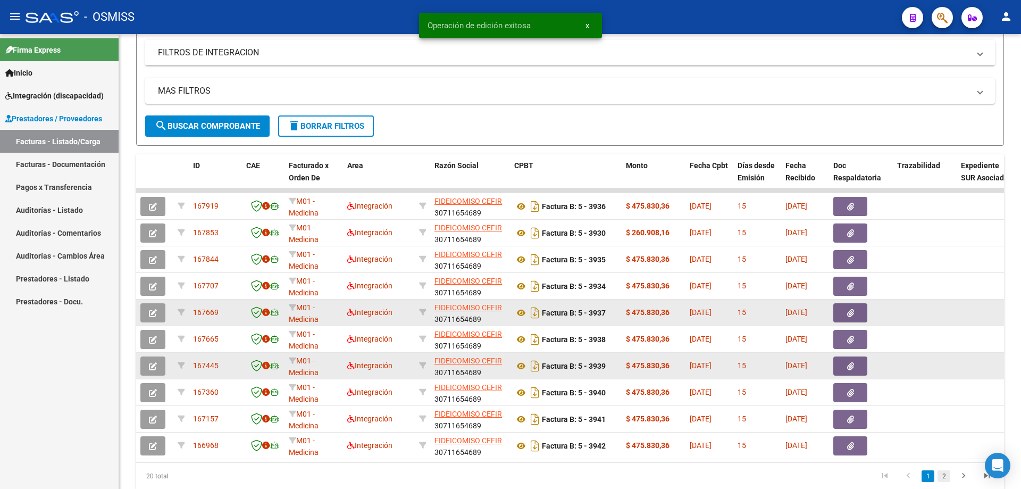
click at [944, 481] on link "2" at bounding box center [943, 476] width 13 height 12
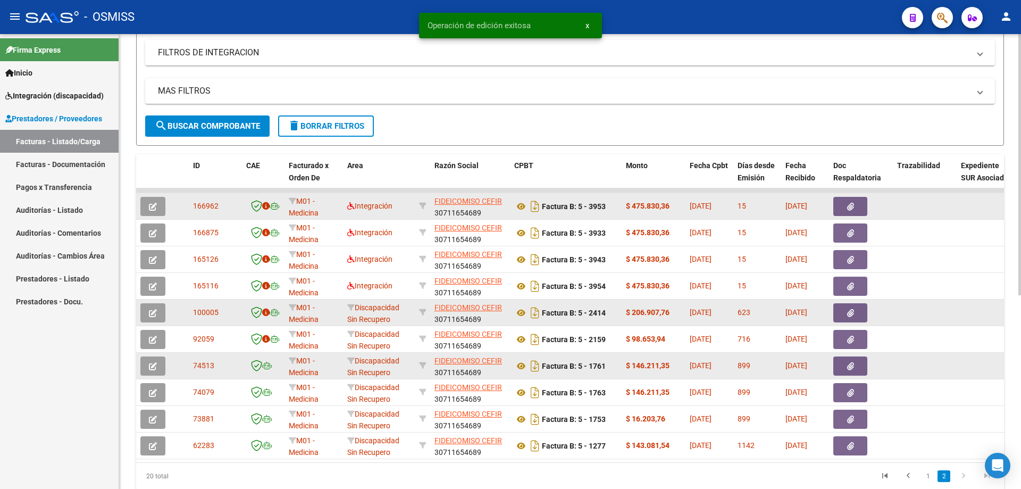
click at [139, 209] on datatable-body-cell at bounding box center [154, 206] width 37 height 26
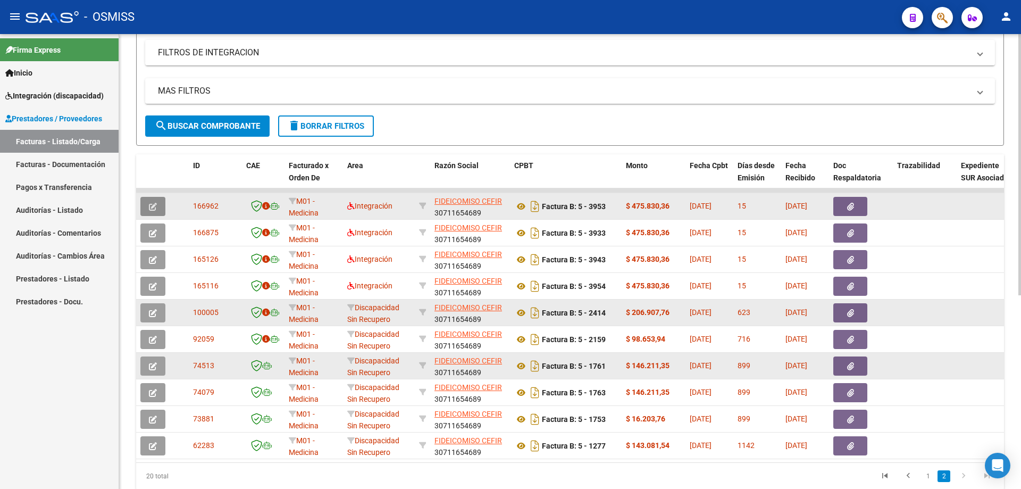
click at [143, 212] on button "button" at bounding box center [152, 206] width 25 height 19
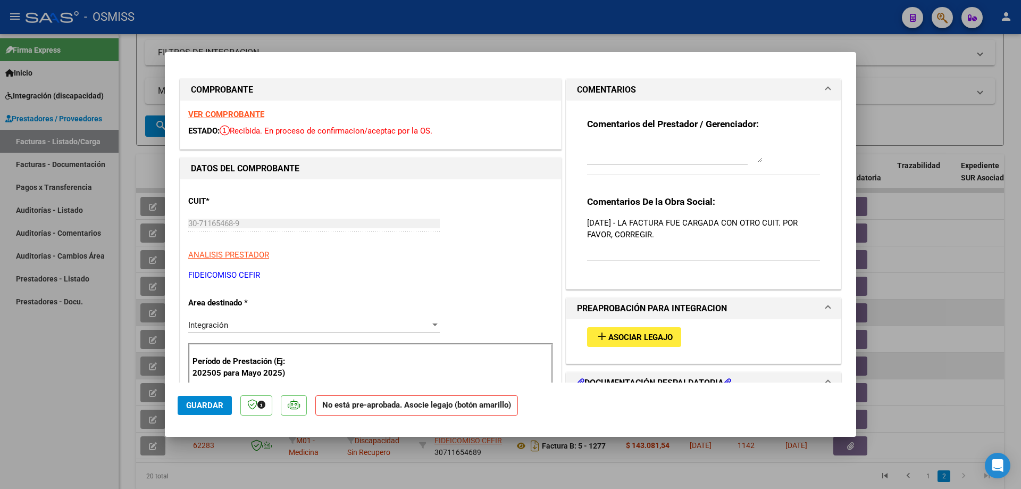
click at [206, 112] on strong "VER COMPROBANTE" at bounding box center [226, 115] width 76 height 10
click at [638, 334] on span "Asociar Legajo" at bounding box center [640, 337] width 64 height 10
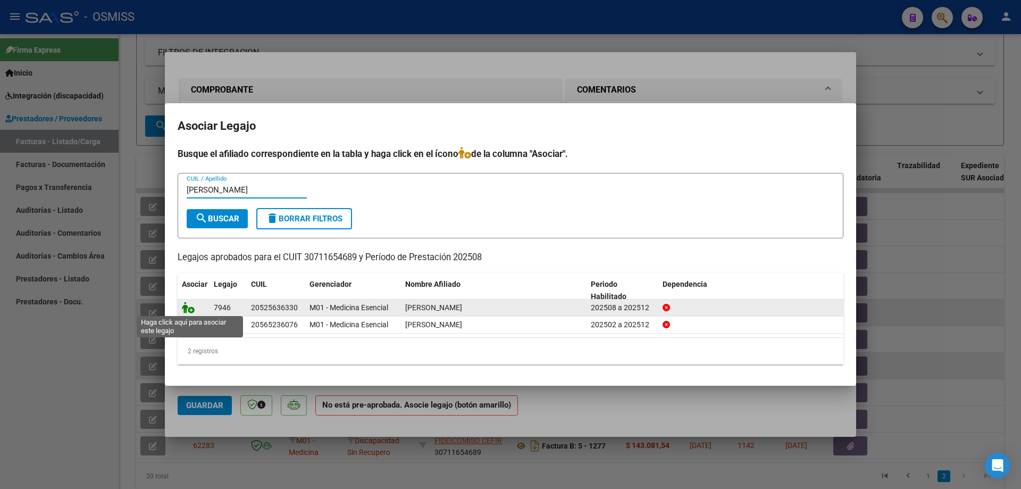
type input "[PERSON_NAME]"
click at [185, 306] on icon at bounding box center [188, 307] width 13 height 12
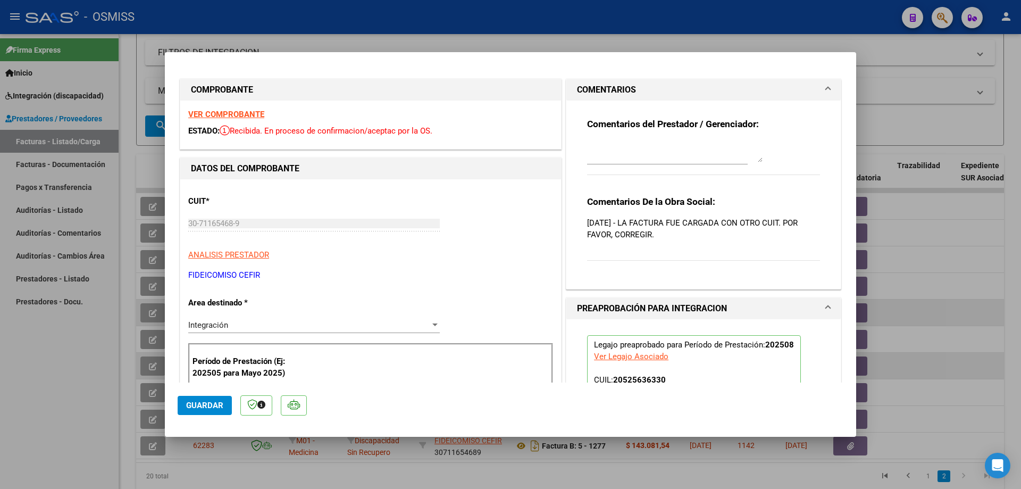
click at [200, 402] on span "Guardar" at bounding box center [204, 405] width 37 height 10
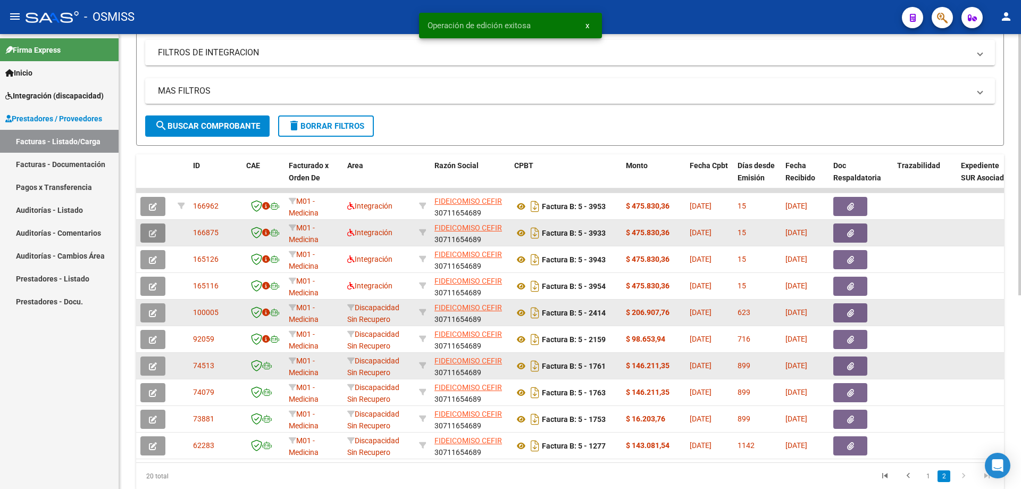
click at [157, 238] on button "button" at bounding box center [152, 232] width 25 height 19
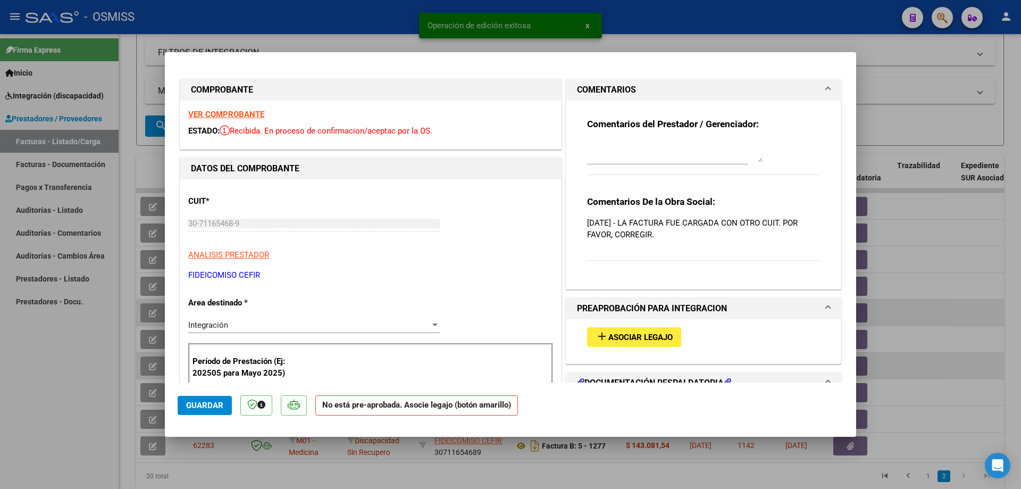
click at [204, 115] on strong "VER COMPROBANTE" at bounding box center [226, 115] width 76 height 10
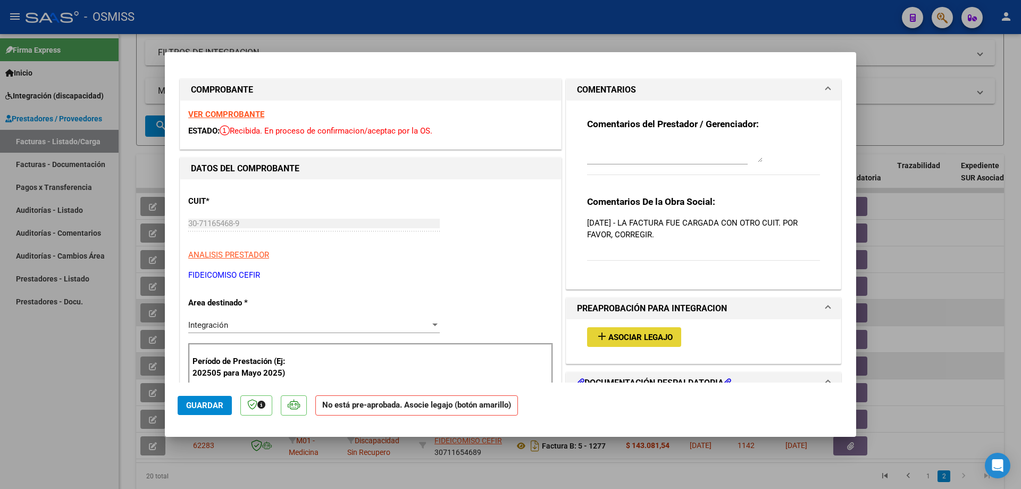
click at [638, 334] on span "Asociar Legajo" at bounding box center [640, 337] width 64 height 10
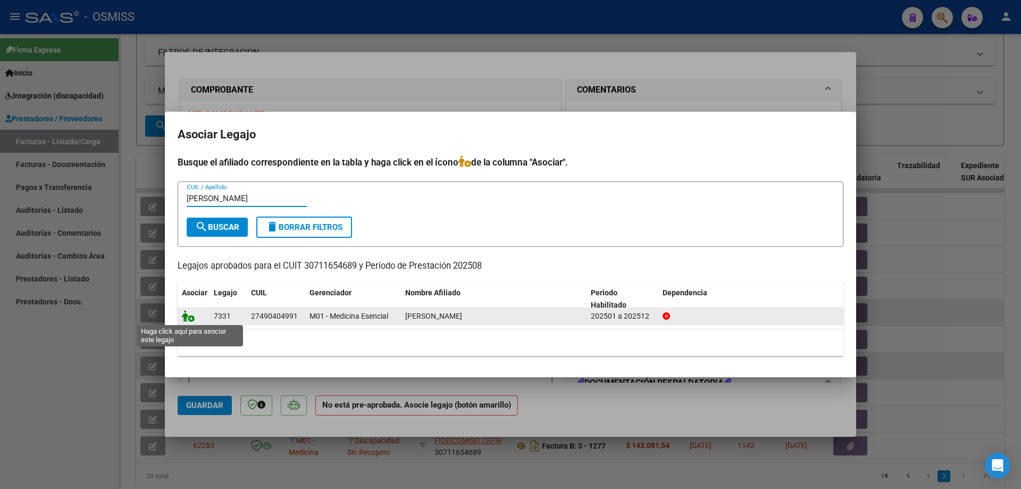
type input "[PERSON_NAME]"
click at [187, 319] on icon at bounding box center [188, 316] width 13 height 12
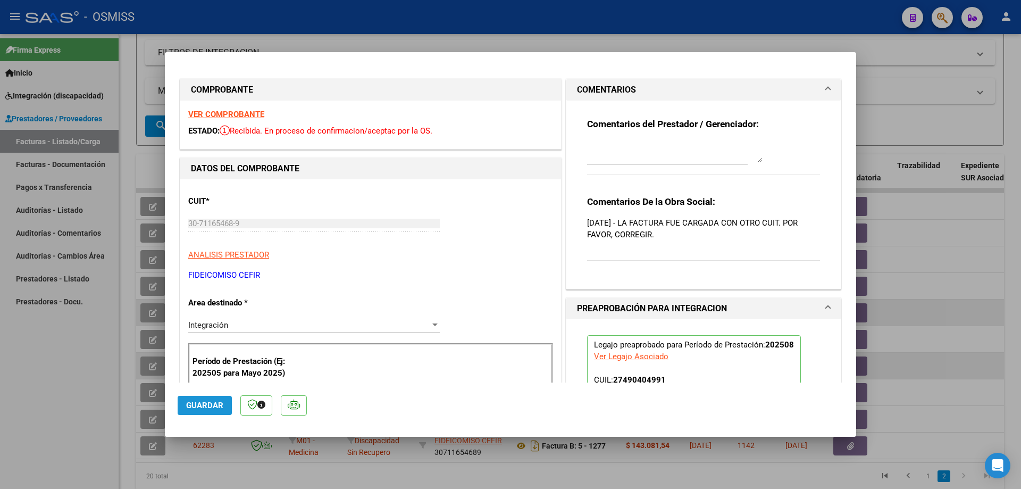
click at [203, 405] on span "Guardar" at bounding box center [204, 405] width 37 height 10
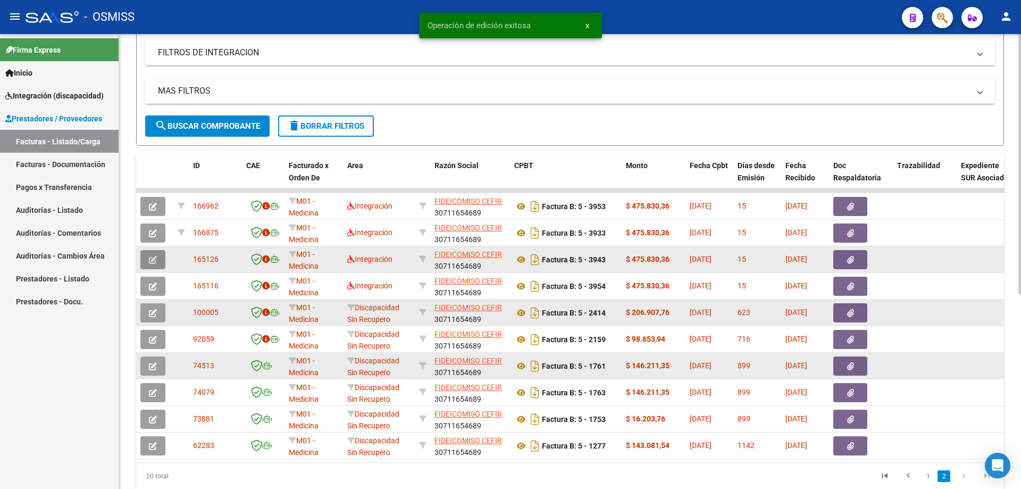
click at [159, 264] on button "button" at bounding box center [152, 259] width 25 height 19
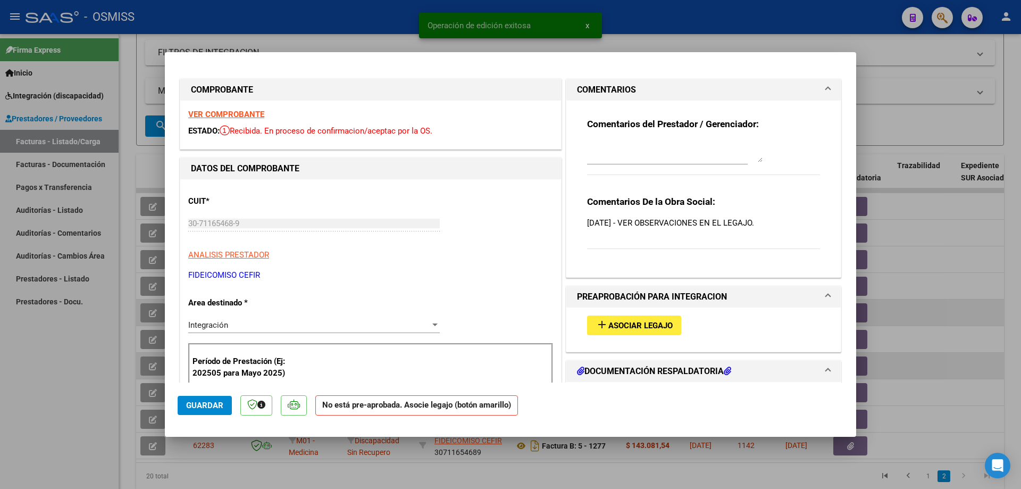
click at [246, 110] on strong "VER COMPROBANTE" at bounding box center [226, 115] width 76 height 10
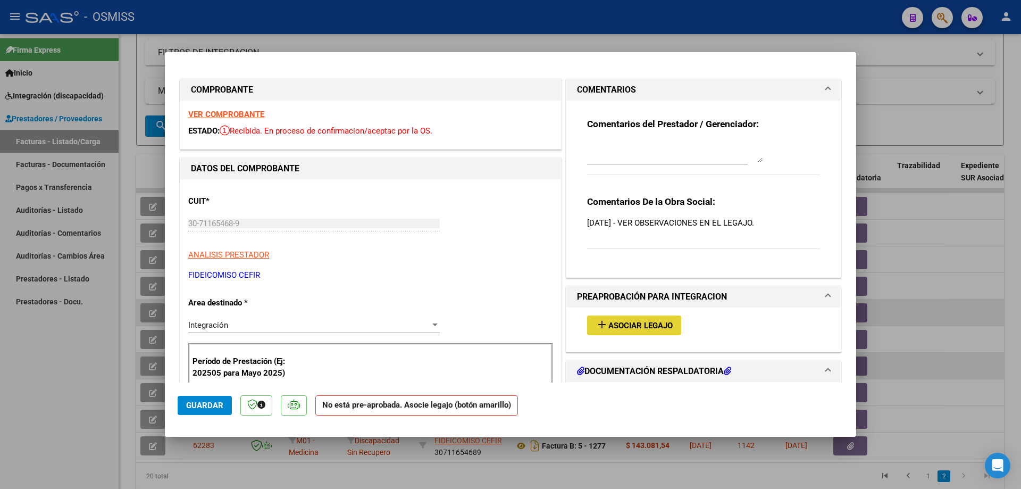
click at [617, 332] on button "add Asociar Legajo" at bounding box center [634, 325] width 94 height 20
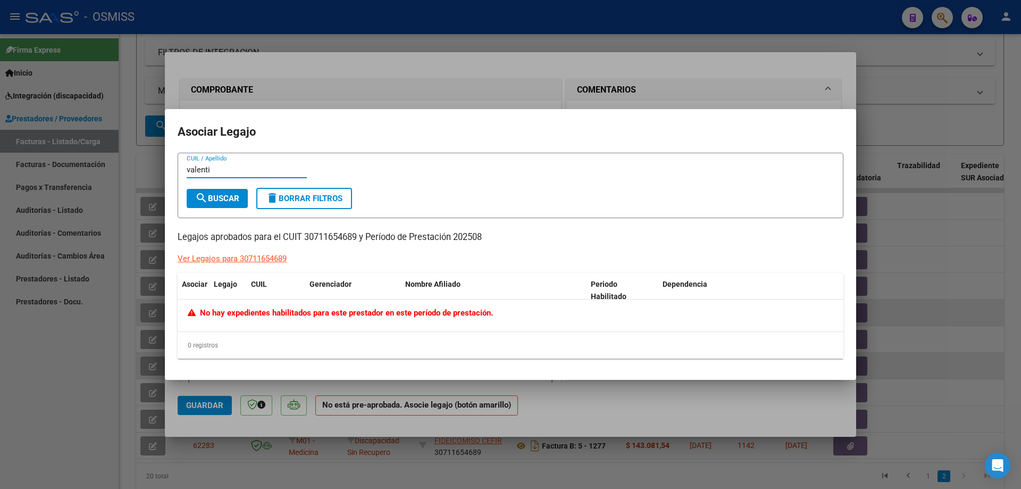
type input "valent"
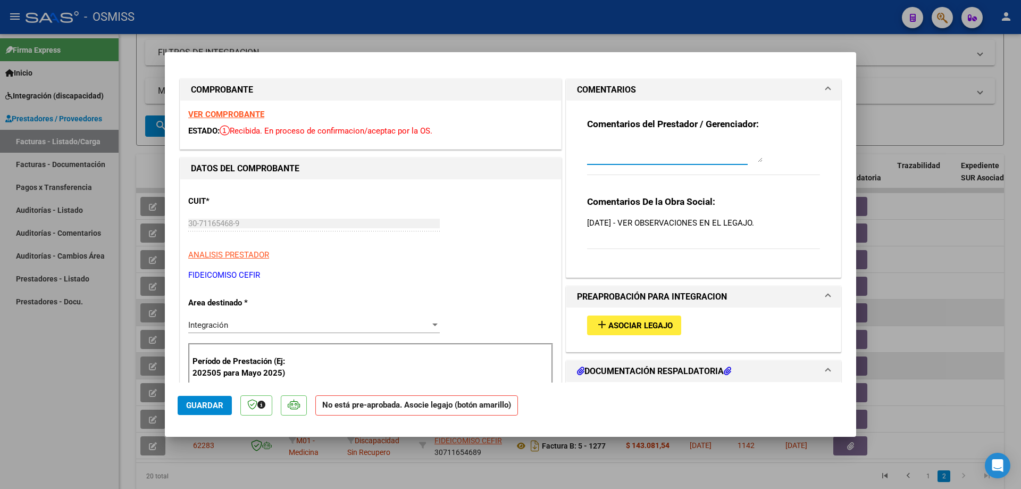
click at [634, 151] on textarea at bounding box center [674, 151] width 175 height 21
type textarea "valentini"
click at [204, 402] on span "Guardar" at bounding box center [204, 405] width 37 height 10
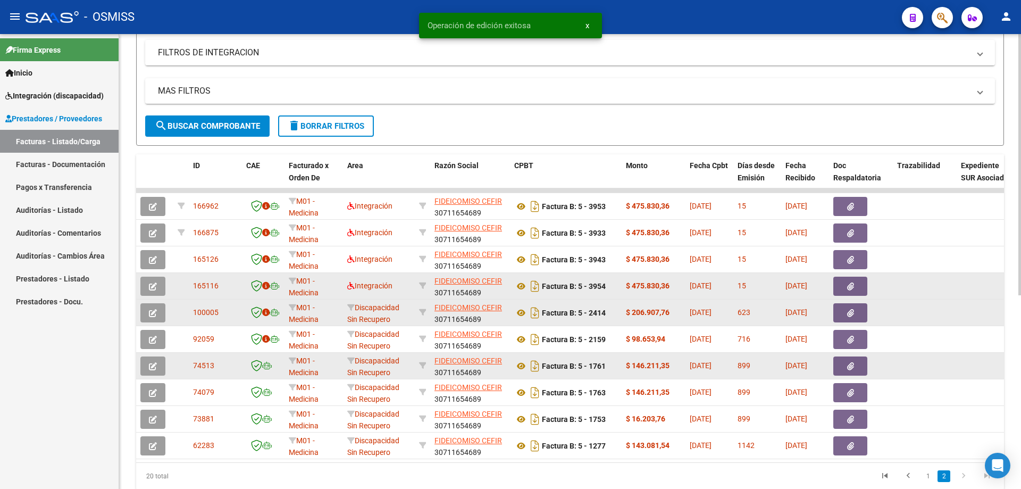
click at [157, 288] on button "button" at bounding box center [152, 285] width 25 height 19
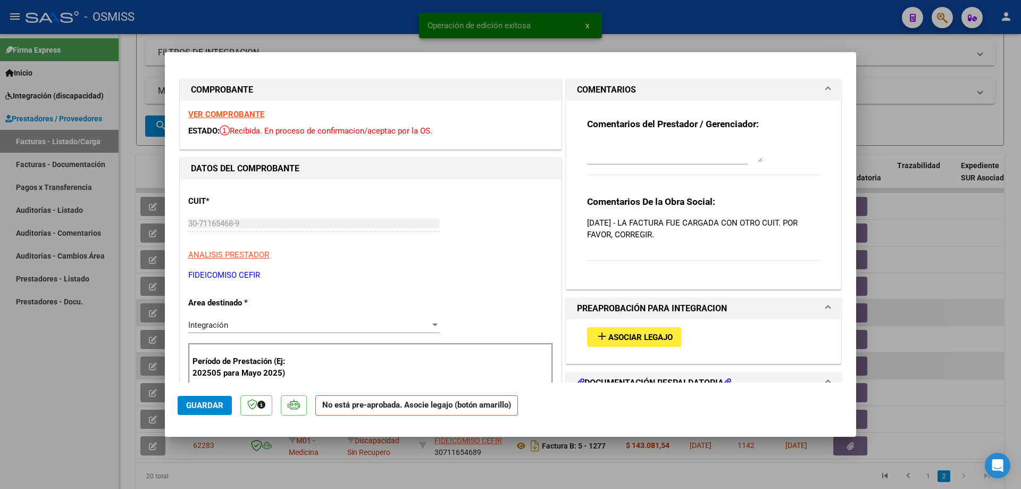
click at [211, 114] on strong "VER COMPROBANTE" at bounding box center [226, 115] width 76 height 10
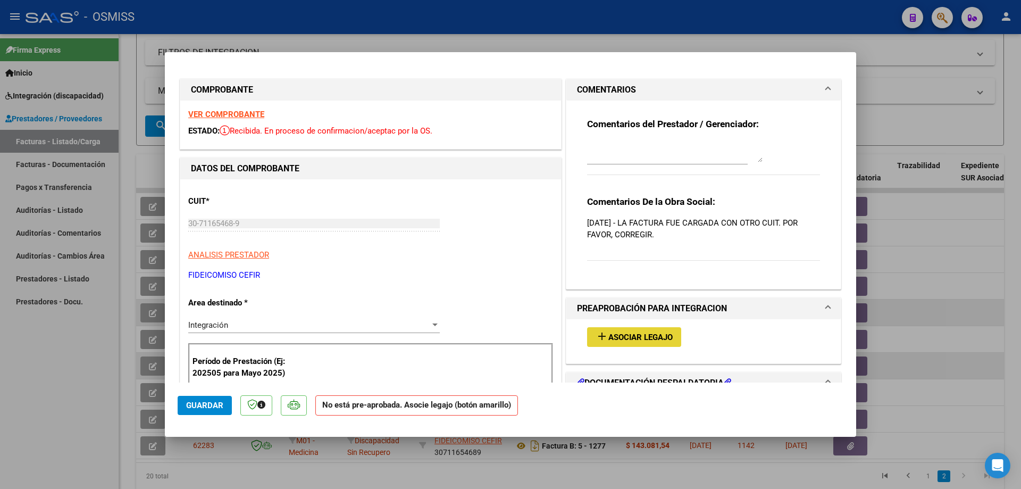
click at [621, 339] on span "Asociar Legajo" at bounding box center [640, 337] width 64 height 10
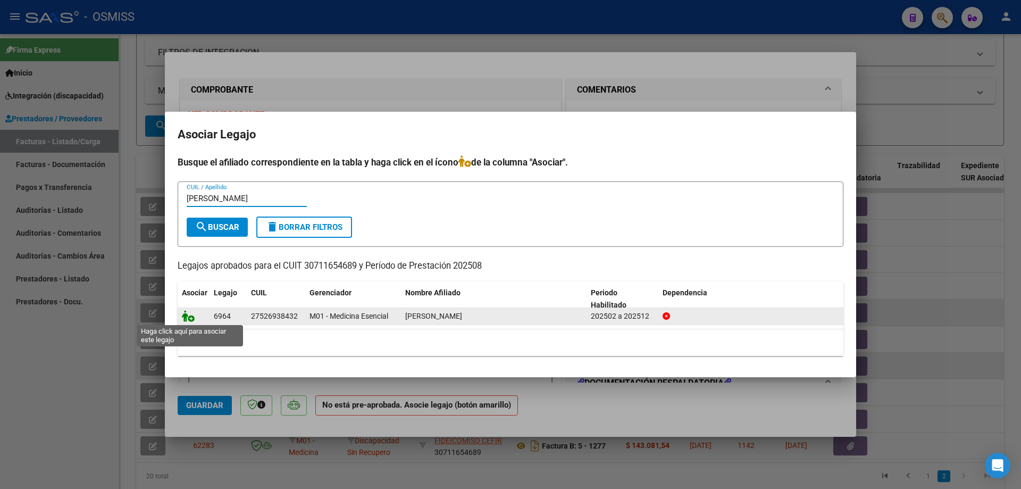
type input "[PERSON_NAME]"
click at [188, 316] on icon at bounding box center [188, 316] width 13 height 12
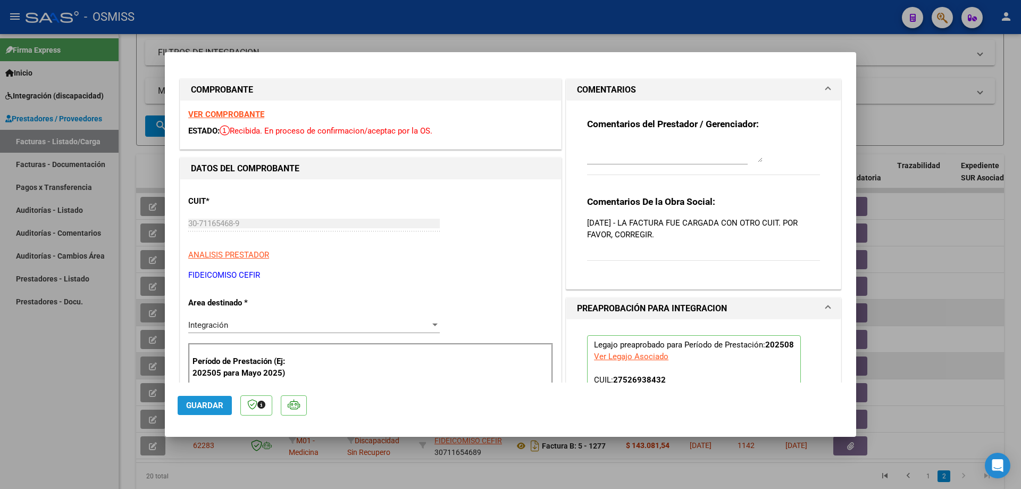
click at [214, 409] on span "Guardar" at bounding box center [204, 405] width 37 height 10
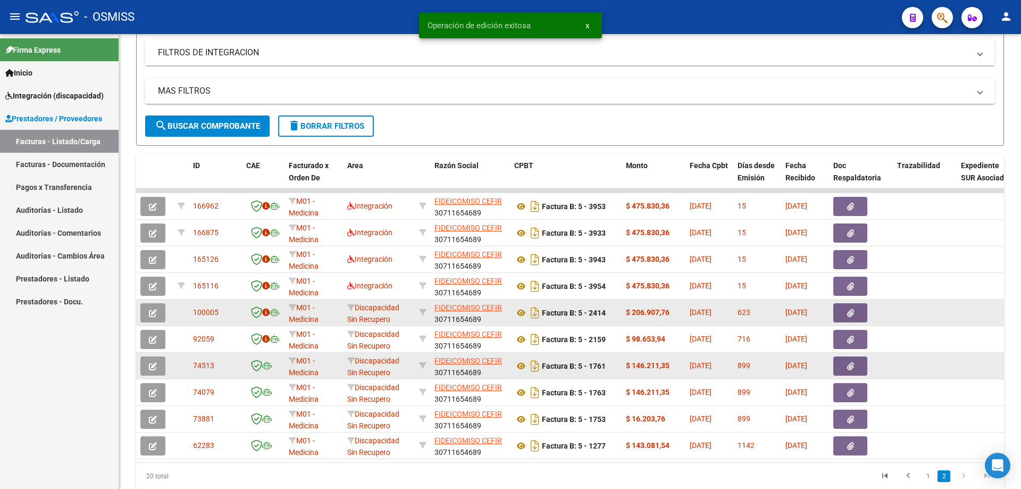
click at [149, 318] on button "button" at bounding box center [152, 312] width 25 height 19
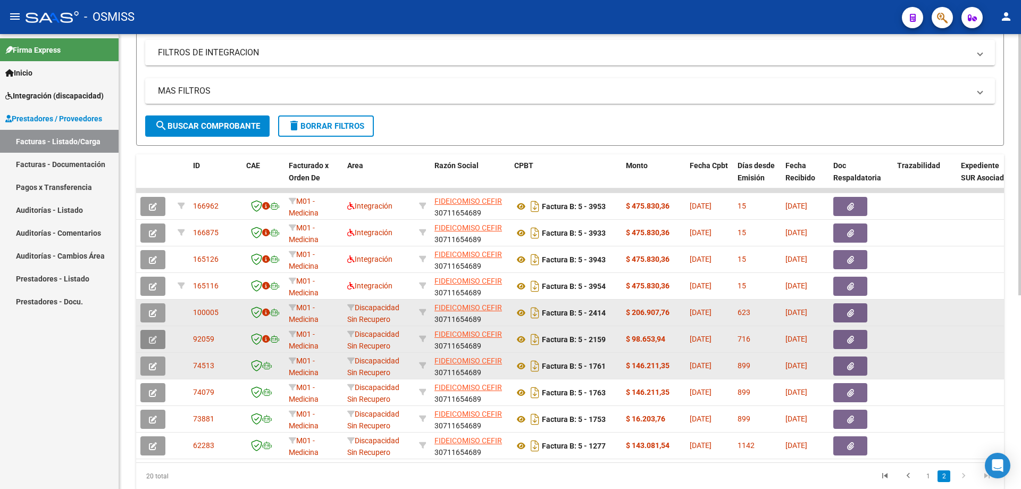
click at [154, 341] on icon "button" at bounding box center [153, 340] width 8 height 8
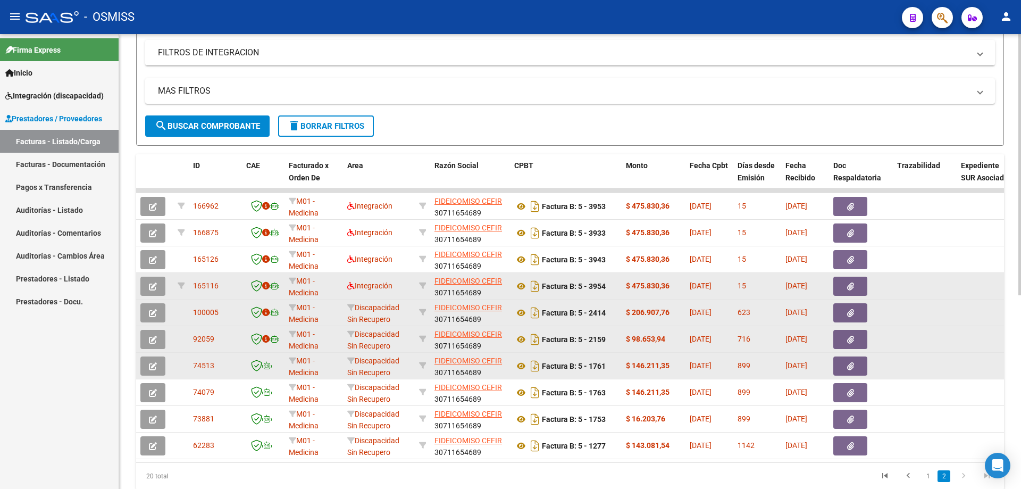
click at [160, 290] on button "button" at bounding box center [152, 285] width 25 height 19
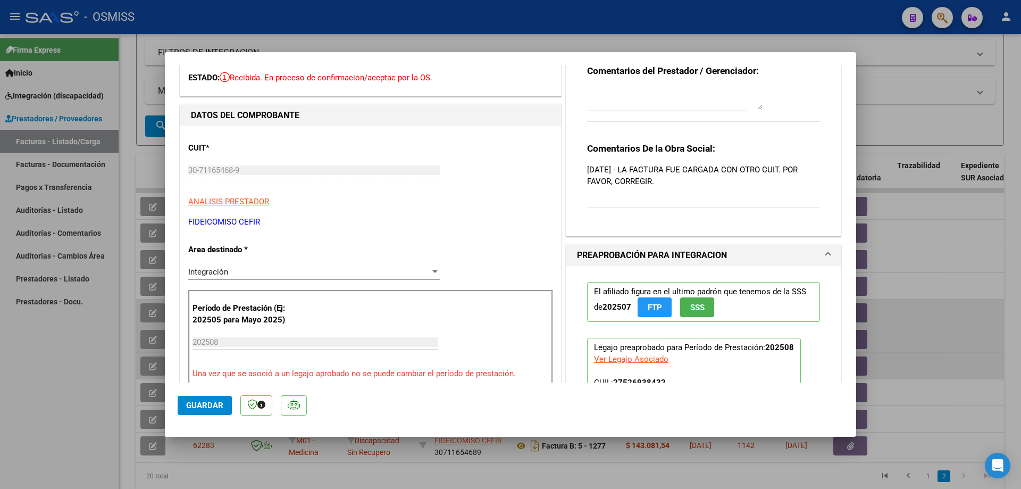
scroll to position [0, 0]
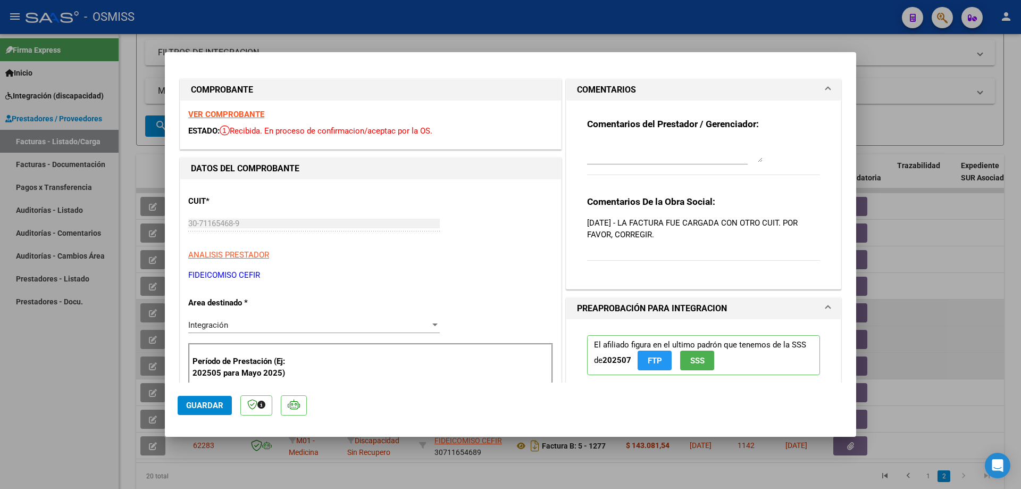
click at [217, 116] on strong "VER COMPROBANTE" at bounding box center [226, 115] width 76 height 10
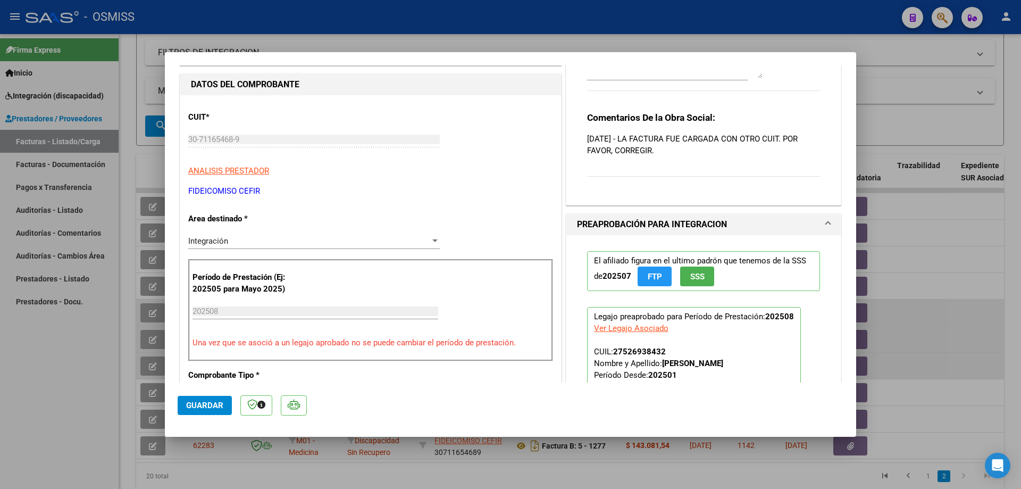
scroll to position [160, 0]
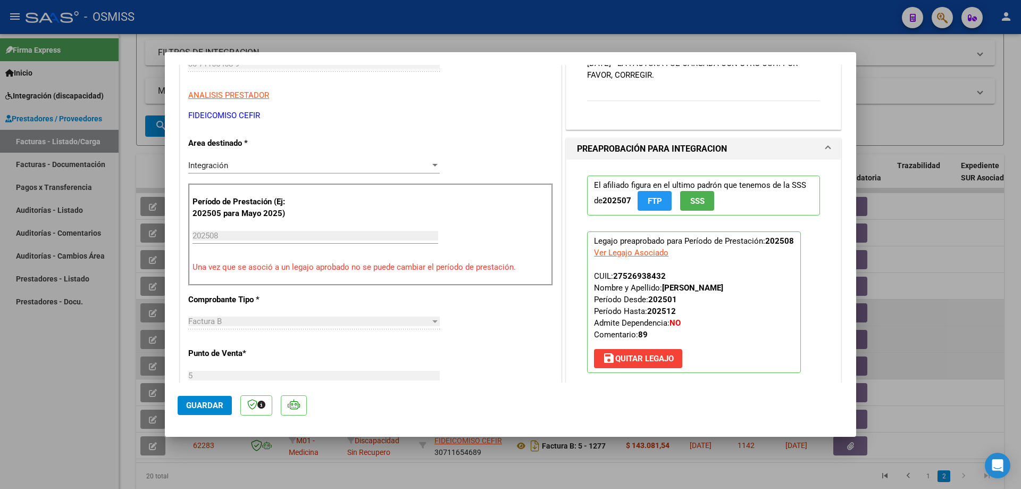
type input "$ 0,00"
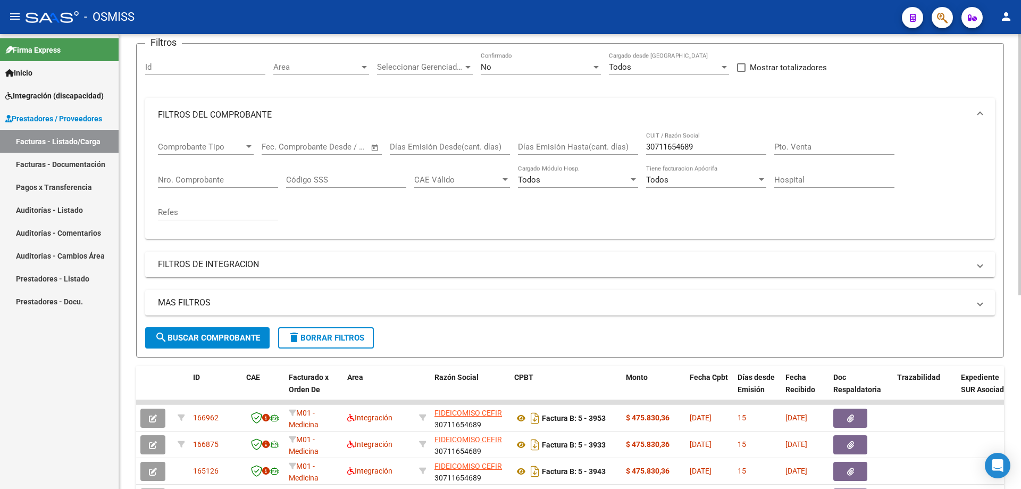
scroll to position [82, 0]
drag, startPoint x: 702, startPoint y: 147, endPoint x: 634, endPoint y: 150, distance: 67.6
click at [634, 150] on div "Comprobante Tipo Comprobante Tipo Fecha inicio – Fecha fin Fec. Comprobante Des…" at bounding box center [570, 182] width 824 height 98
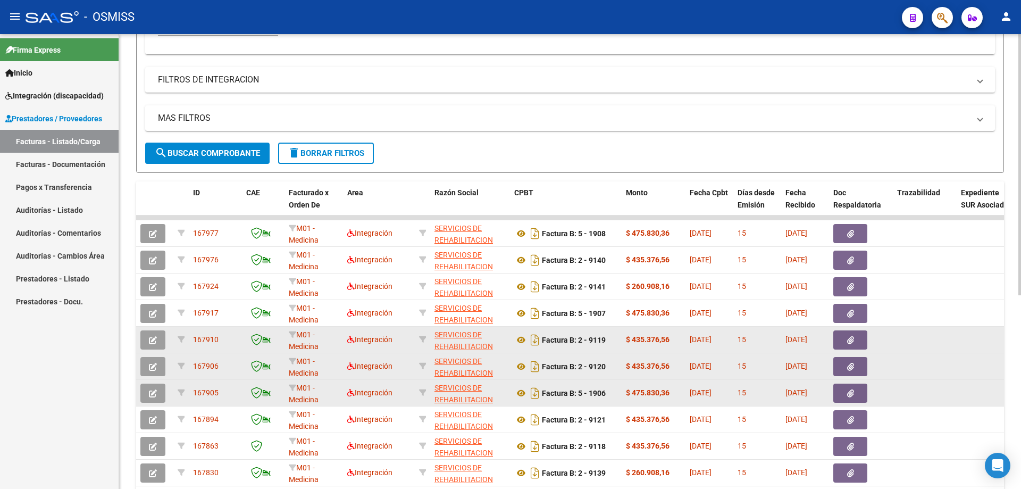
scroll to position [295, 0]
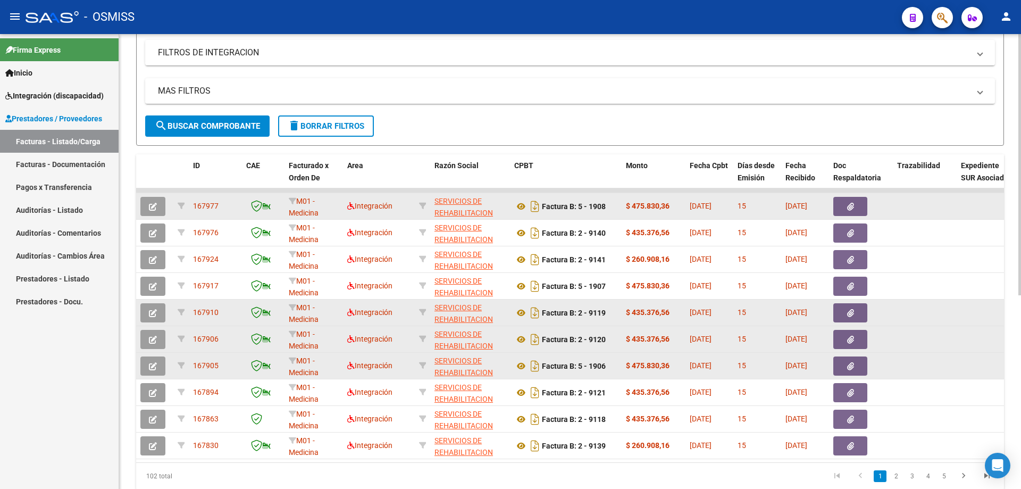
type input "30714134368"
click at [154, 204] on icon "button" at bounding box center [153, 207] width 8 height 8
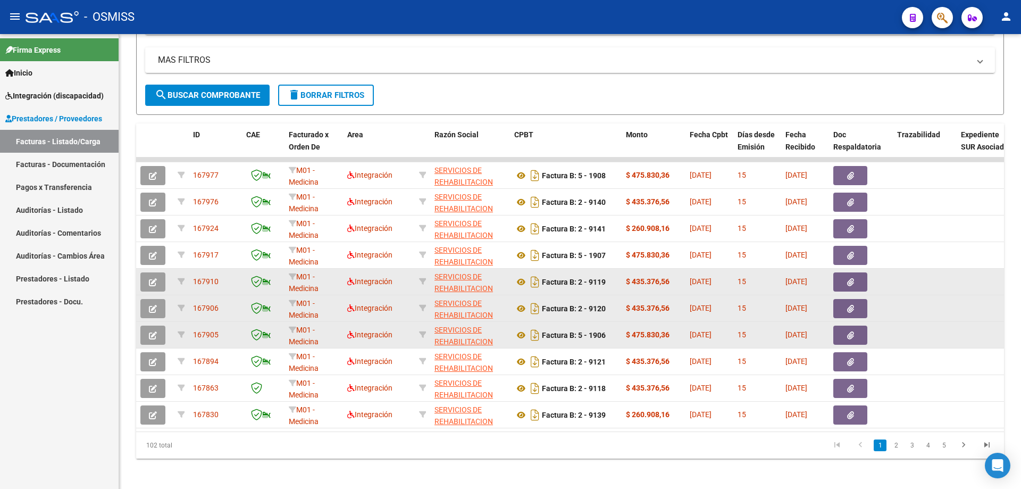
scroll to position [337, 0]
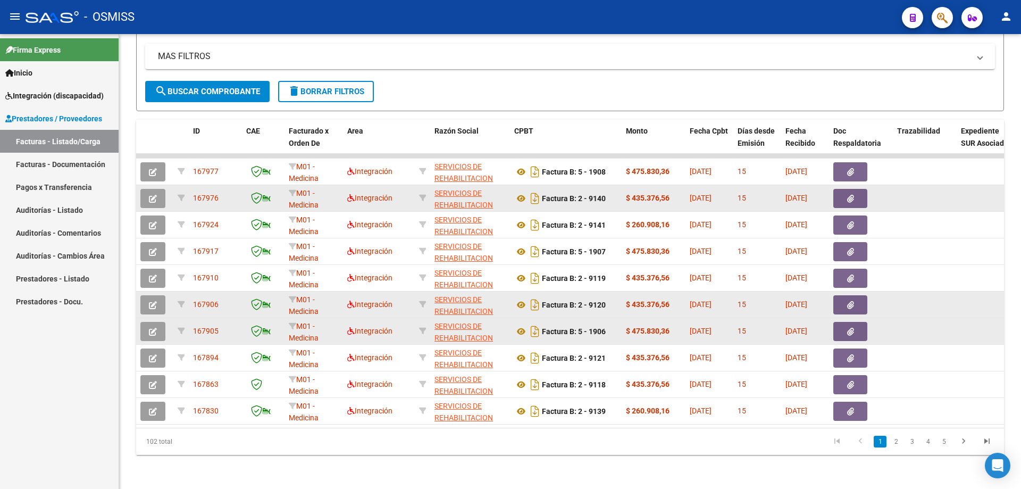
click at [156, 195] on icon "button" at bounding box center [153, 199] width 8 height 8
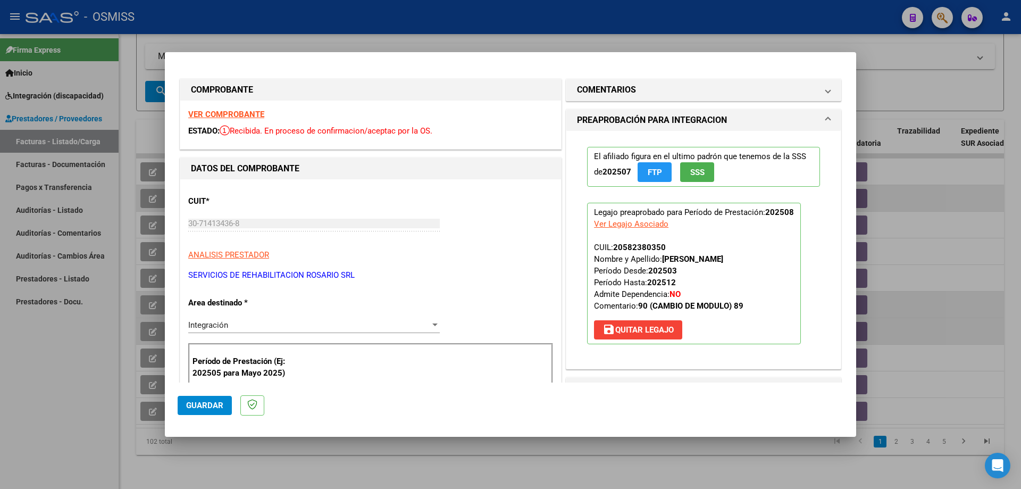
type input "$ 0,00"
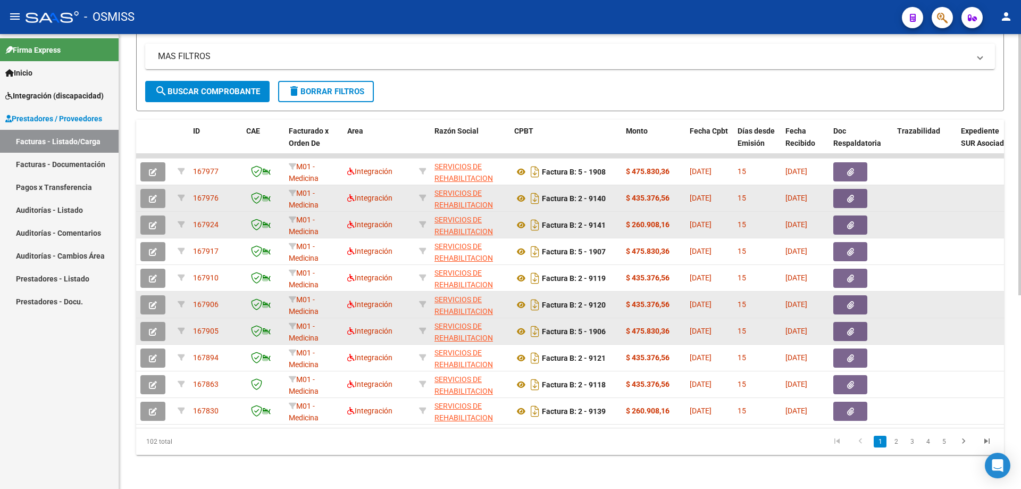
click at [153, 221] on icon "button" at bounding box center [153, 225] width 8 height 8
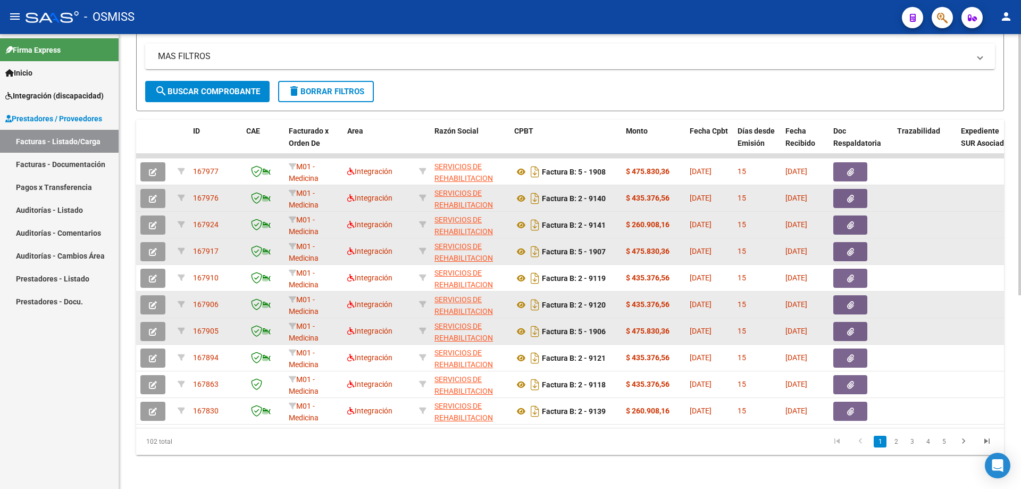
click at [153, 248] on icon "button" at bounding box center [153, 252] width 8 height 8
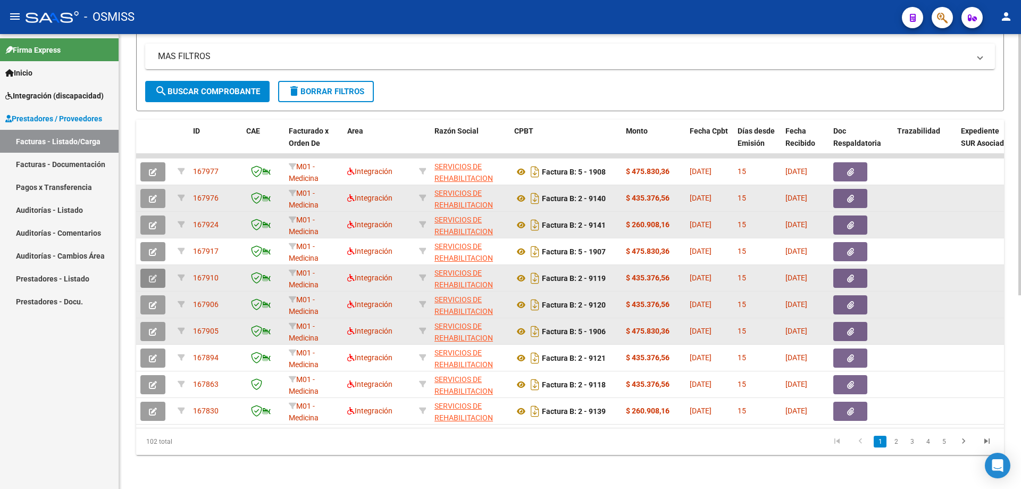
click at [160, 277] on button "button" at bounding box center [152, 278] width 25 height 19
